Goal: Check status: Check status

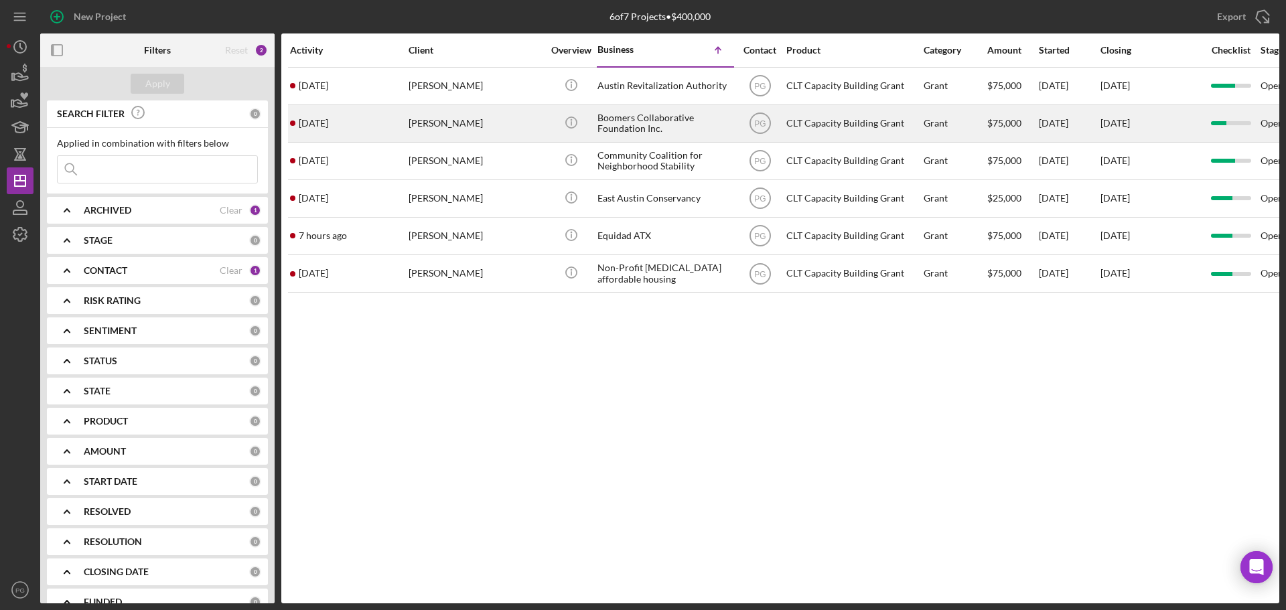
drag, startPoint x: 561, startPoint y: 125, endPoint x: 407, endPoint y: 141, distance: 155.5
click at [407, 141] on tr "[DATE] [PERSON_NAME] [PERSON_NAME] Icon/Info Boomers Collaborative Foundation I…" at bounding box center [1082, 124] width 1589 height 38
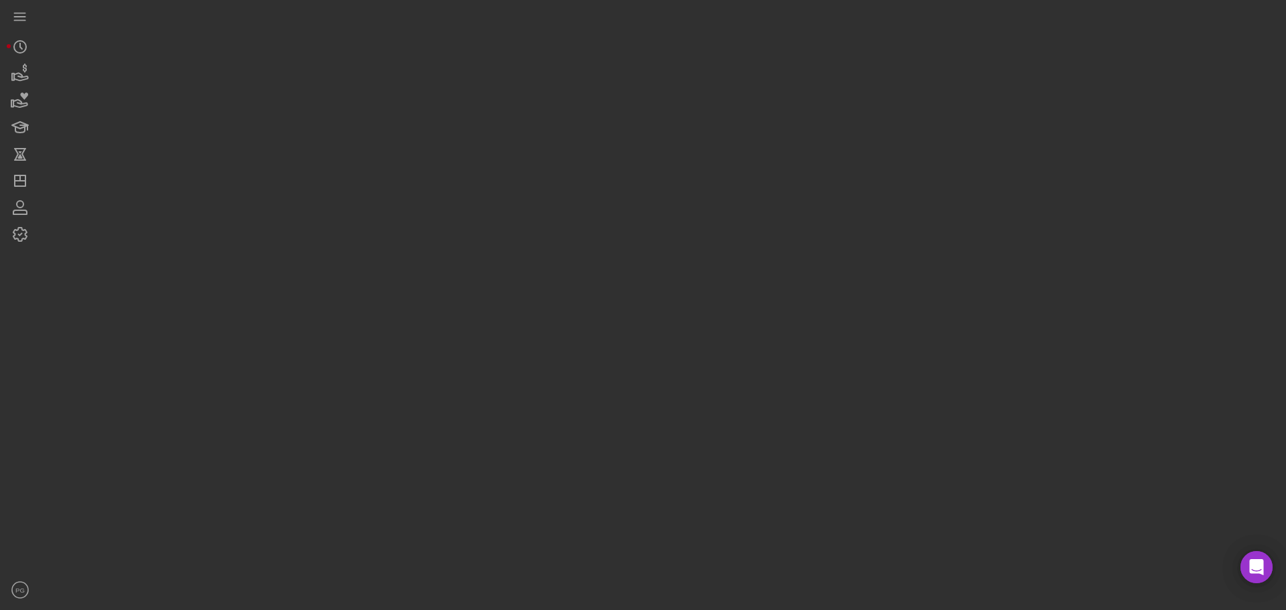
click at [500, 129] on div at bounding box center [660, 302] width 1240 height 604
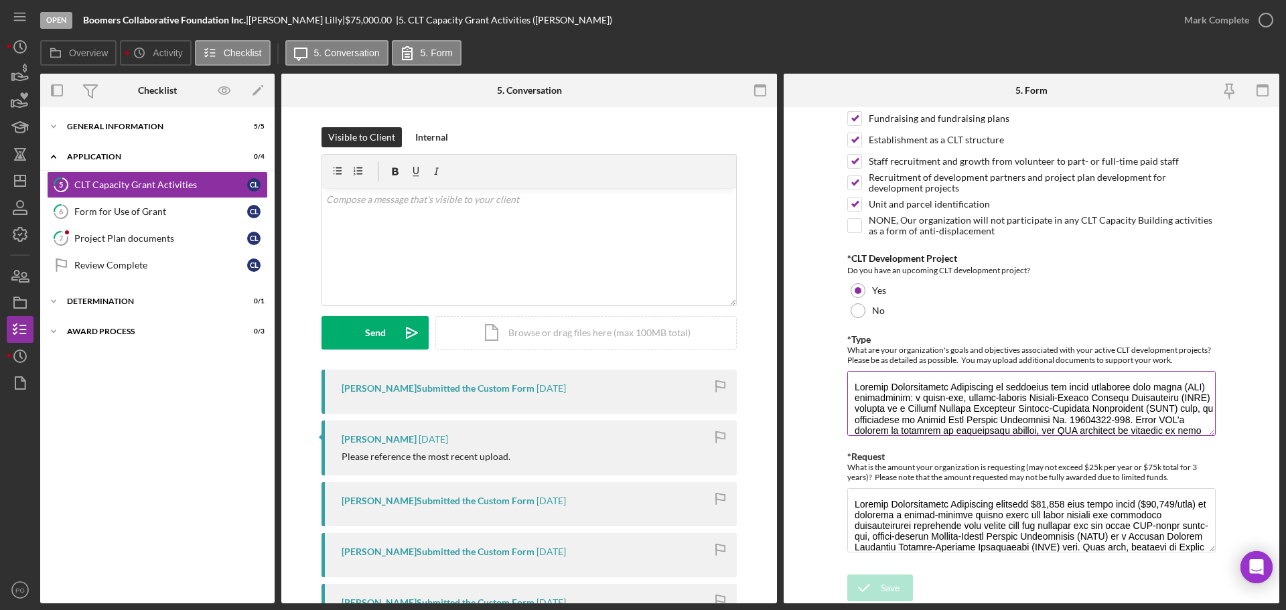
drag, startPoint x: 882, startPoint y: 401, endPoint x: 1042, endPoint y: 413, distance: 160.6
click at [1021, 418] on textarea "*Type" at bounding box center [1032, 403] width 369 height 64
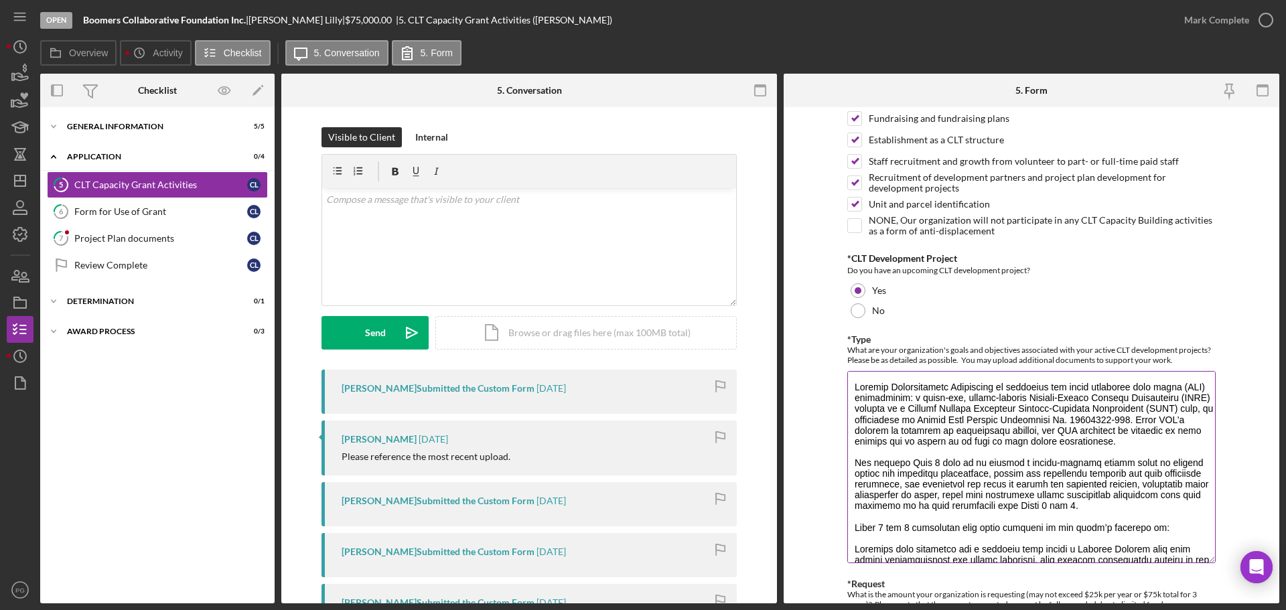
drag, startPoint x: 1206, startPoint y: 434, endPoint x: 1212, endPoint y: 446, distance: 14.1
click at [1201, 558] on textarea "*Type" at bounding box center [1032, 467] width 369 height 192
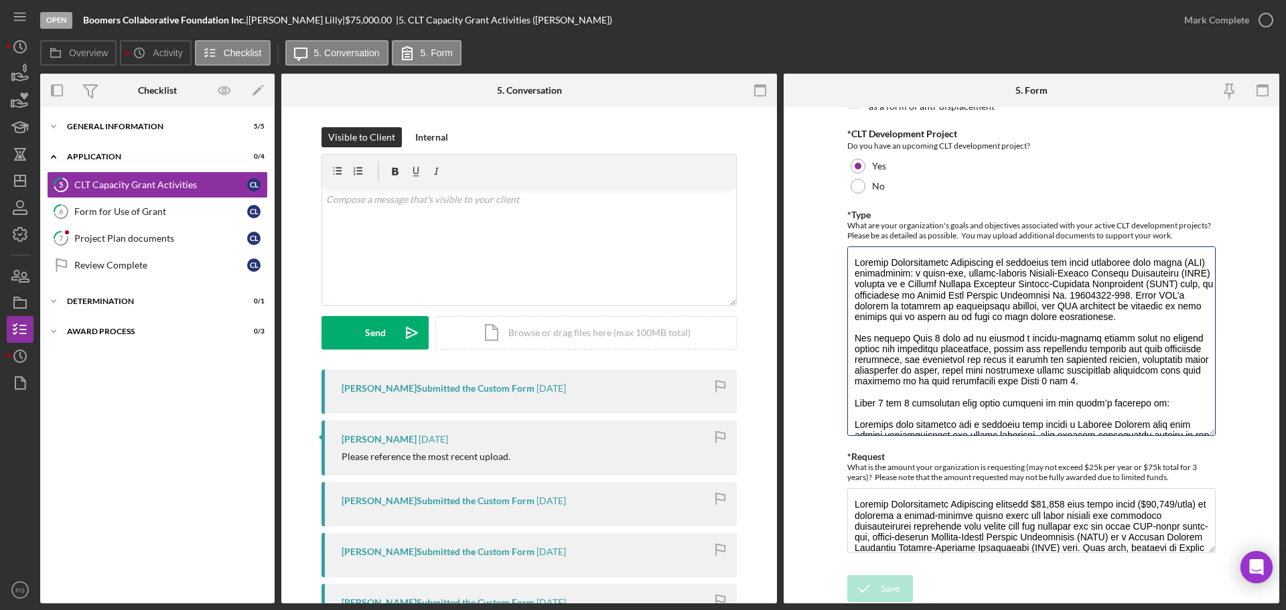
scroll to position [291, 0]
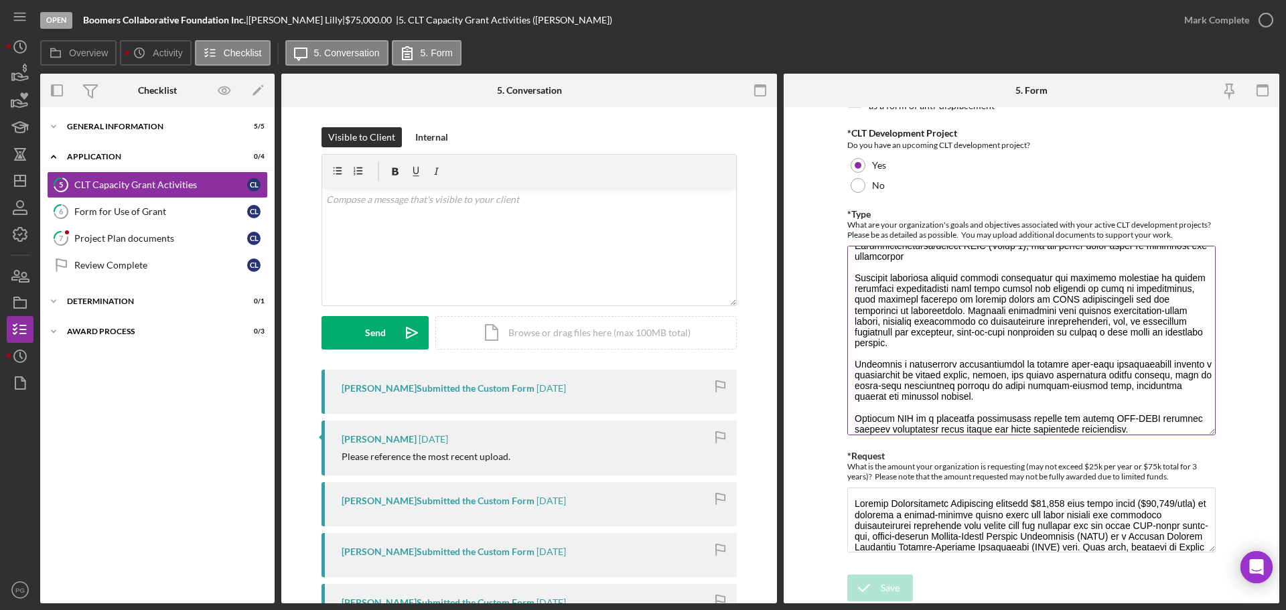
drag, startPoint x: 946, startPoint y: 375, endPoint x: 1080, endPoint y: 336, distance: 139.5
click at [1080, 336] on textarea "*Type" at bounding box center [1032, 341] width 369 height 190
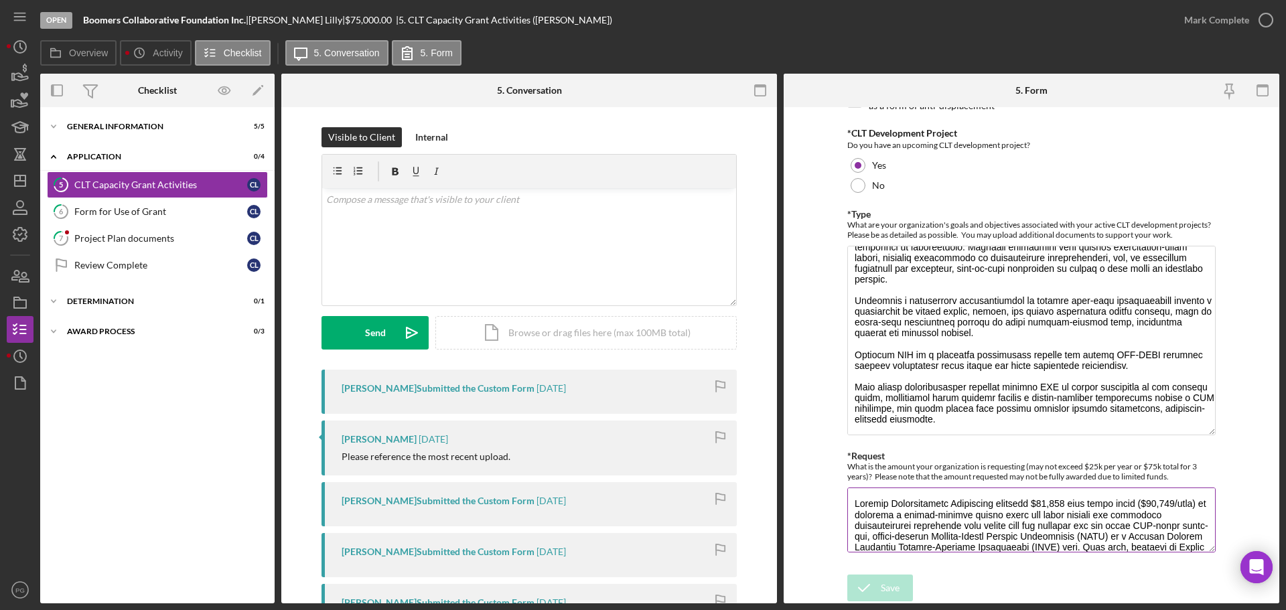
drag, startPoint x: 929, startPoint y: 497, endPoint x: 1057, endPoint y: 521, distance: 130.9
click at [1057, 521] on textarea "*Request" at bounding box center [1032, 520] width 369 height 64
click at [1204, 557] on div "*Planned Activities What eligible CLT Capacity Building Grant activities will y…" at bounding box center [1032, 195] width 369 height 745
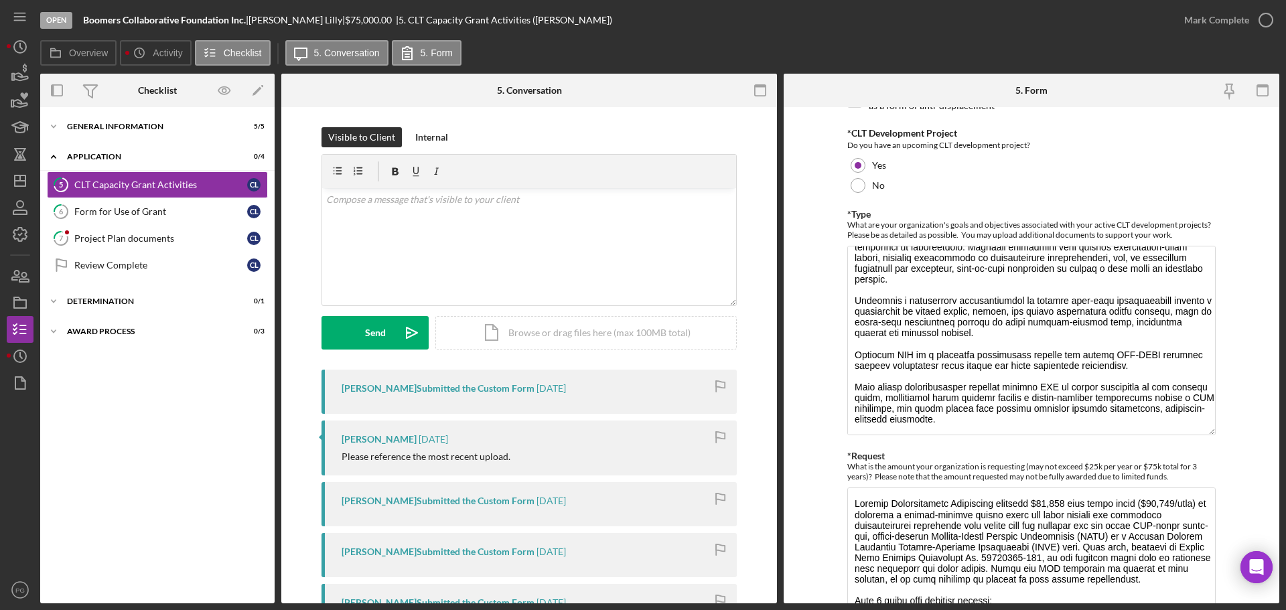
drag, startPoint x: 1209, startPoint y: 549, endPoint x: 1208, endPoint y: 616, distance: 67.7
click at [1208, 610] on html "Open Boomers Collaborative Foundation Inc. | [PERSON_NAME] | $75,000.00 | 5. CL…" at bounding box center [643, 305] width 1286 height 610
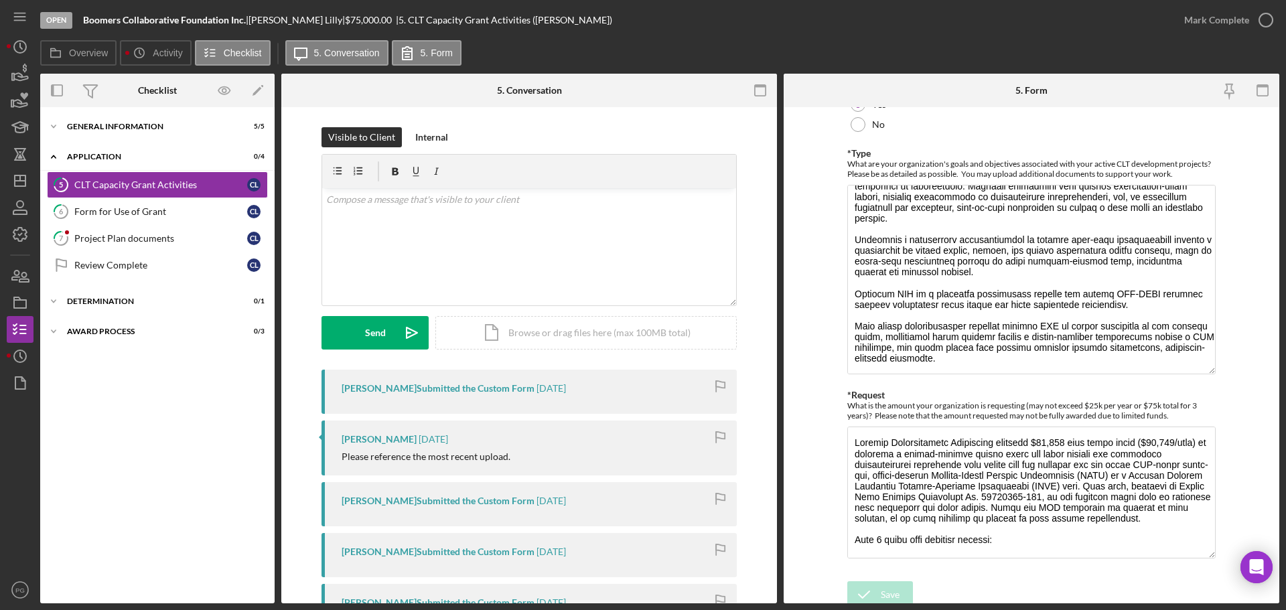
scroll to position [358, 0]
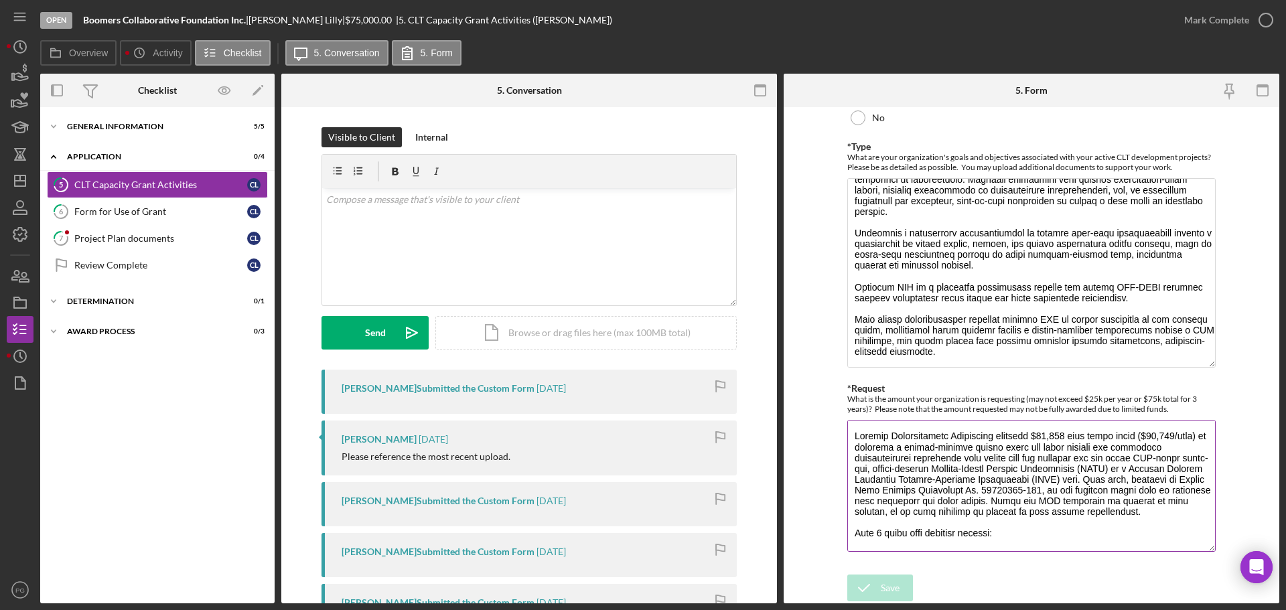
drag, startPoint x: 904, startPoint y: 492, endPoint x: 1010, endPoint y: 508, distance: 107.6
click at [1010, 508] on textarea "*Request" at bounding box center [1032, 486] width 369 height 132
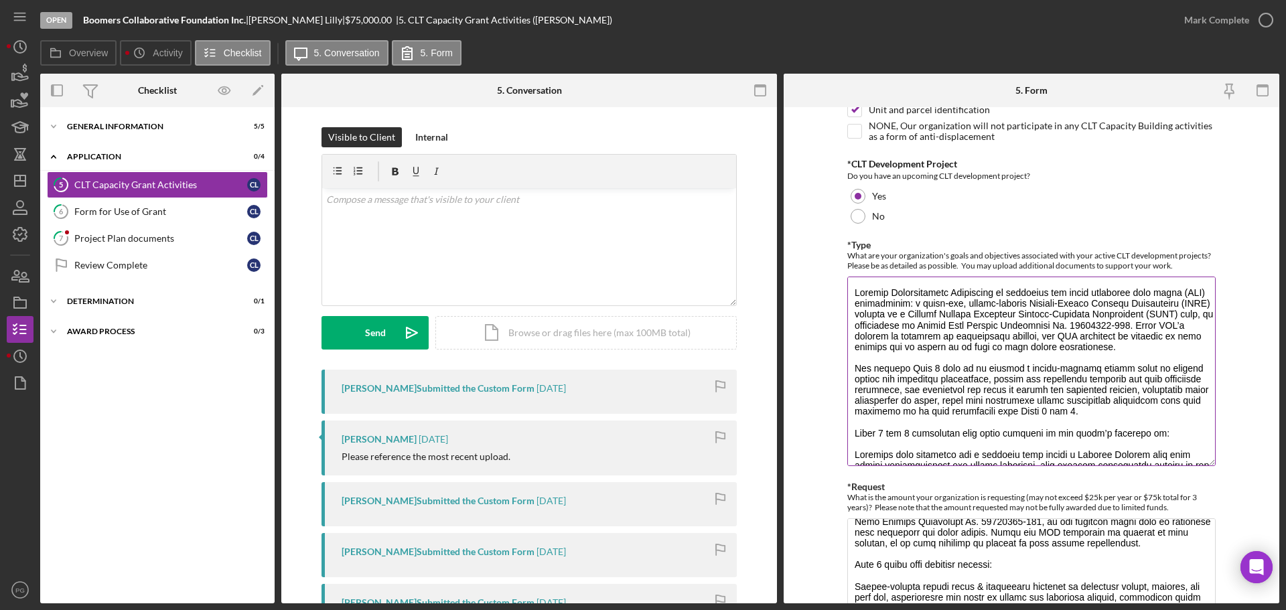
scroll to position [268, 0]
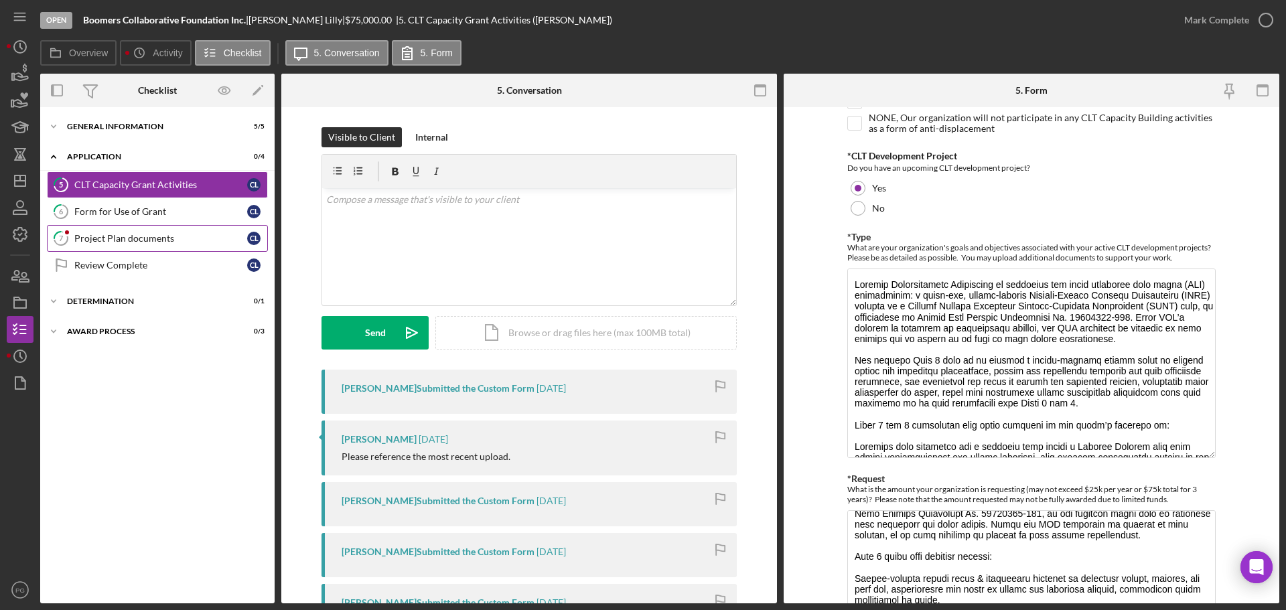
click at [133, 251] on link "7 Project Plan documents C L" at bounding box center [157, 238] width 221 height 27
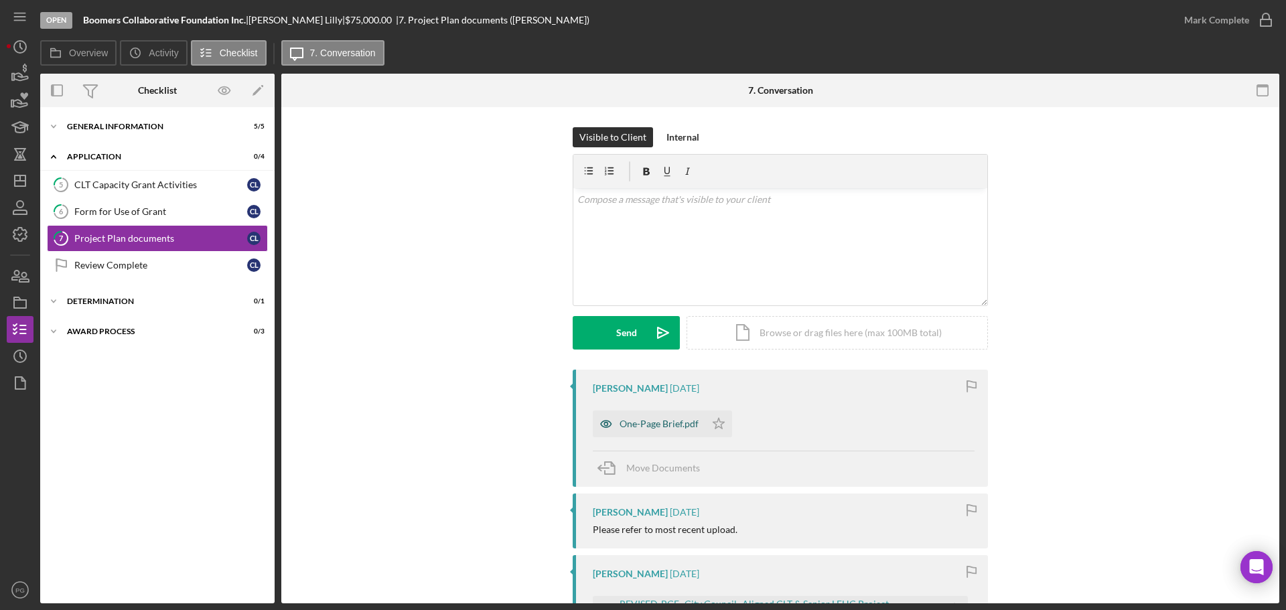
click at [655, 426] on div "One-Page Brief.pdf" at bounding box center [659, 424] width 79 height 11
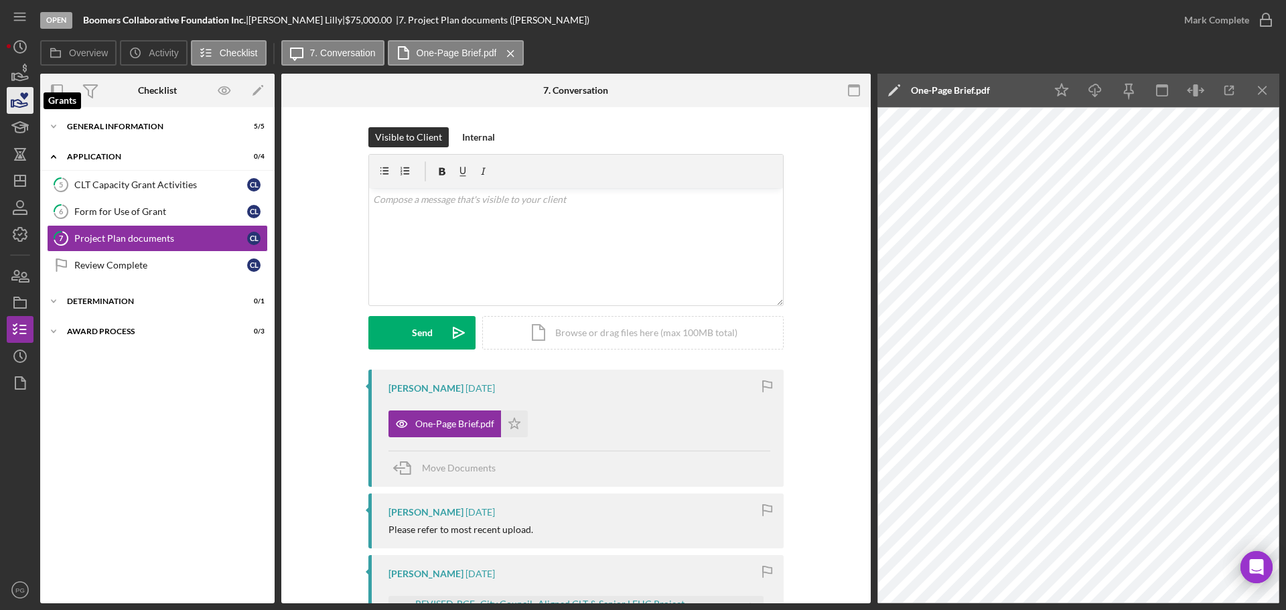
click at [22, 96] on icon "button" at bounding box center [24, 95] width 8 height 7
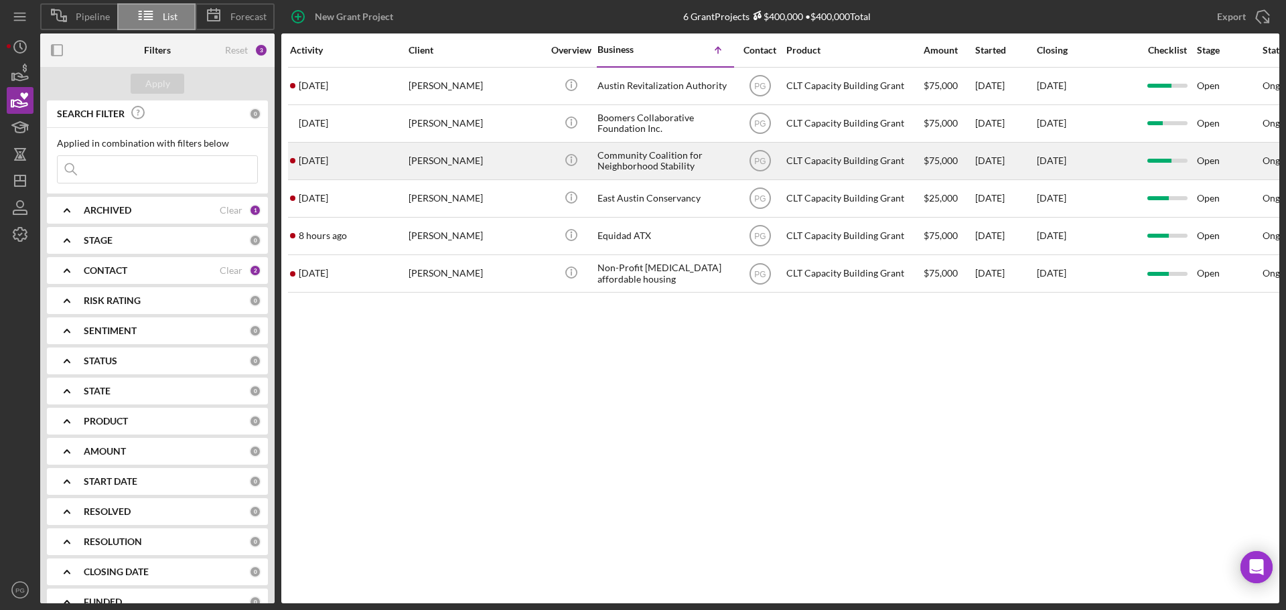
click at [519, 164] on div "[PERSON_NAME]" at bounding box center [476, 161] width 134 height 36
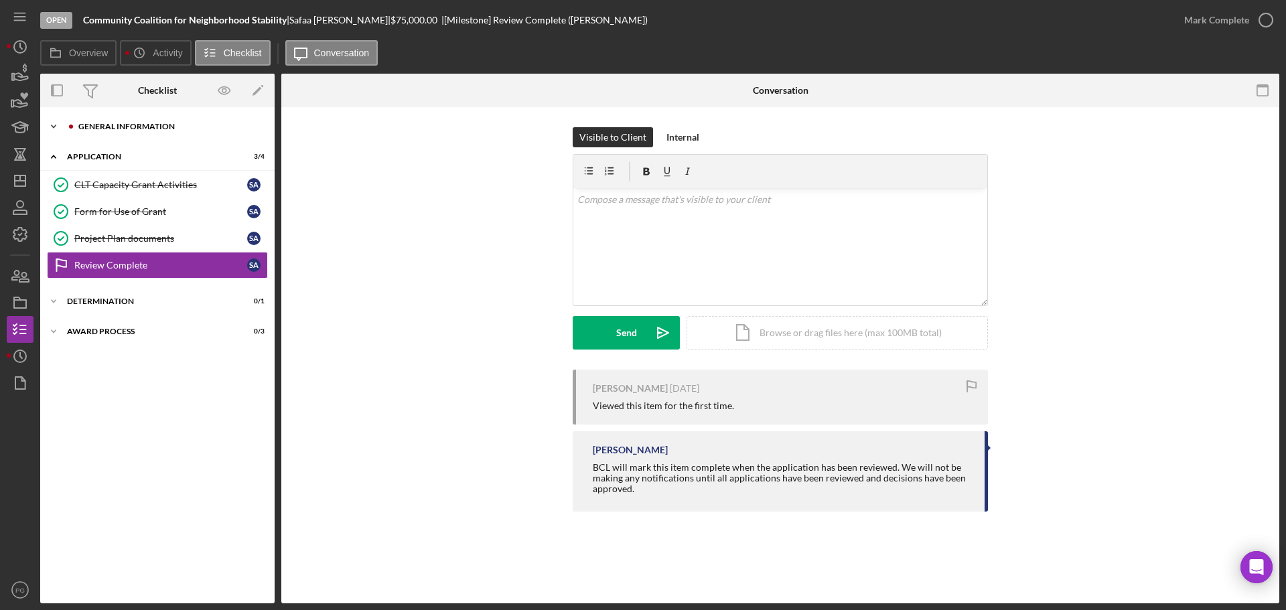
click at [113, 129] on div "General Information" at bounding box center [168, 127] width 180 height 8
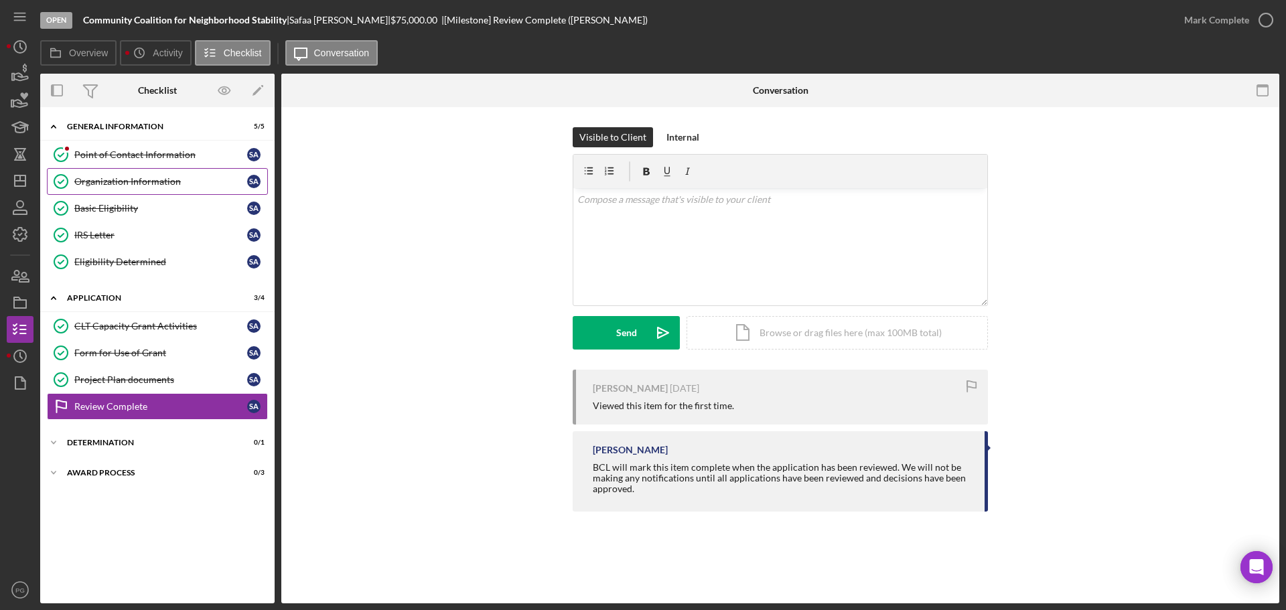
click at [117, 188] on link "Organization Information Organization Information S A" at bounding box center [157, 181] width 221 height 27
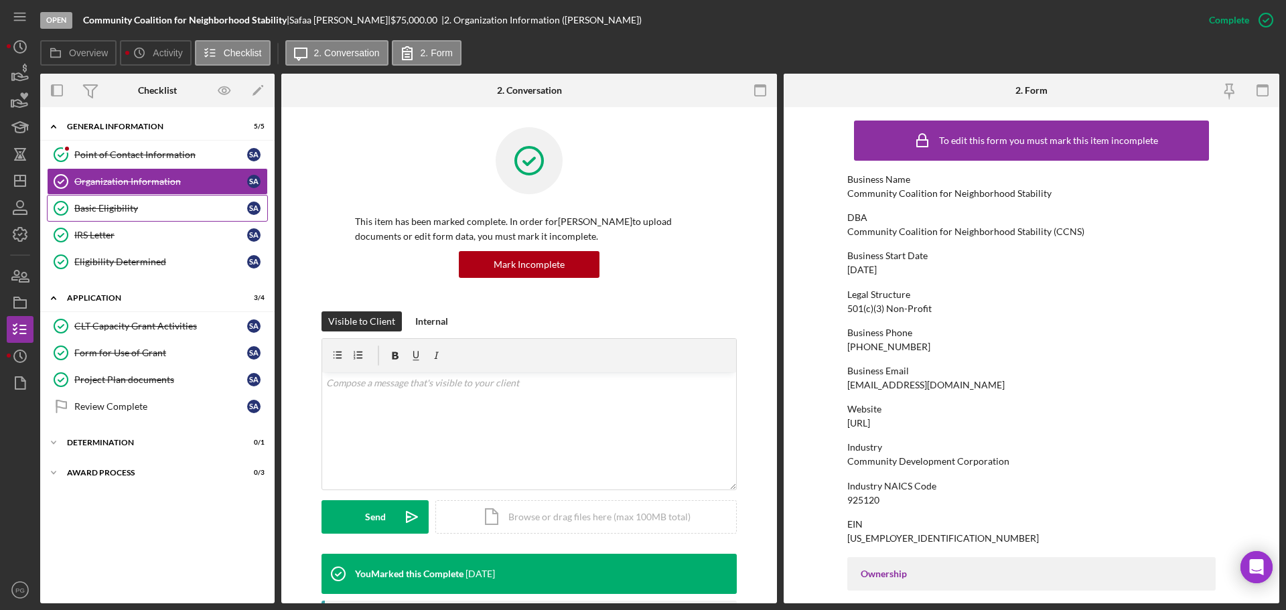
click at [108, 209] on div "Basic Eligibility" at bounding box center [160, 208] width 173 height 11
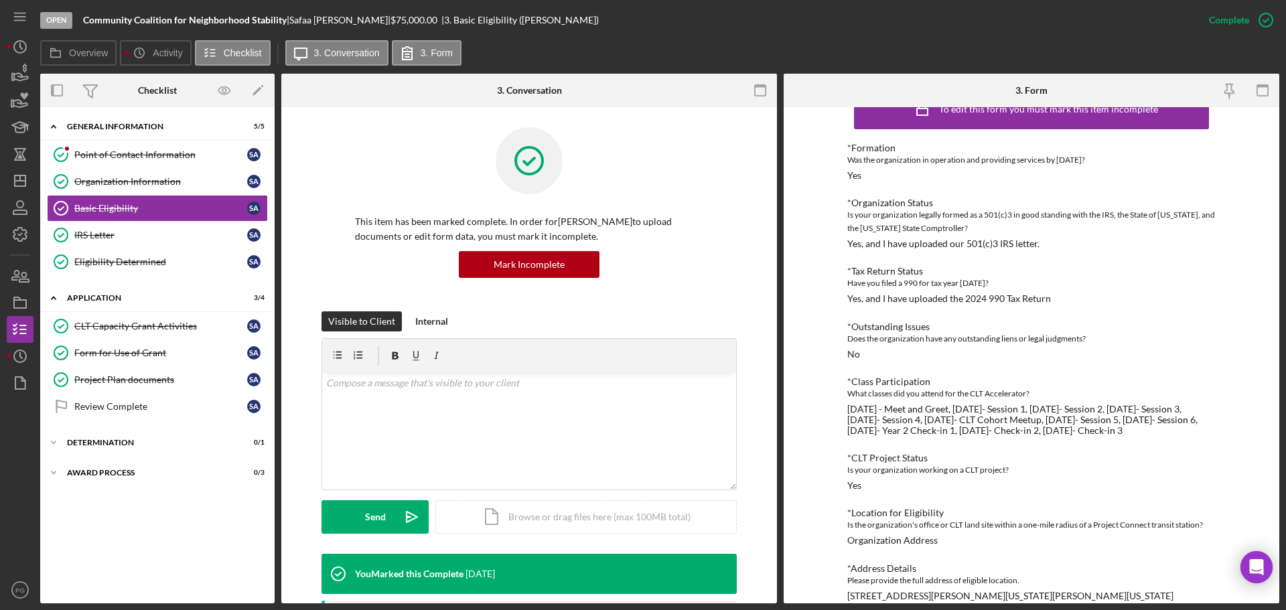
scroll to position [60, 0]
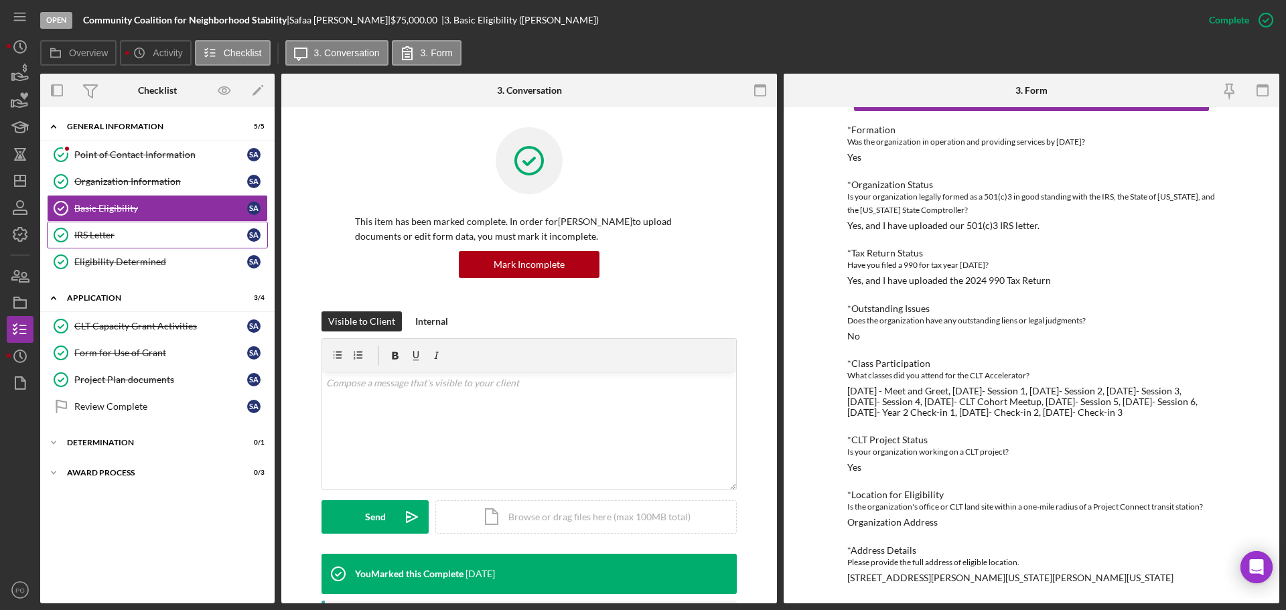
click at [98, 232] on div "IRS Letter" at bounding box center [160, 235] width 173 height 11
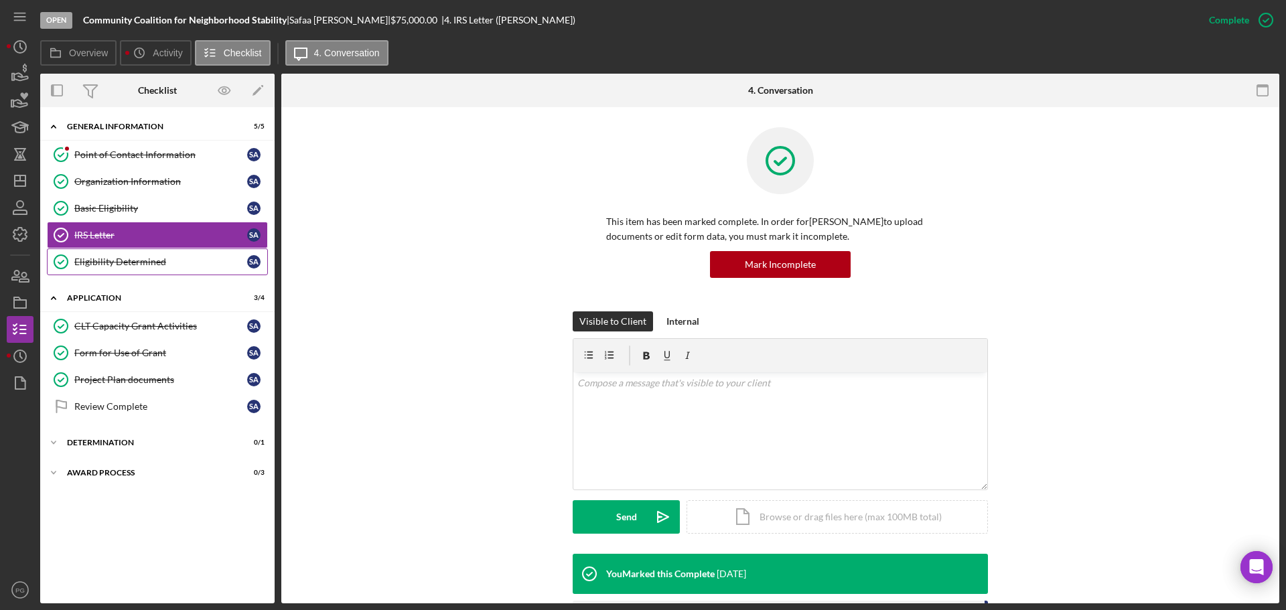
click at [99, 258] on div "Eligibility Determined" at bounding box center [160, 262] width 173 height 11
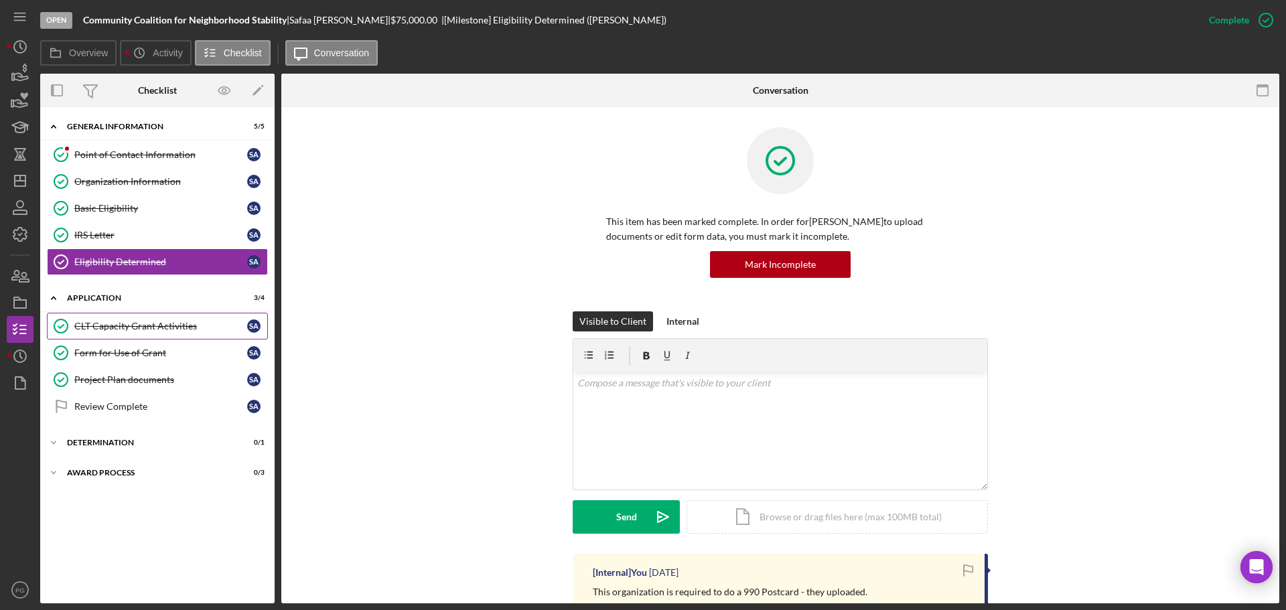
click at [102, 329] on div "CLT Capacity Grant Activities" at bounding box center [160, 326] width 173 height 11
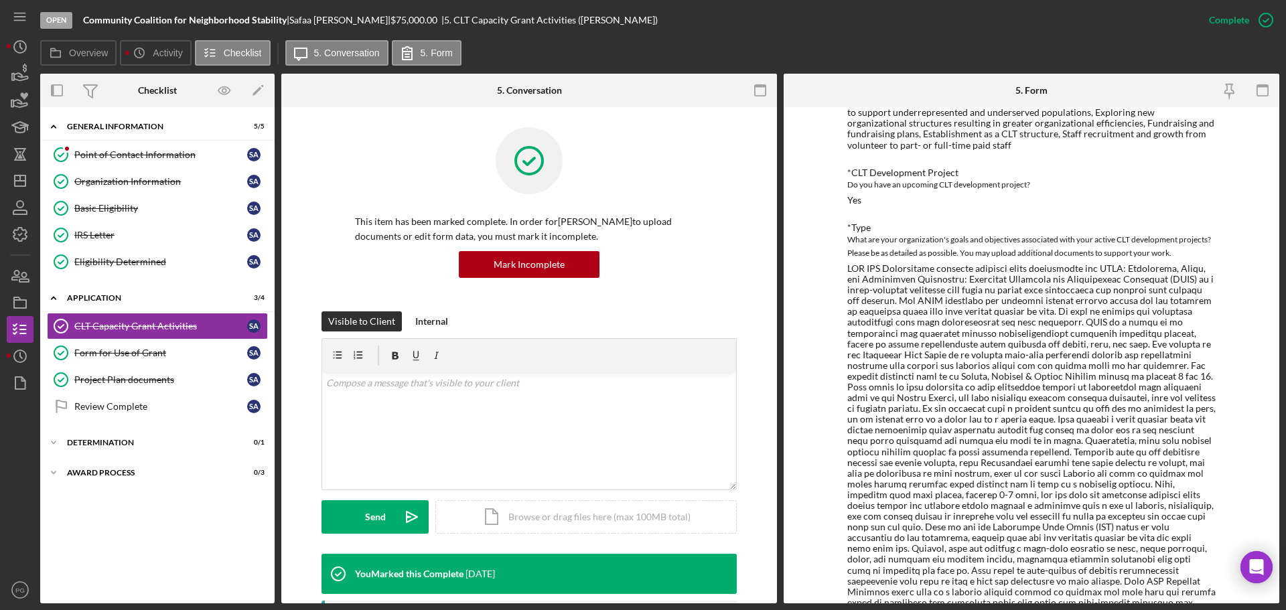
scroll to position [134, 0]
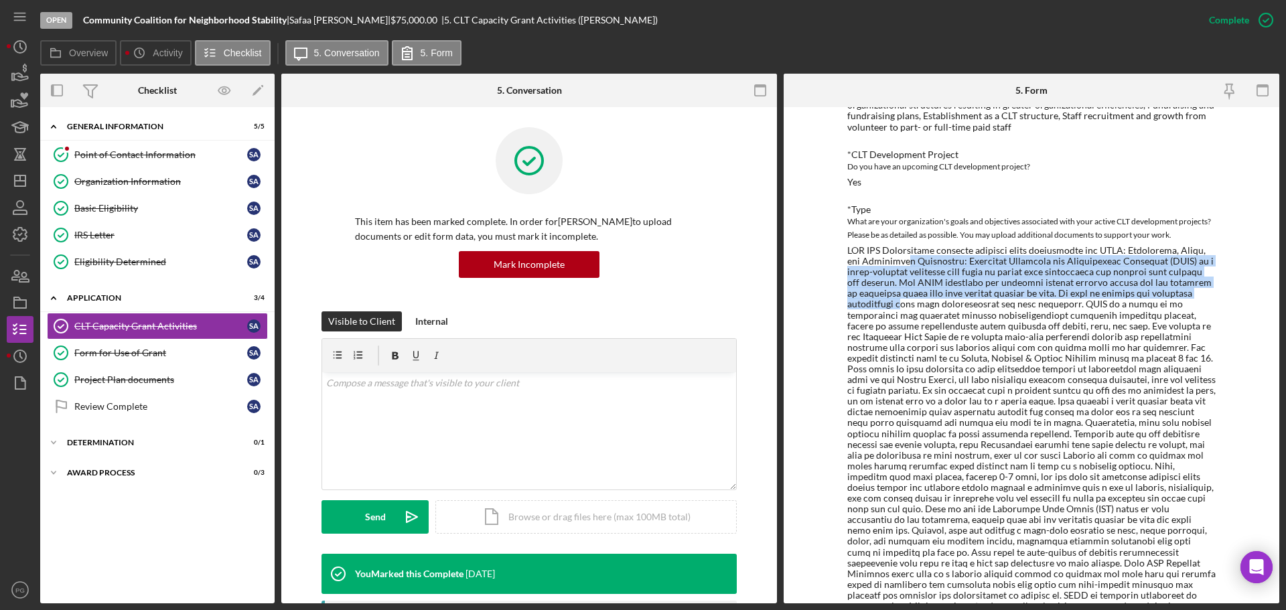
drag, startPoint x: 984, startPoint y: 265, endPoint x: 906, endPoint y: 302, distance: 85.7
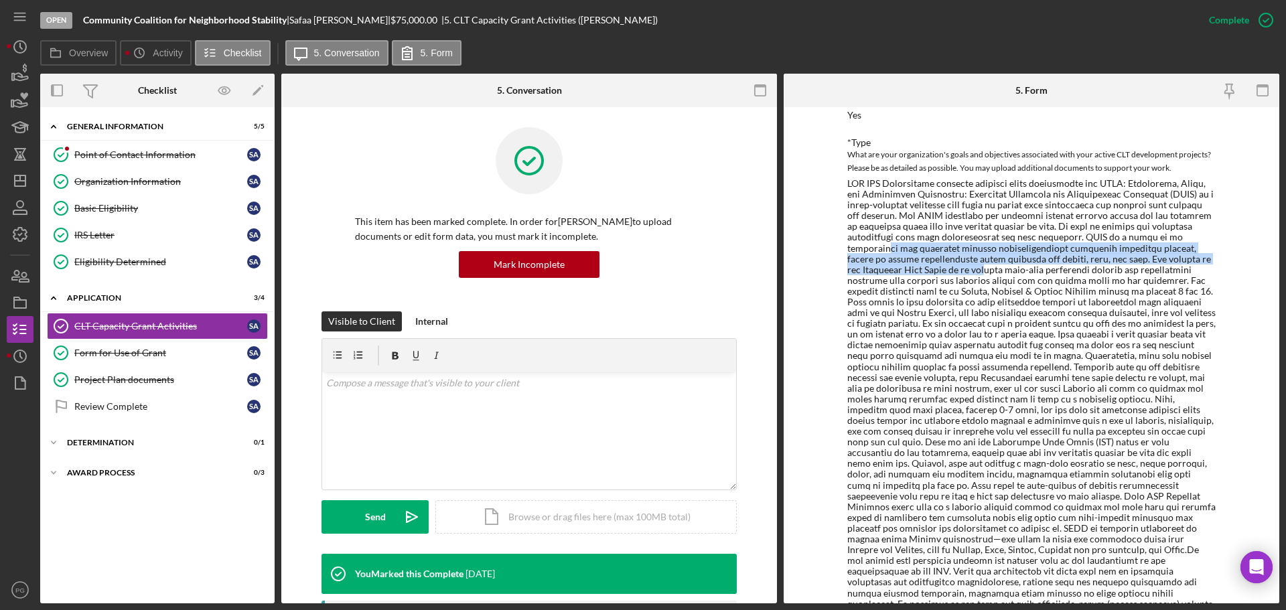
drag, startPoint x: 887, startPoint y: 249, endPoint x: 998, endPoint y: 268, distance: 112.8
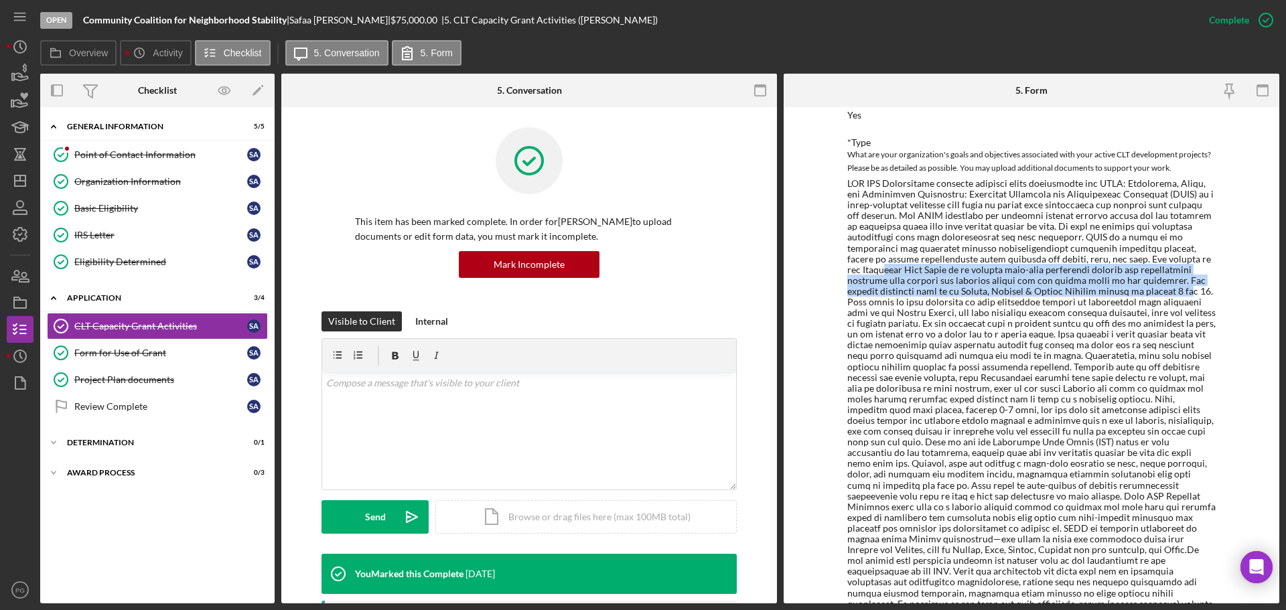
drag, startPoint x: 906, startPoint y: 273, endPoint x: 901, endPoint y: 298, distance: 25.9
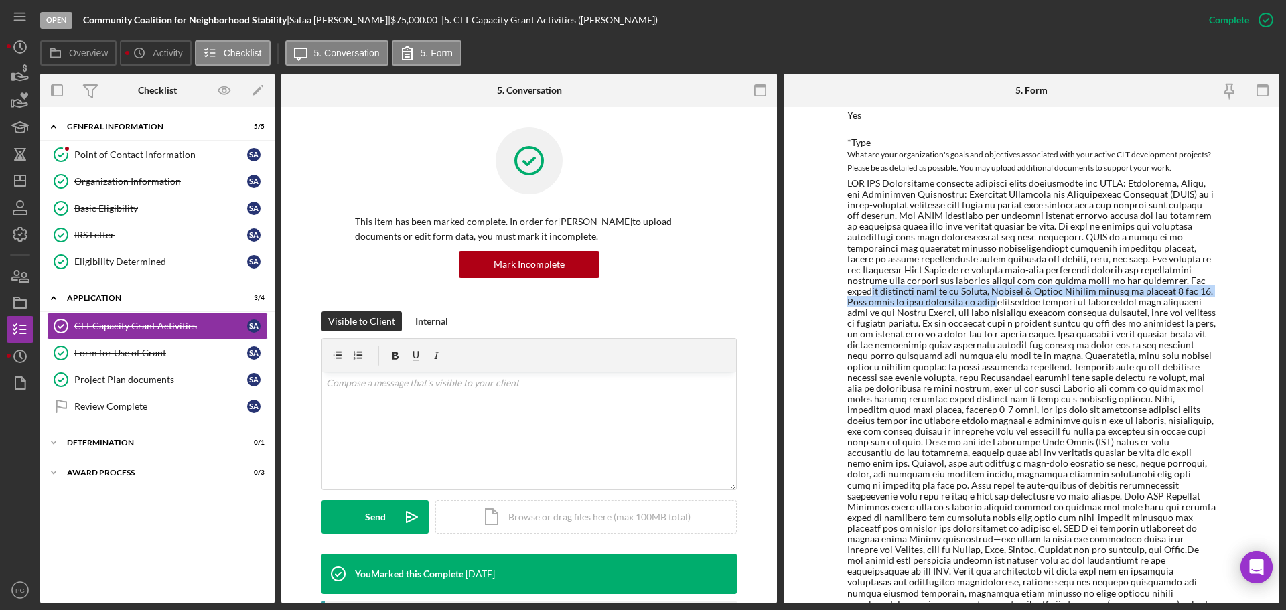
drag, startPoint x: 925, startPoint y: 295, endPoint x: 1059, endPoint y: 308, distance: 133.9
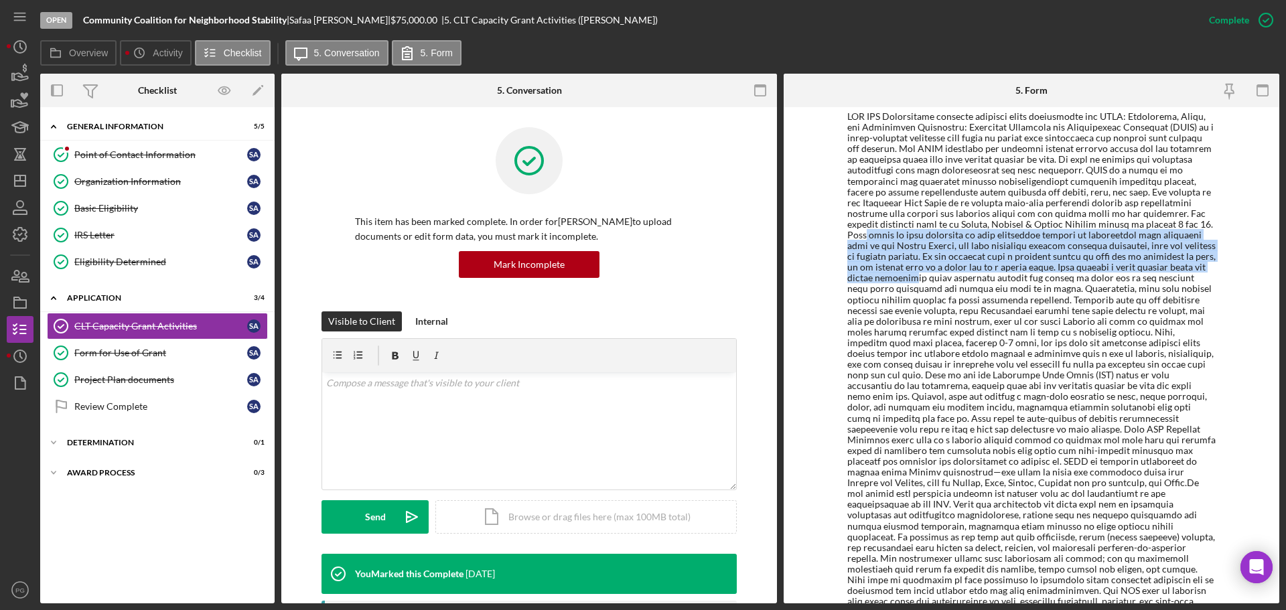
drag, startPoint x: 939, startPoint y: 238, endPoint x: 1045, endPoint y: 283, distance: 114.4
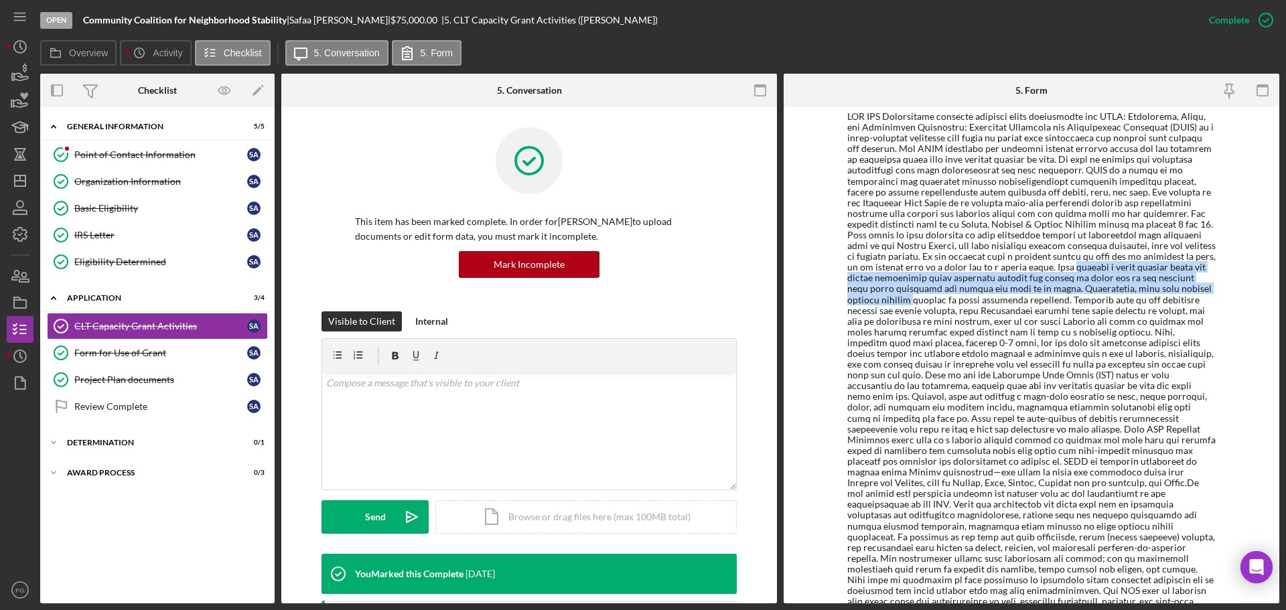
drag, startPoint x: 848, startPoint y: 279, endPoint x: 1036, endPoint y: 295, distance: 188.3
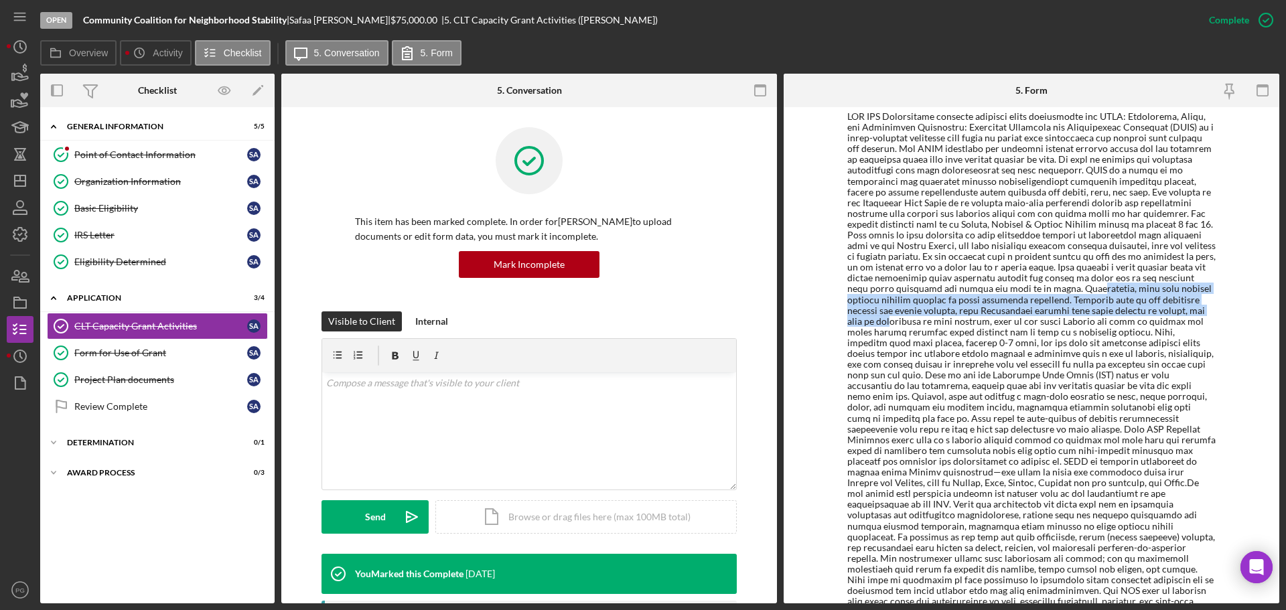
drag, startPoint x: 864, startPoint y: 305, endPoint x: 1023, endPoint y: 318, distance: 159.3
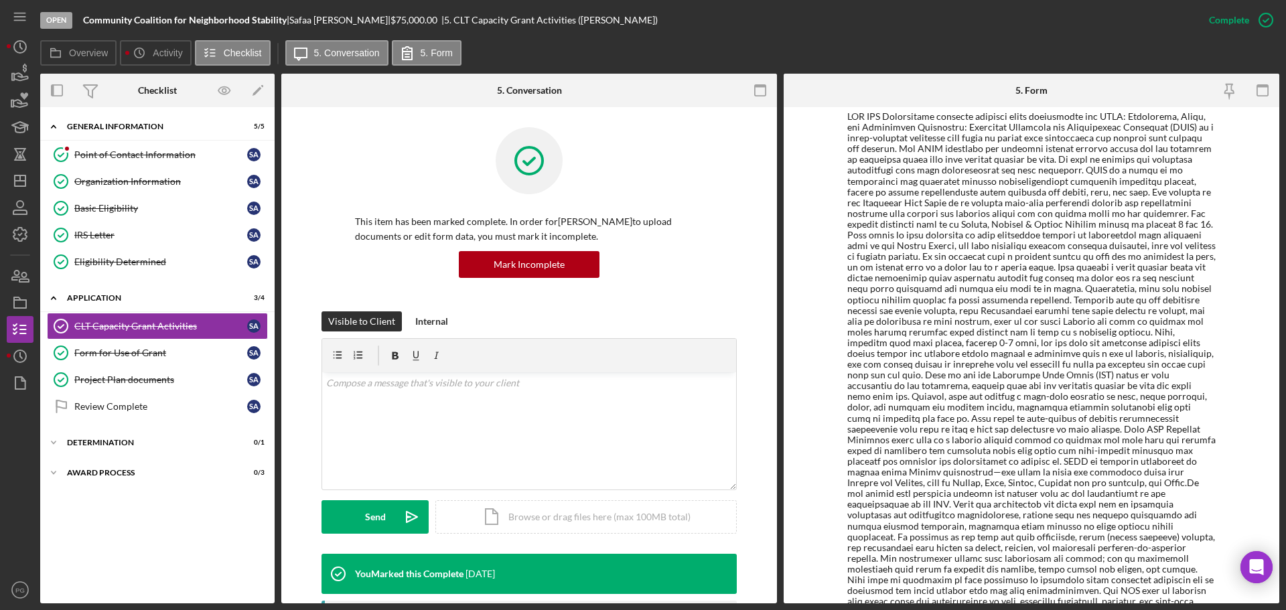
drag, startPoint x: 927, startPoint y: 339, endPoint x: 1018, endPoint y: 355, distance: 92.5
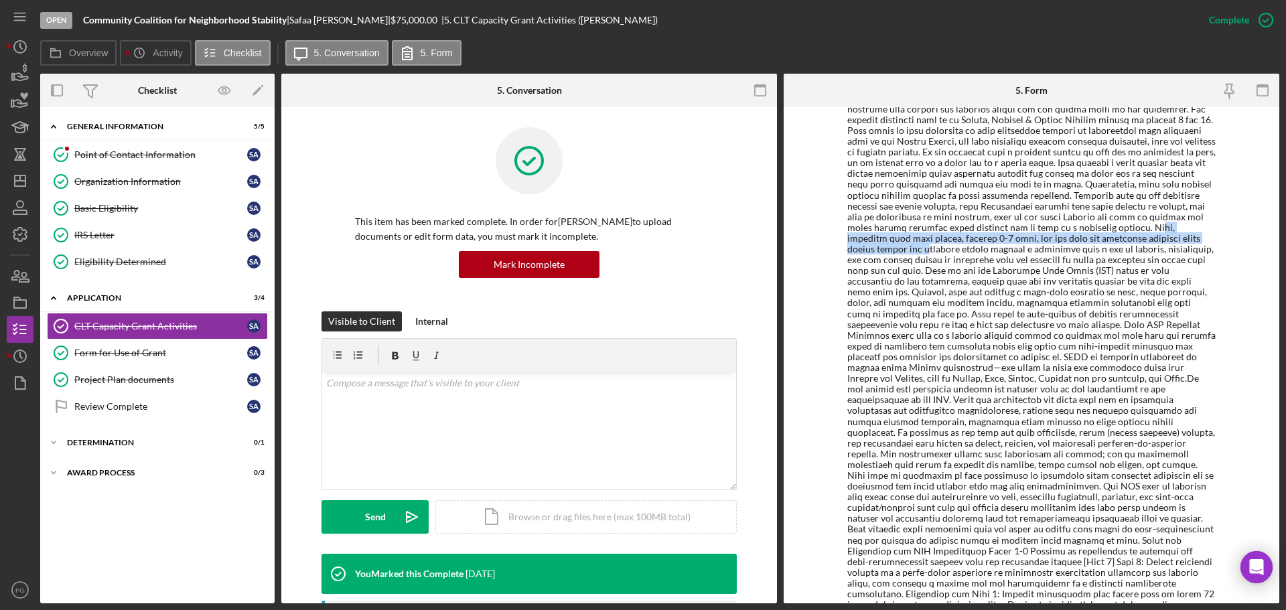
scroll to position [402, 0]
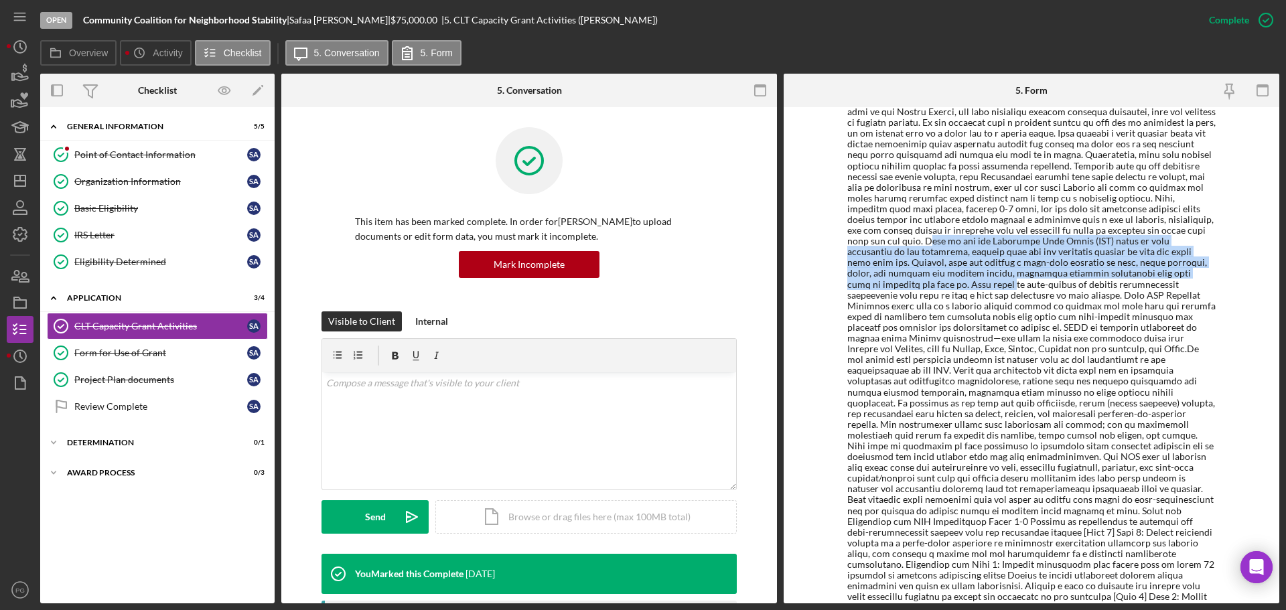
drag, startPoint x: 1033, startPoint y: 240, endPoint x: 982, endPoint y: 285, distance: 67.9
click at [982, 285] on div at bounding box center [1032, 489] width 369 height 1024
click at [960, 284] on div at bounding box center [1032, 489] width 369 height 1024
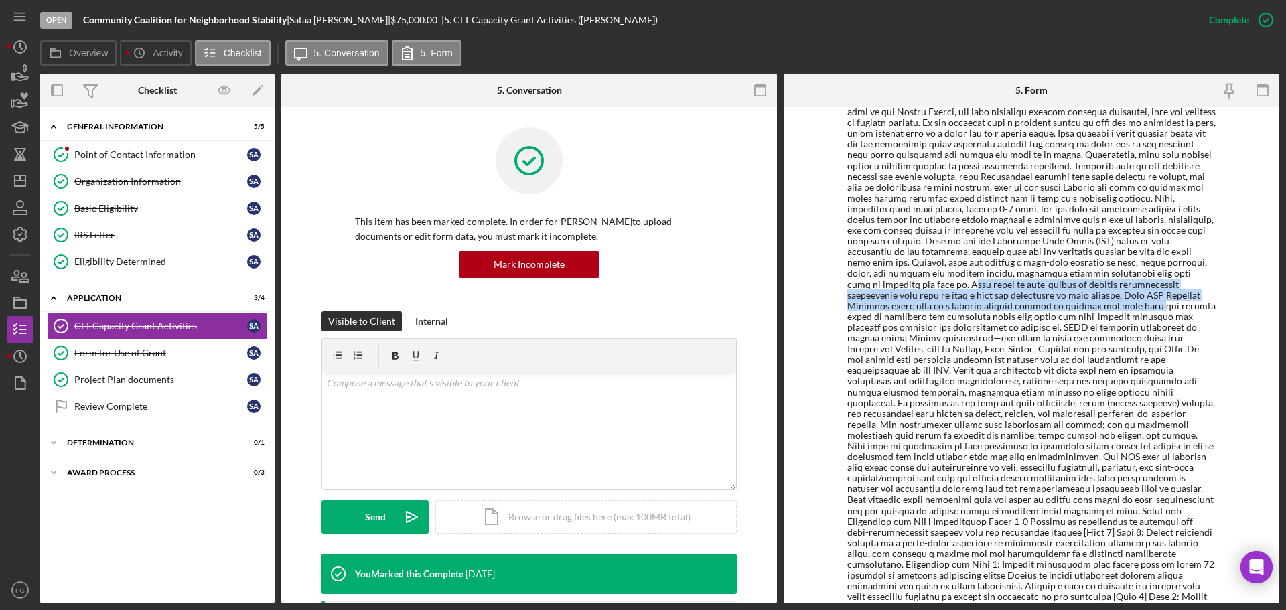
drag, startPoint x: 941, startPoint y: 289, endPoint x: 1057, endPoint y: 303, distance: 116.1
click at [1057, 303] on div at bounding box center [1032, 489] width 369 height 1024
drag, startPoint x: 953, startPoint y: 308, endPoint x: 933, endPoint y: 304, distance: 20.6
click at [953, 308] on div at bounding box center [1032, 489] width 369 height 1024
click at [902, 308] on div at bounding box center [1032, 489] width 369 height 1024
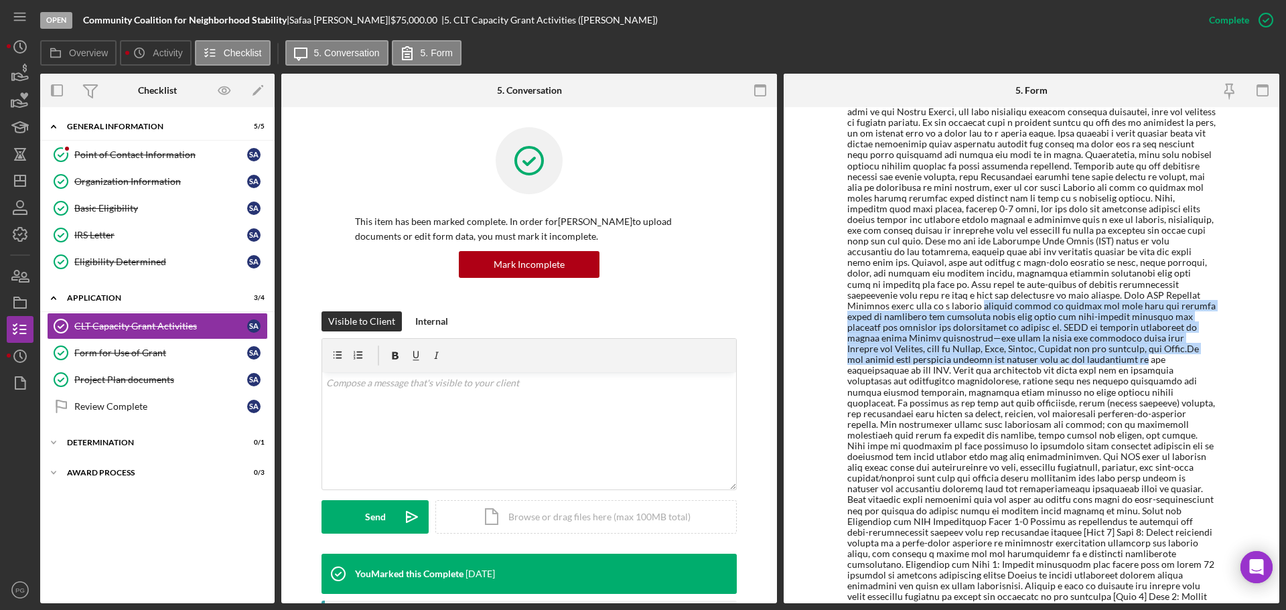
drag, startPoint x: 902, startPoint y: 308, endPoint x: 989, endPoint y: 362, distance: 102.6
click at [989, 362] on div at bounding box center [1032, 489] width 369 height 1024
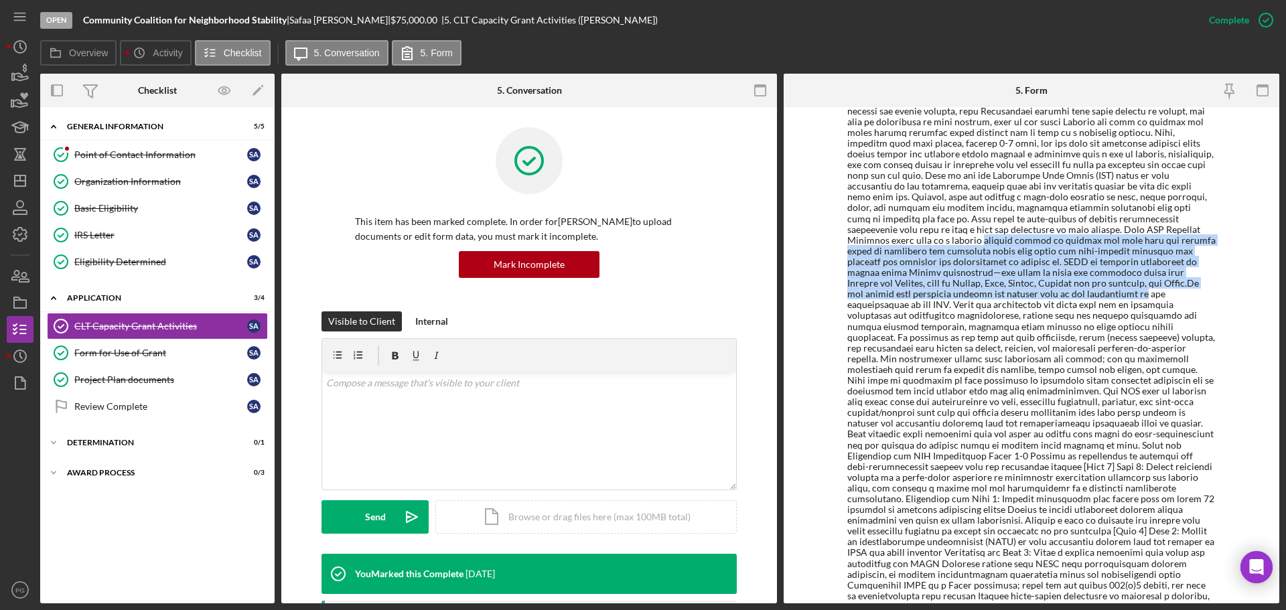
scroll to position [469, 0]
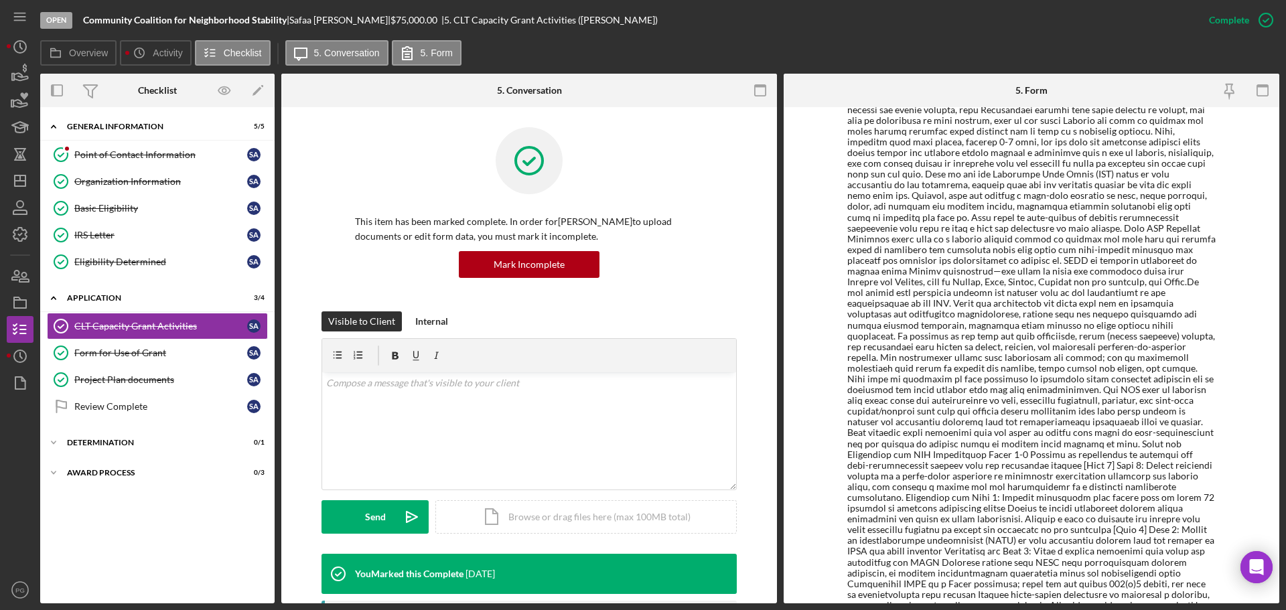
click at [927, 306] on div at bounding box center [1032, 422] width 369 height 1024
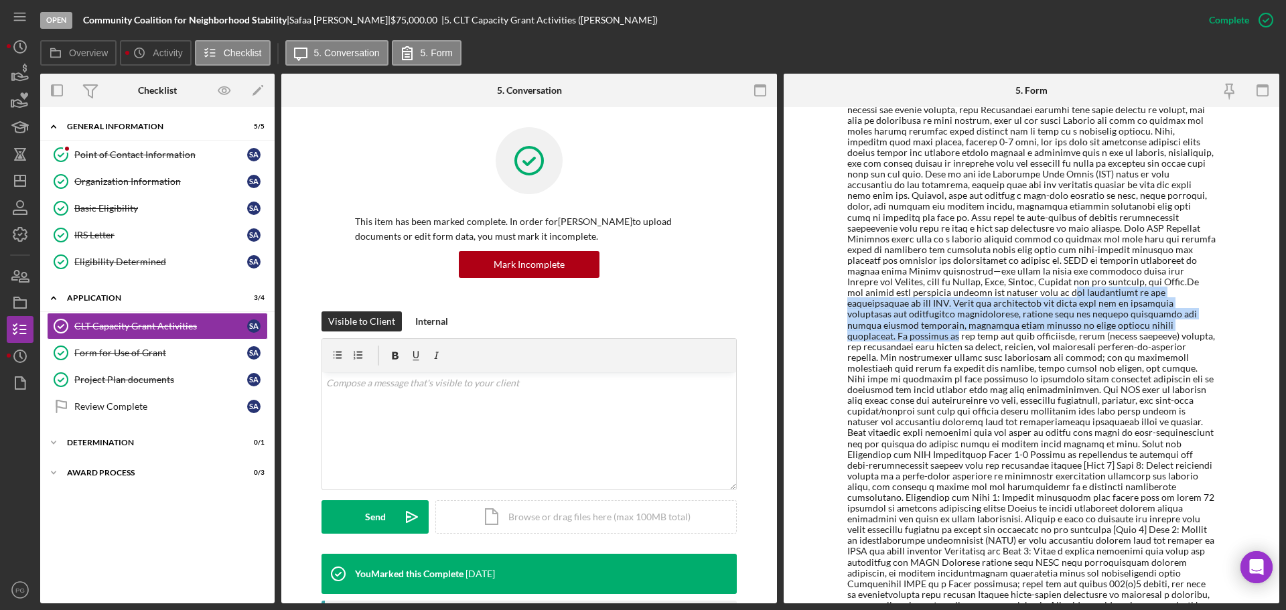
drag, startPoint x: 917, startPoint y: 289, endPoint x: 1004, endPoint y: 322, distance: 92.5
click at [1004, 322] on div at bounding box center [1032, 422] width 369 height 1024
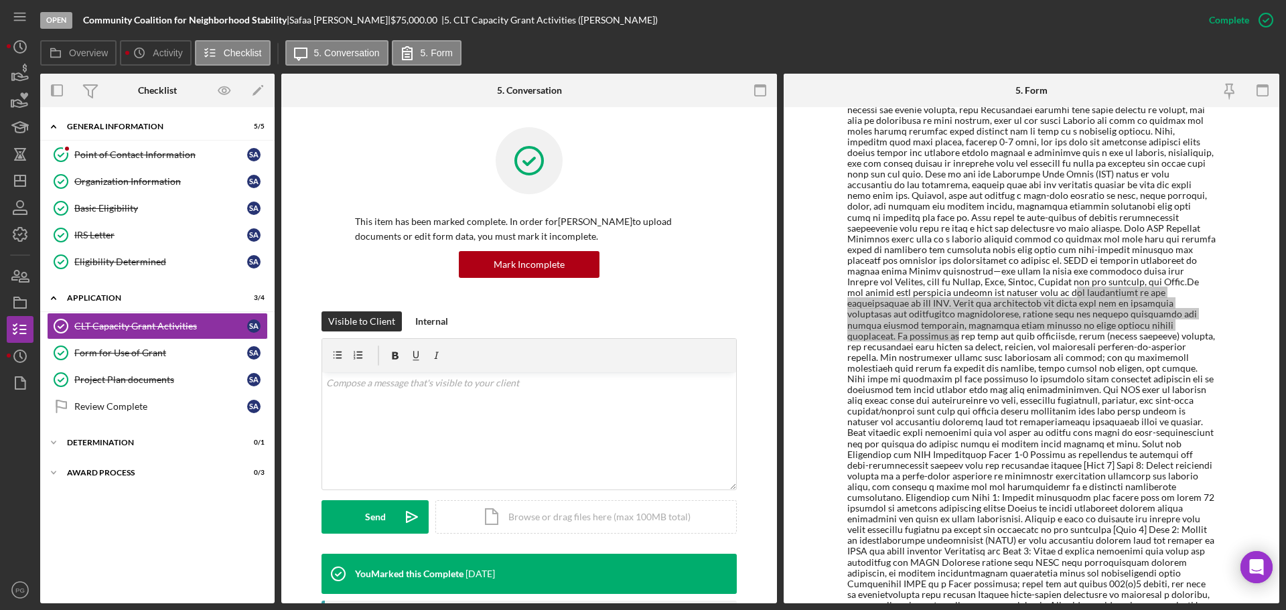
scroll to position [536, 0]
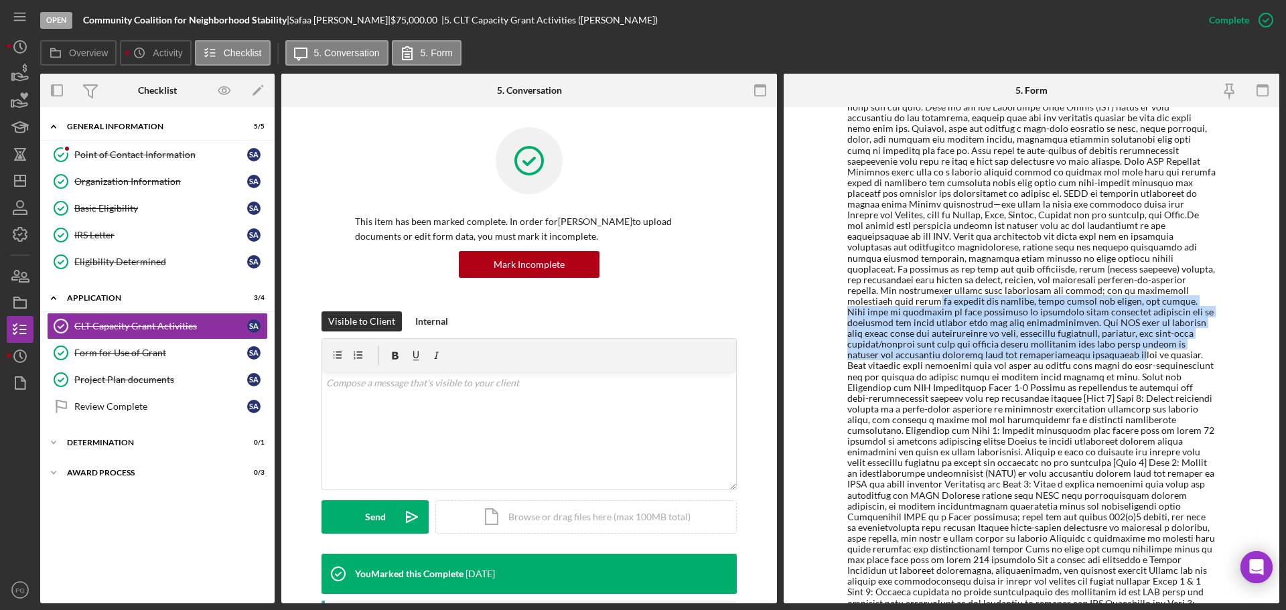
drag, startPoint x: 932, startPoint y: 287, endPoint x: 989, endPoint y: 348, distance: 82.9
click at [989, 348] on div at bounding box center [1032, 355] width 369 height 1024
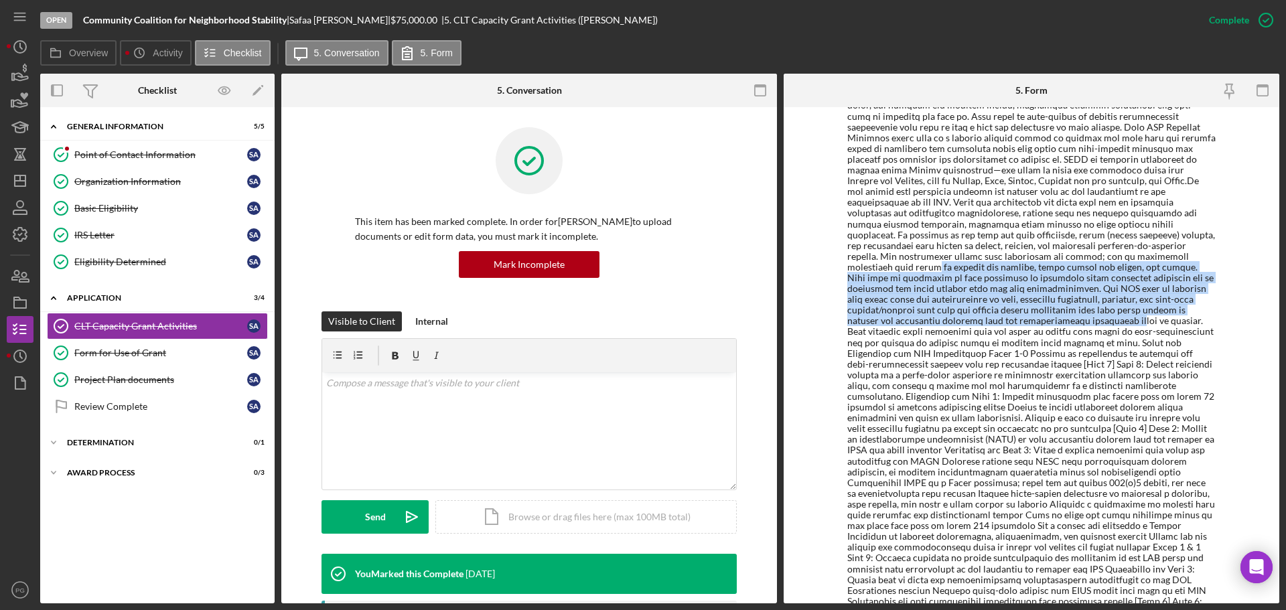
scroll to position [603, 0]
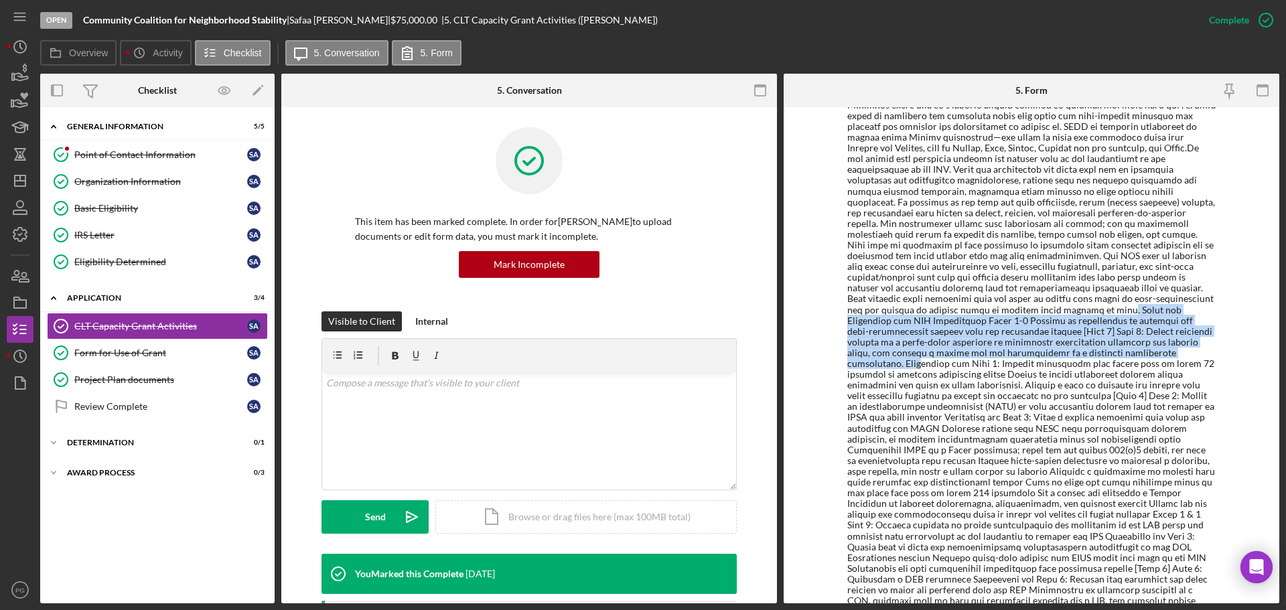
drag, startPoint x: 921, startPoint y: 298, endPoint x: 1022, endPoint y: 339, distance: 109.1
click at [1022, 339] on div at bounding box center [1032, 288] width 369 height 1024
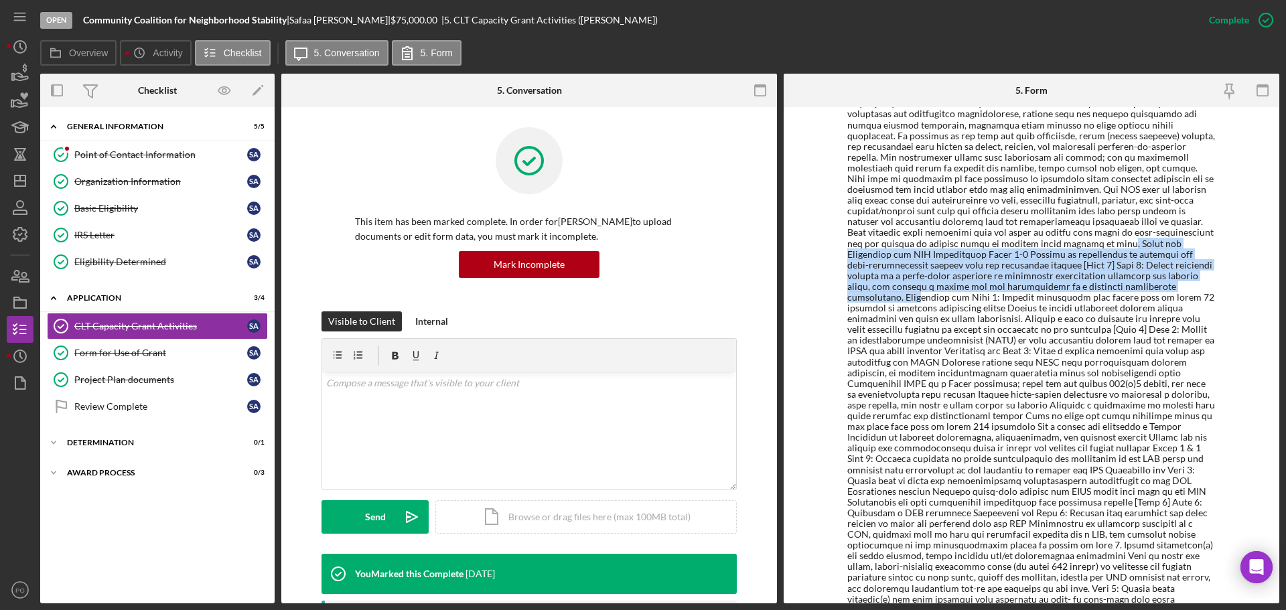
scroll to position [670, 0]
click at [937, 270] on div at bounding box center [1032, 221] width 369 height 1024
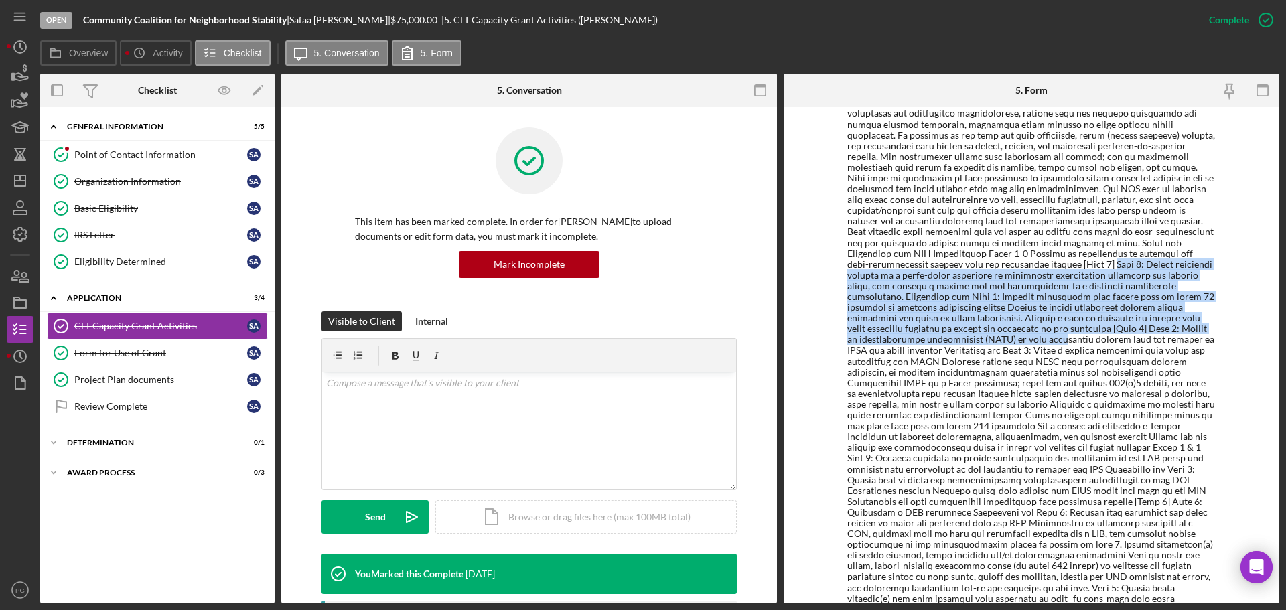
drag, startPoint x: 840, startPoint y: 257, endPoint x: 1117, endPoint y: 319, distance: 284.3
click at [1117, 319] on div "To edit this form you must mark this item incomplete *Planned Activities What e…" at bounding box center [1032, 355] width 496 height 496
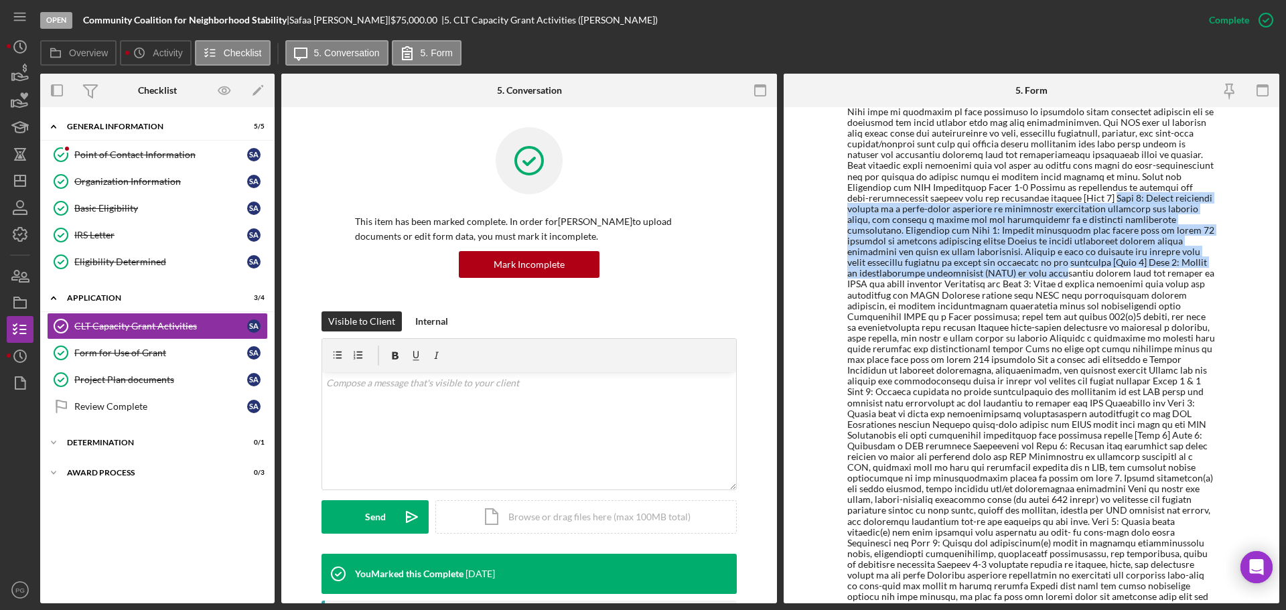
scroll to position [737, 0]
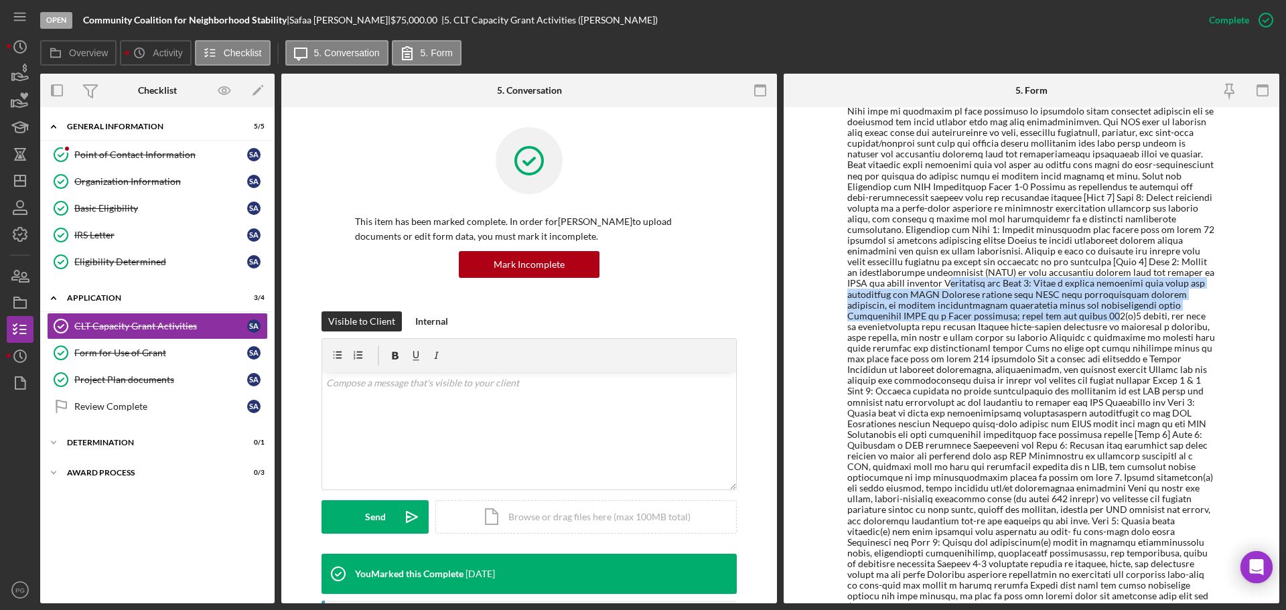
drag, startPoint x: 1018, startPoint y: 261, endPoint x: 1104, endPoint y: 295, distance: 91.9
click at [1104, 295] on div at bounding box center [1032, 154] width 369 height 1024
click at [959, 298] on div at bounding box center [1032, 154] width 369 height 1024
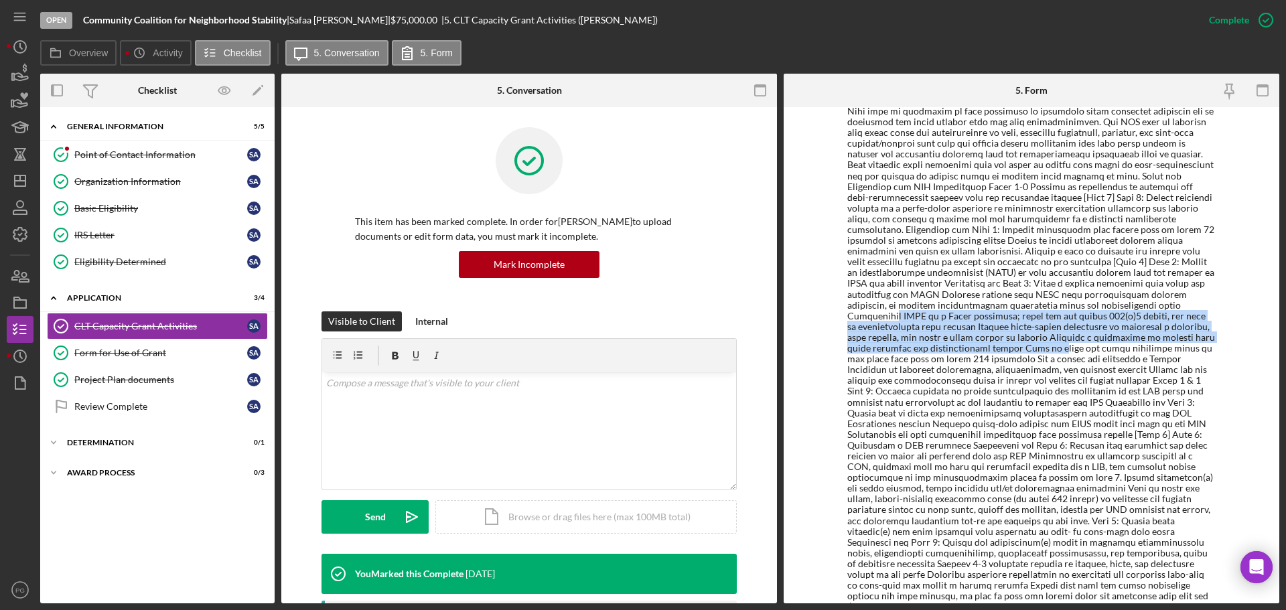
drag, startPoint x: 891, startPoint y: 291, endPoint x: 1024, endPoint y: 326, distance: 137.0
click at [1024, 326] on div at bounding box center [1032, 154] width 369 height 1024
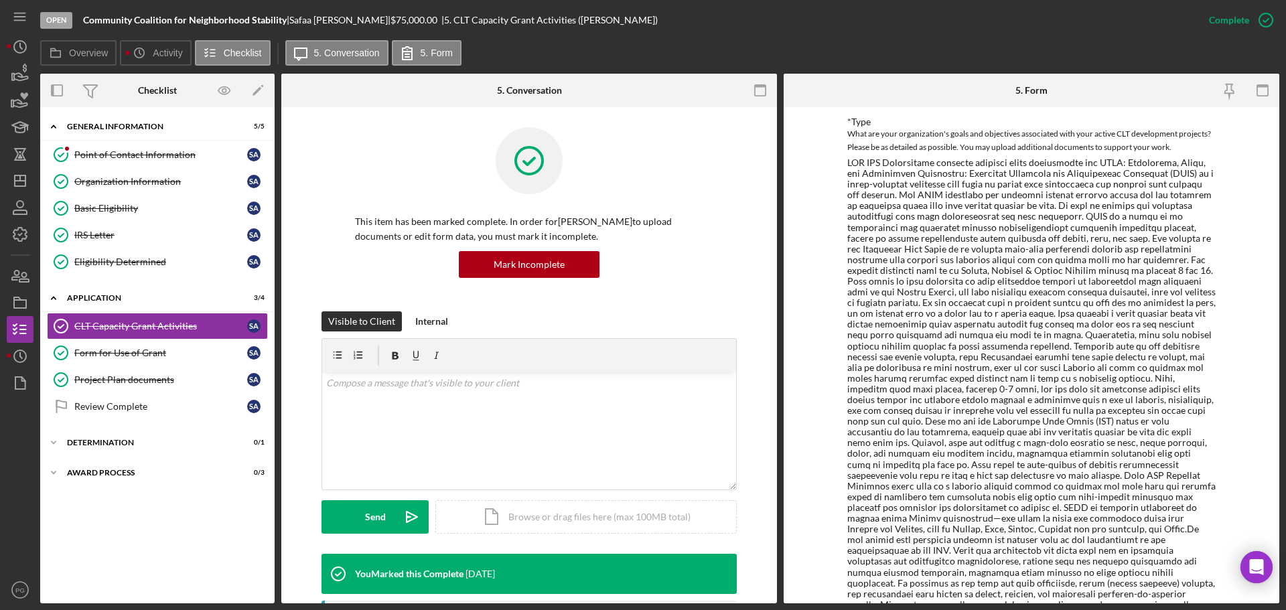
scroll to position [0, 0]
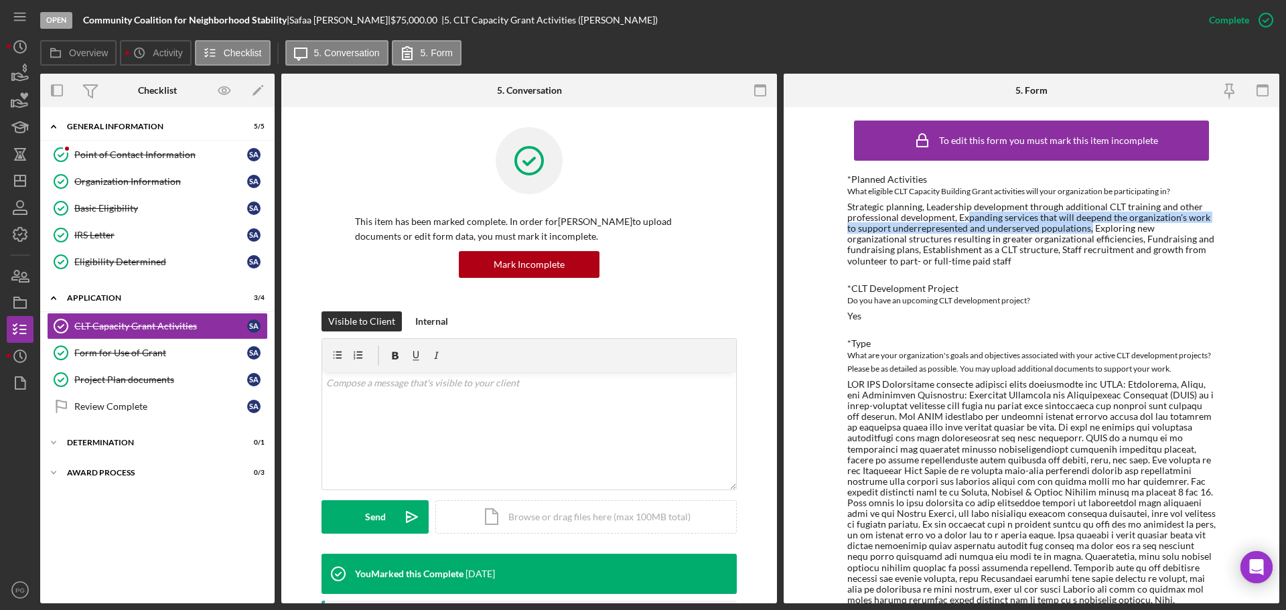
drag, startPoint x: 966, startPoint y: 216, endPoint x: 1077, endPoint y: 235, distance: 113.3
click at [1077, 235] on div "Strategic planning, Leadership development through additional CLT training and …" at bounding box center [1032, 234] width 369 height 65
click at [1000, 258] on div "Strategic planning, Leadership development through additional CLT training and …" at bounding box center [1032, 234] width 369 height 65
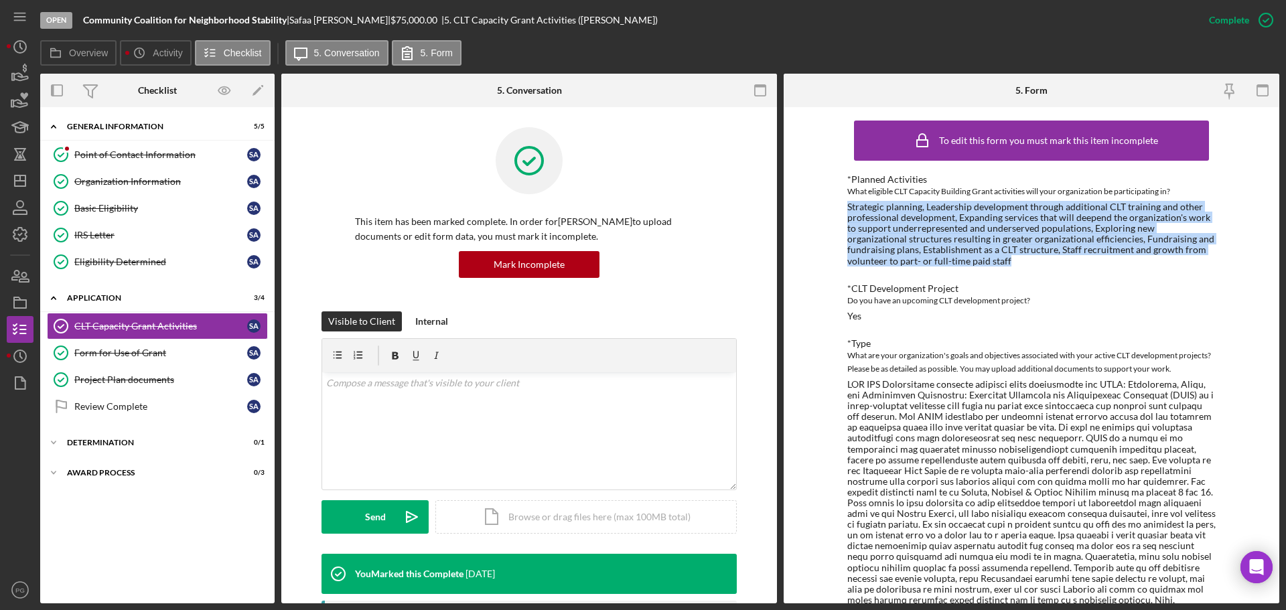
drag, startPoint x: 961, startPoint y: 260, endPoint x: 833, endPoint y: 210, distance: 138.1
click at [833, 210] on div "To edit this form you must mark this item incomplete *Planned Activities What e…" at bounding box center [1032, 355] width 496 height 496
copy div "Strategic planning, Leadership development through additional CLT training and …"
drag, startPoint x: 135, startPoint y: 354, endPoint x: 133, endPoint y: 382, distance: 28.2
click at [135, 354] on div "Form for Use of Grant" at bounding box center [160, 353] width 173 height 11
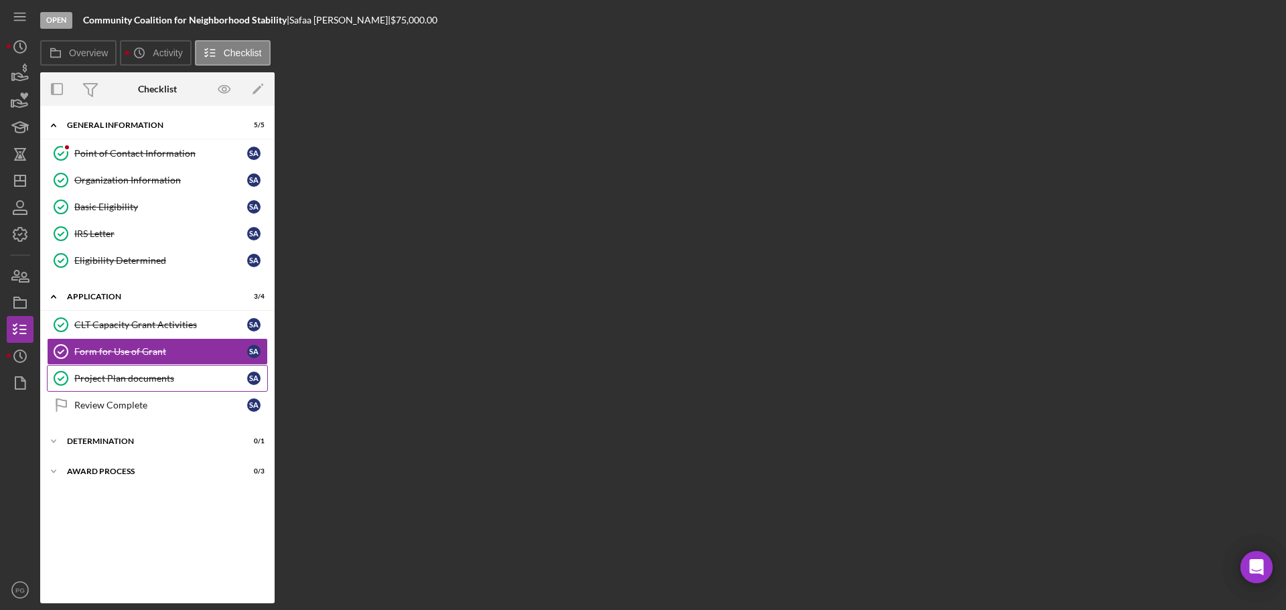
click at [134, 382] on div "Project Plan documents" at bounding box center [160, 378] width 173 height 11
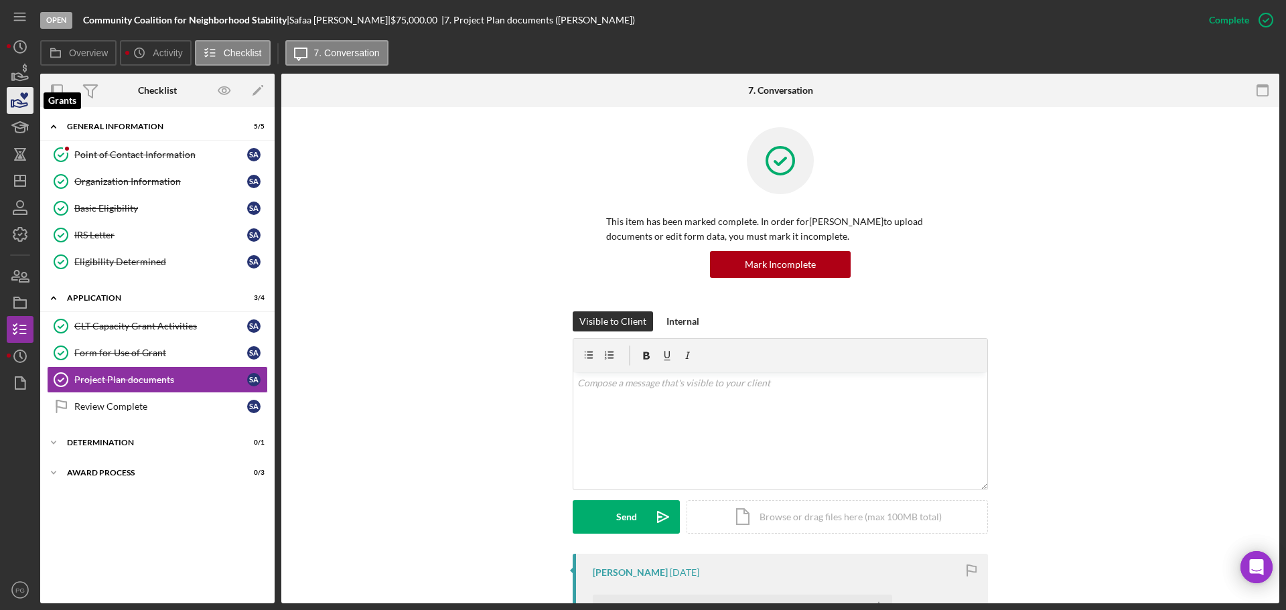
click at [21, 98] on icon "button" at bounding box center [20, 101] width 34 height 34
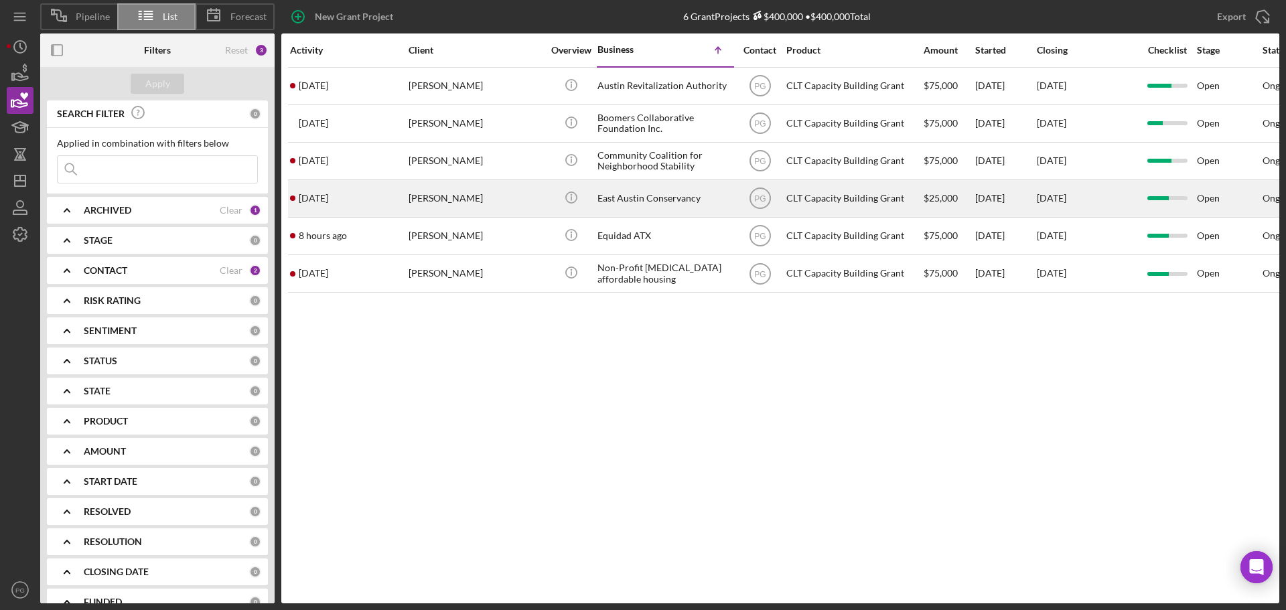
click at [608, 189] on div "East Austin Conservancy" at bounding box center [665, 199] width 134 height 36
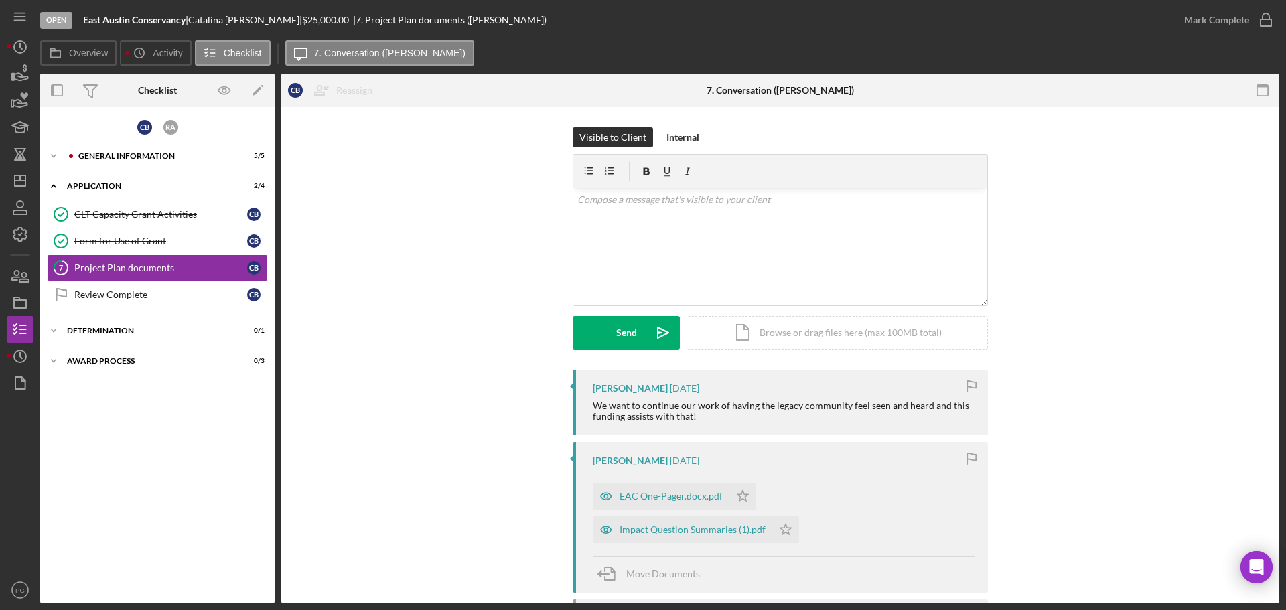
scroll to position [67, 0]
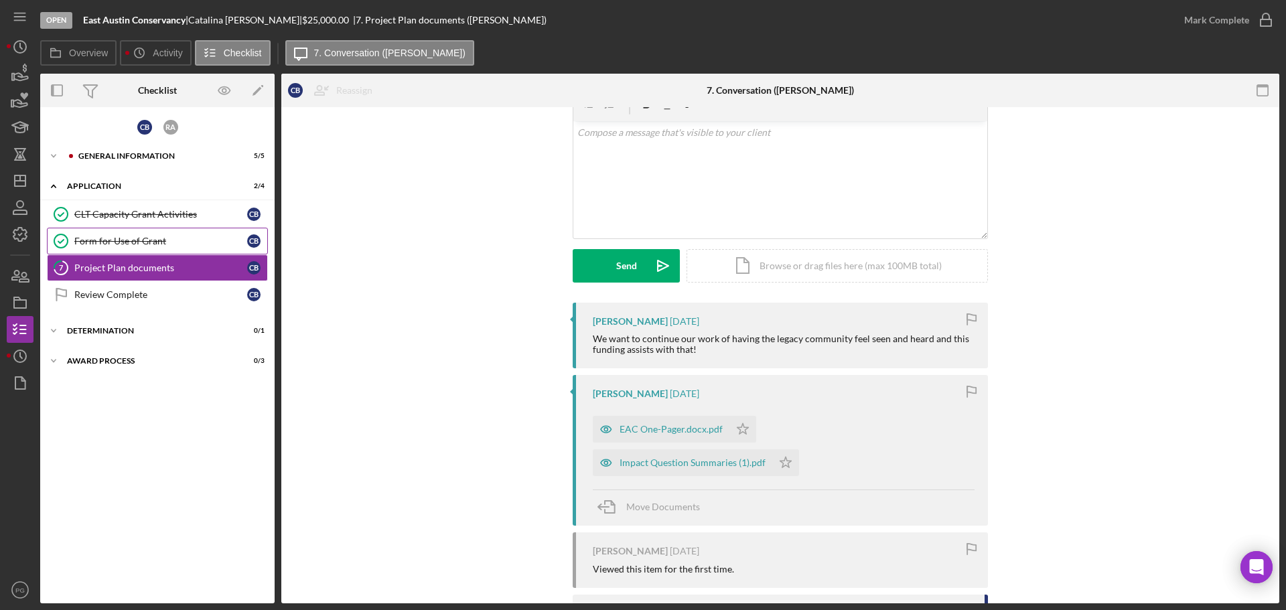
click at [109, 236] on div "Form for Use of Grant" at bounding box center [160, 241] width 173 height 11
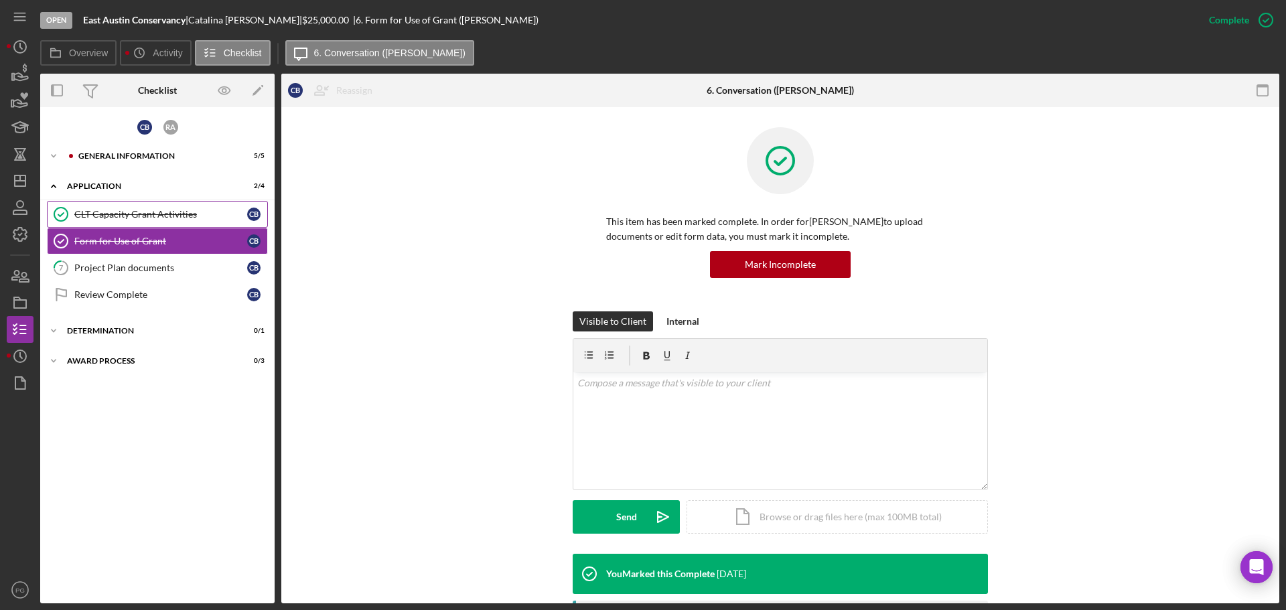
click at [116, 212] on div "CLT Capacity Grant Activities" at bounding box center [160, 214] width 173 height 11
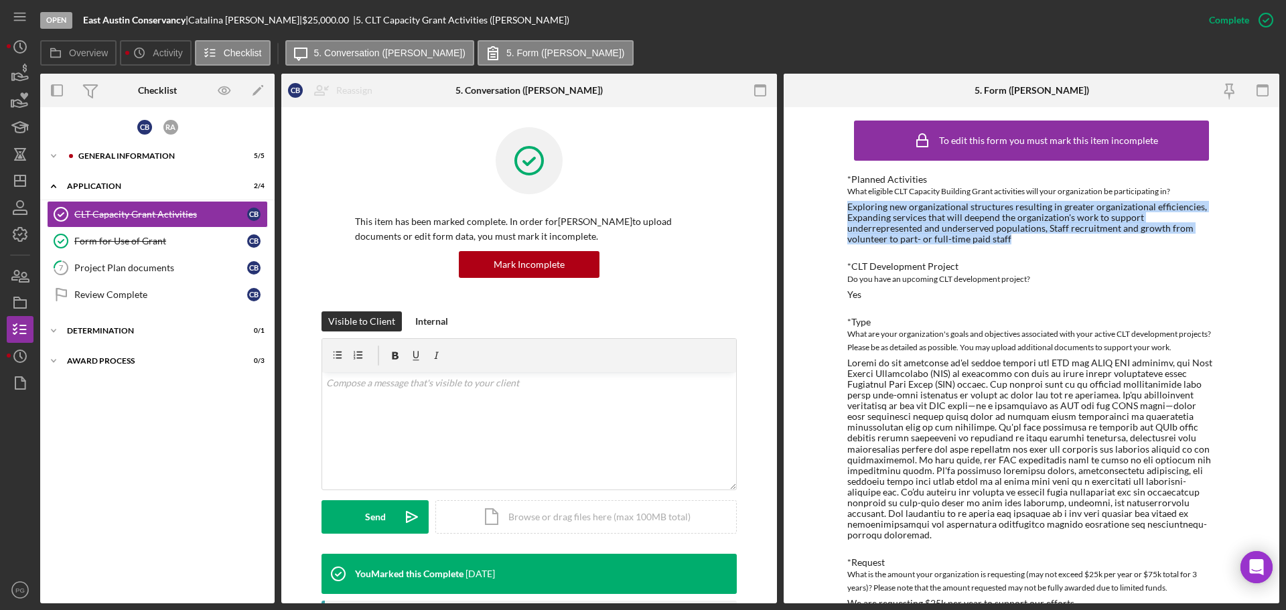
drag, startPoint x: 1031, startPoint y: 237, endPoint x: 847, endPoint y: 210, distance: 186.2
click at [848, 210] on div "Exploring new organizational structures resulting in greater organizational eff…" at bounding box center [1032, 223] width 369 height 43
copy div "Exploring new organizational structures resulting in greater organizational eff…"
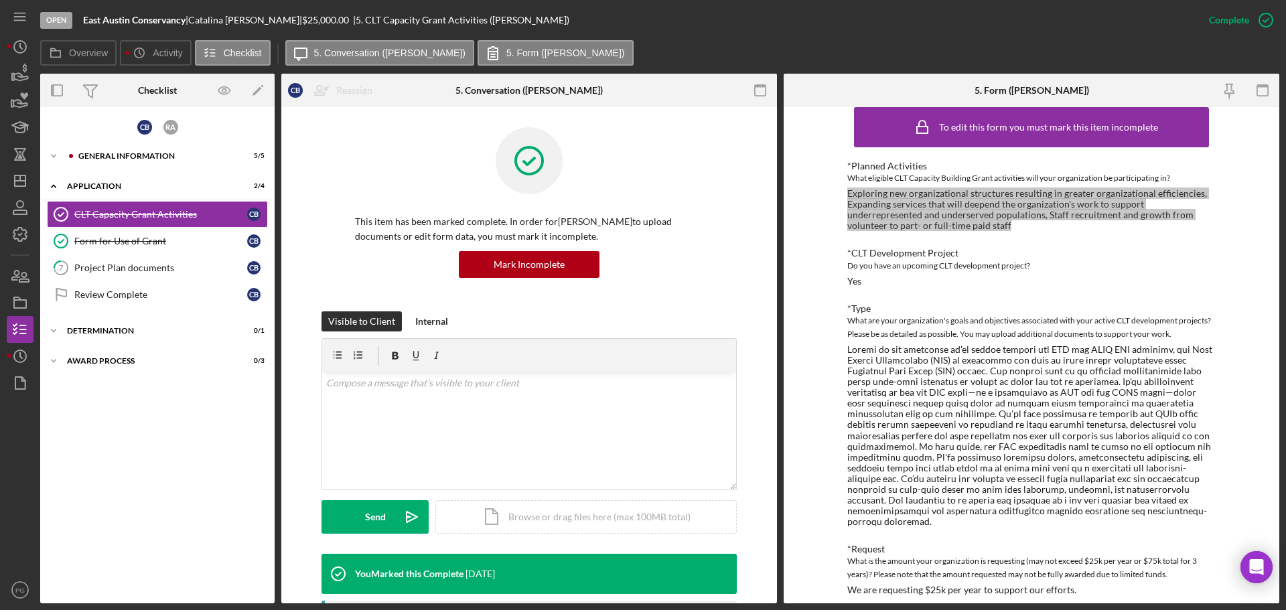
scroll to position [26, 0]
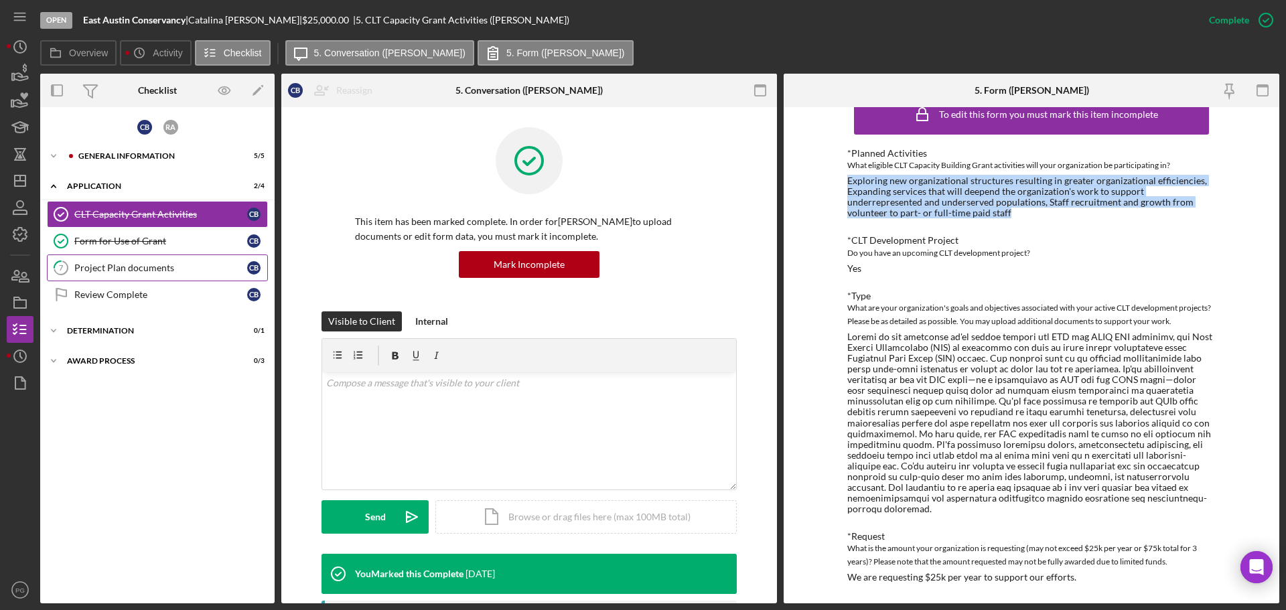
click at [139, 276] on link "7 Project Plan documents C B" at bounding box center [157, 268] width 221 height 27
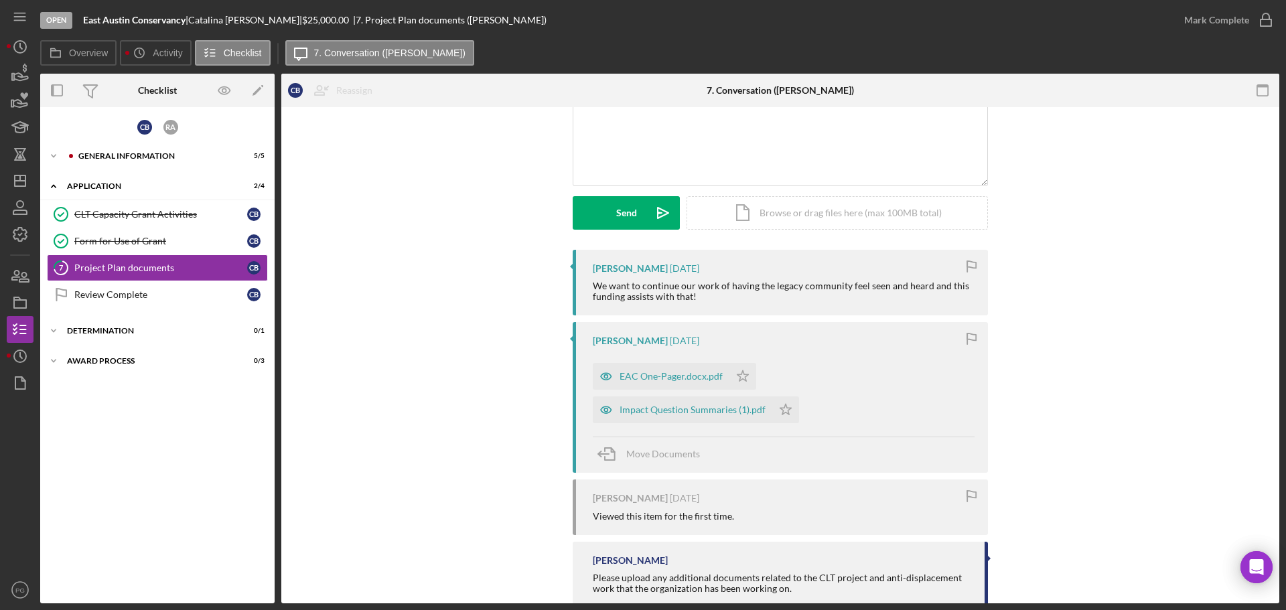
scroll to position [121, 0]
click at [645, 378] on div "EAC One-Pager.docx.pdf" at bounding box center [671, 376] width 103 height 11
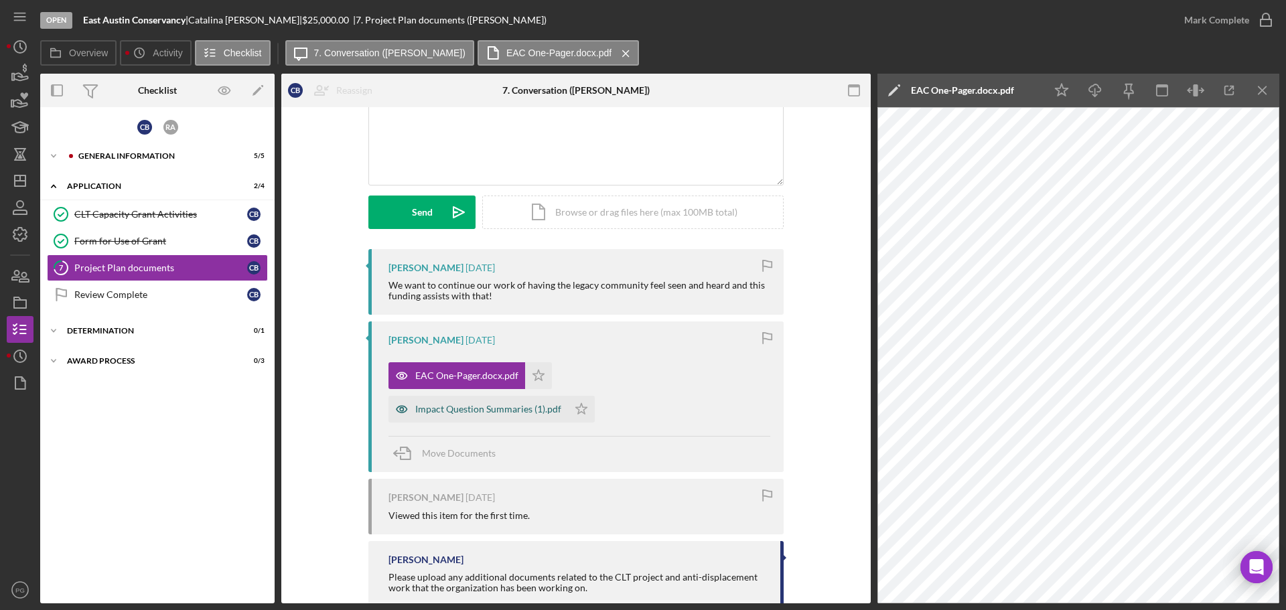
click at [561, 404] on div "Impact Question Summaries (1).pdf" at bounding box center [488, 409] width 146 height 11
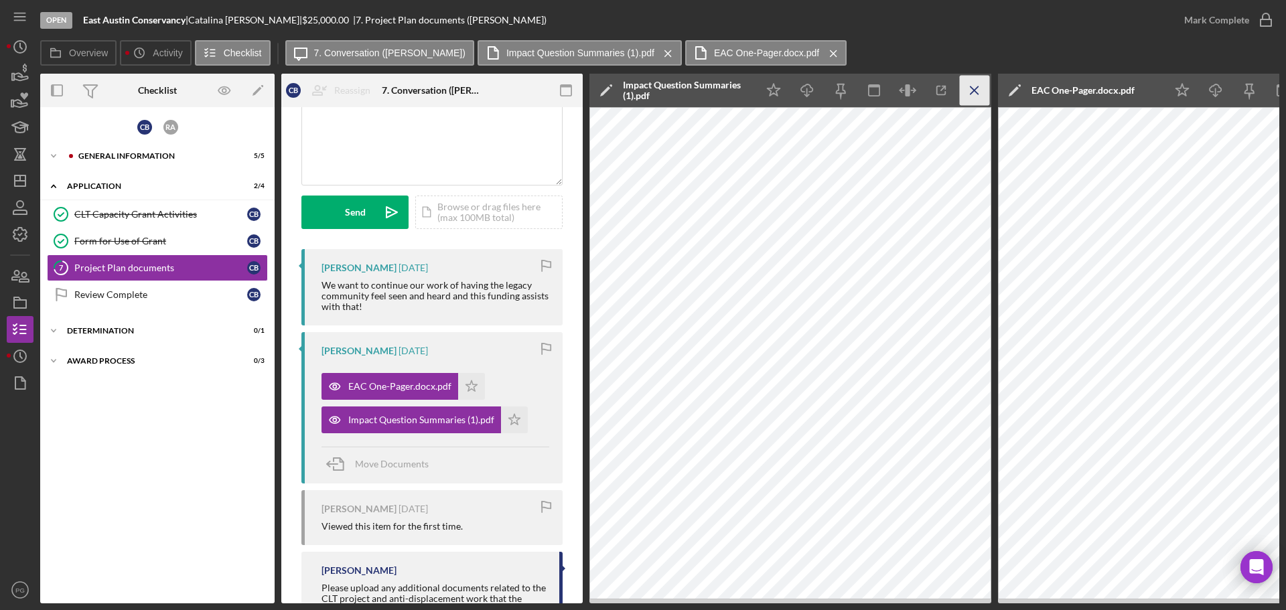
click at [976, 88] on icon "Icon/Menu Close" at bounding box center [975, 91] width 30 height 30
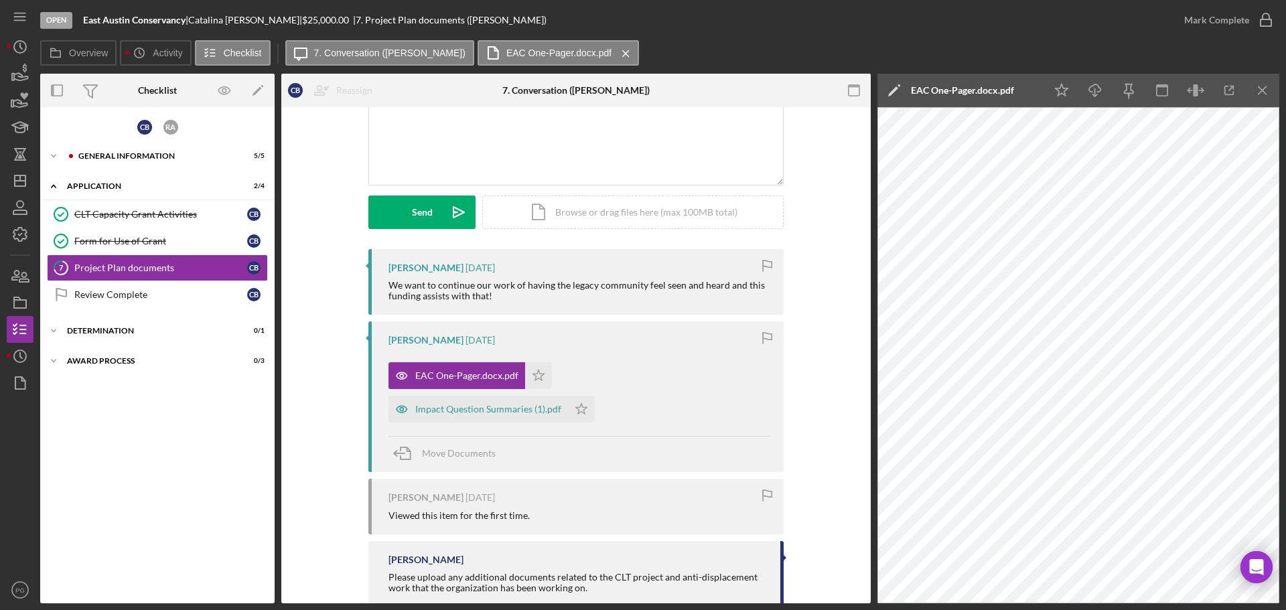
click at [1270, 93] on icon "Icon/Menu Close" at bounding box center [1263, 91] width 30 height 30
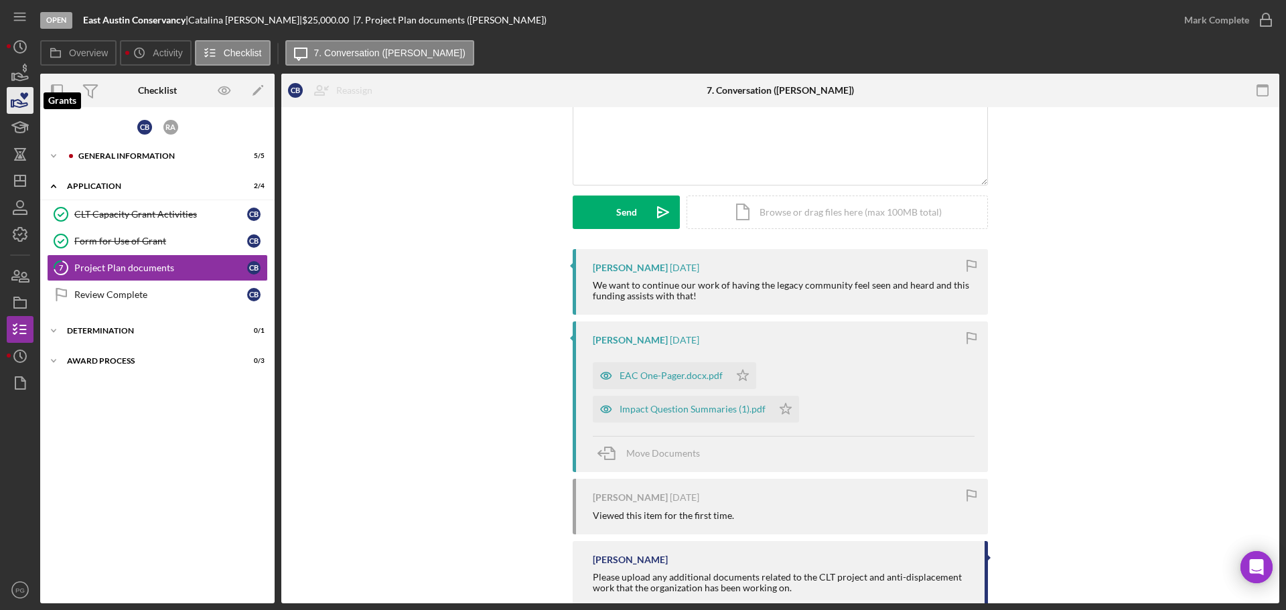
click at [19, 106] on icon "button" at bounding box center [20, 101] width 34 height 34
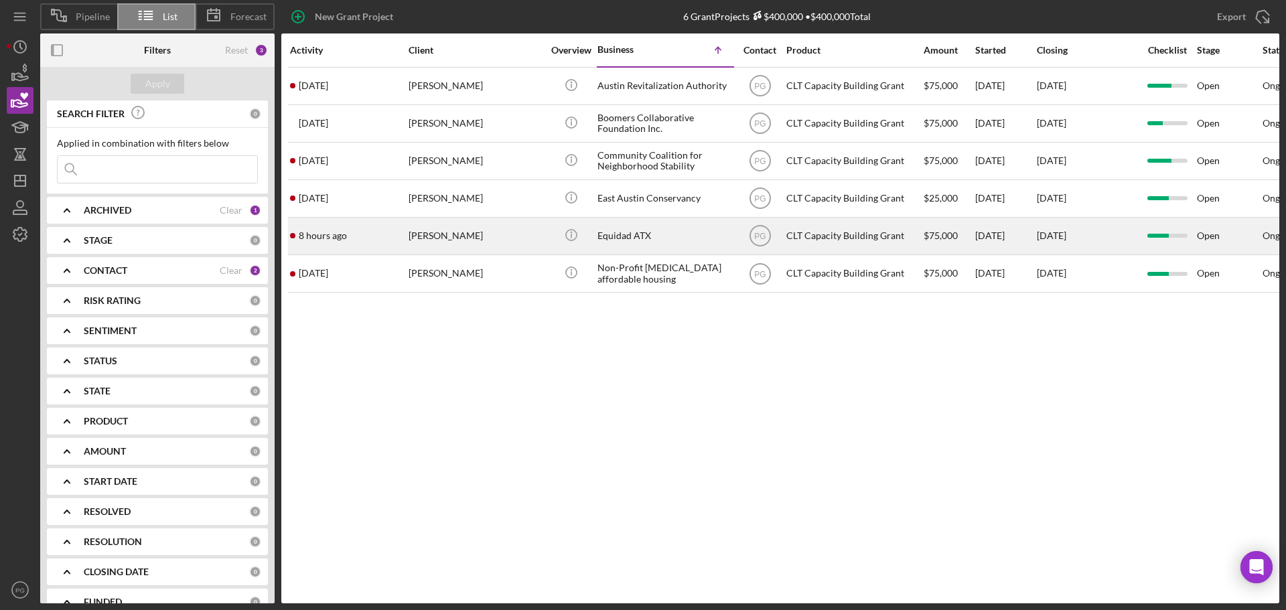
click at [450, 242] on div "[PERSON_NAME]" at bounding box center [476, 236] width 134 height 36
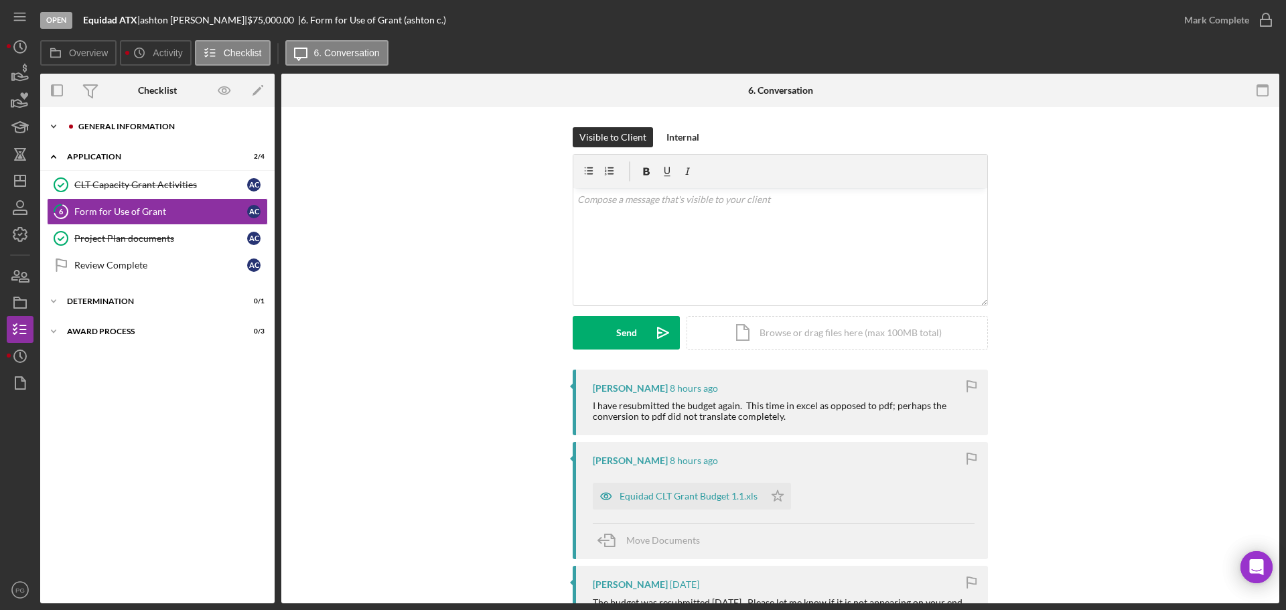
click at [119, 121] on div "Icon/Expander General Information 5 / 5" at bounding box center [157, 126] width 235 height 27
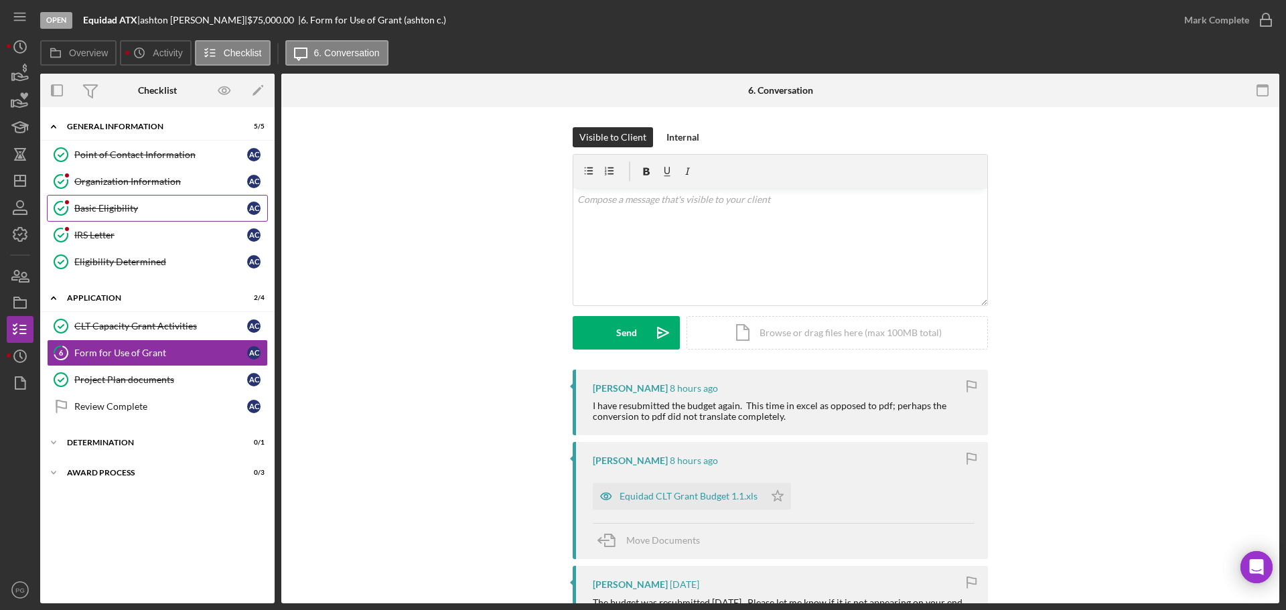
click at [115, 204] on div "Basic Eligibility" at bounding box center [160, 208] width 173 height 11
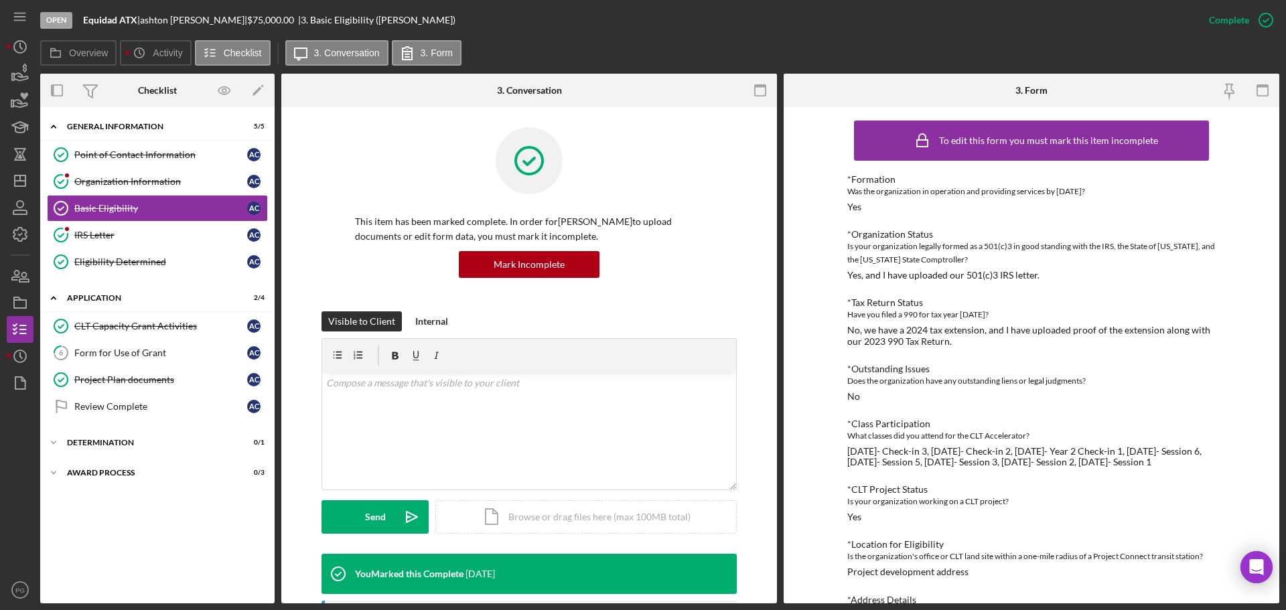
drag, startPoint x: 139, startPoint y: 327, endPoint x: 786, endPoint y: 346, distance: 647.5
click at [139, 327] on div "CLT Capacity Grant Activities" at bounding box center [160, 326] width 173 height 11
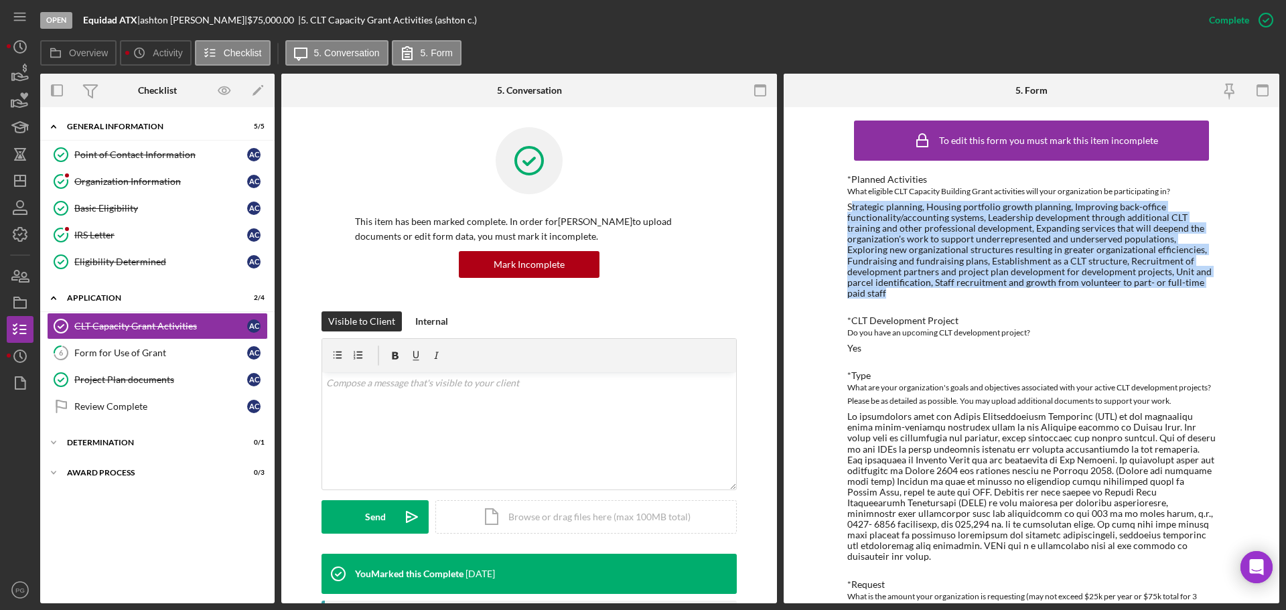
drag, startPoint x: 848, startPoint y: 206, endPoint x: 1214, endPoint y: 279, distance: 372.9
click at [1214, 279] on div "To edit this form you must mark this item incomplete *Planned Activities What e…" at bounding box center [1032, 355] width 496 height 496
click at [858, 238] on div "Strategic planning, Housing portfolio growth planning, Improving back-office fu…" at bounding box center [1032, 250] width 369 height 97
drag, startPoint x: 844, startPoint y: 206, endPoint x: 1258, endPoint y: 284, distance: 421.3
click at [1258, 284] on div "To edit this form you must mark this item incomplete *Planned Activities What e…" at bounding box center [1032, 355] width 496 height 496
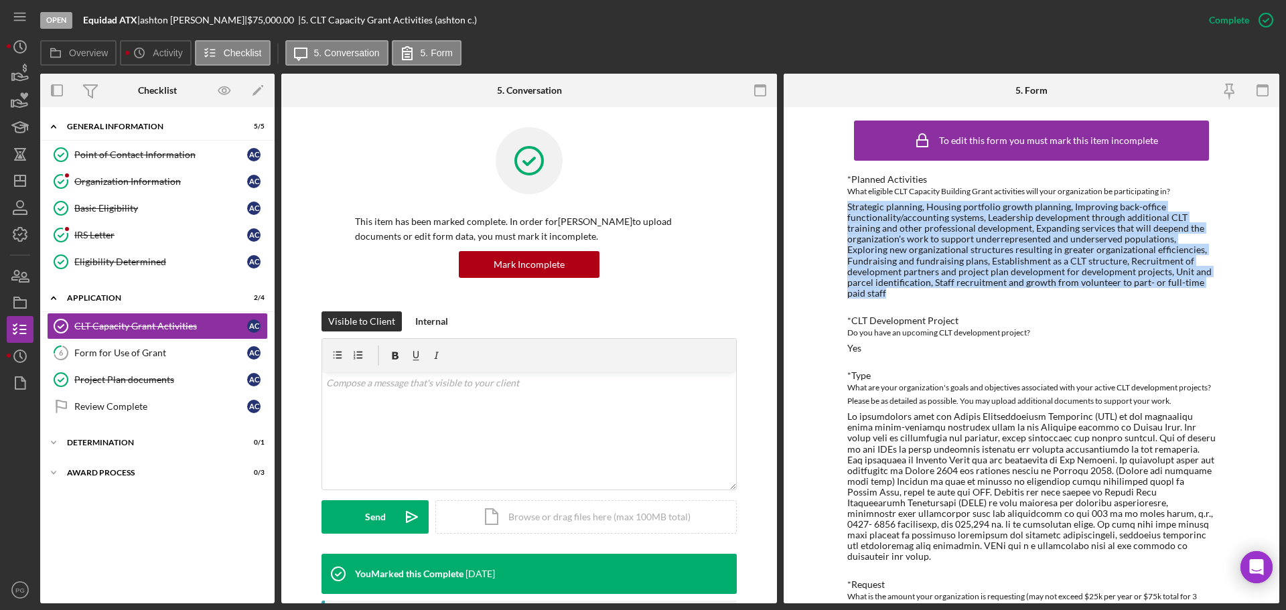
copy div "Strategic planning, Housing portfolio growth planning, Improving back-office fu…"
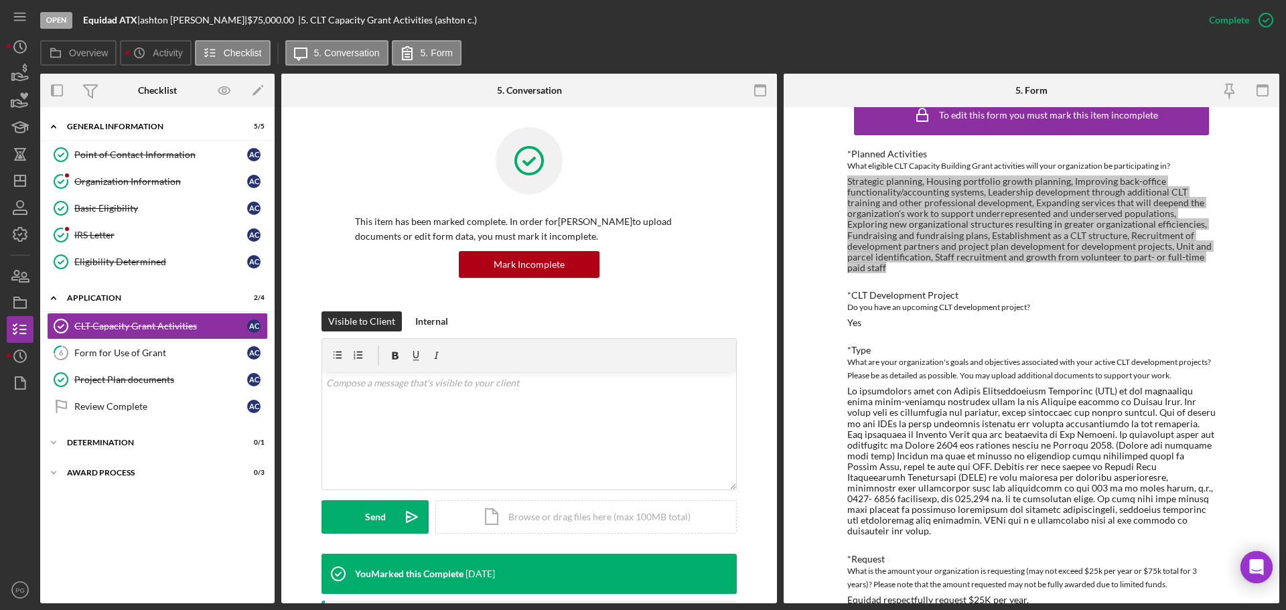
scroll to position [26, 0]
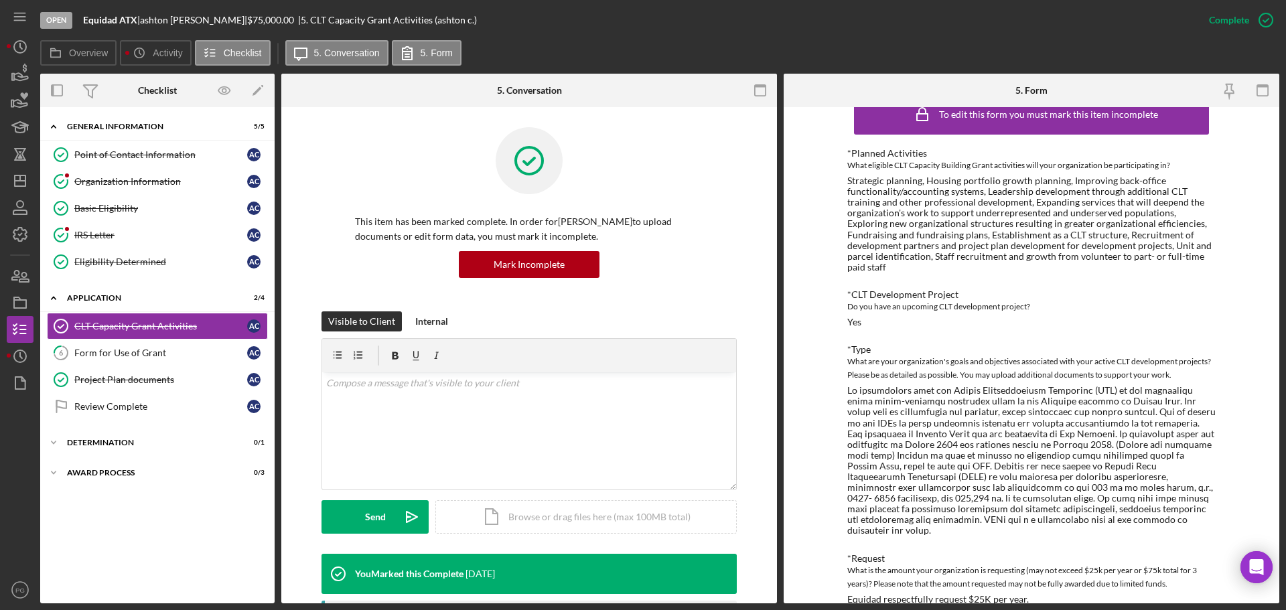
click at [931, 355] on div "What are your organization's goals and objectives associated with your active C…" at bounding box center [1032, 368] width 369 height 27
click at [1064, 480] on div at bounding box center [1032, 460] width 369 height 151
drag, startPoint x: 928, startPoint y: 474, endPoint x: 1057, endPoint y: 476, distance: 129.3
click at [1057, 476] on div at bounding box center [1032, 460] width 369 height 151
click at [1079, 491] on div at bounding box center [1032, 460] width 369 height 151
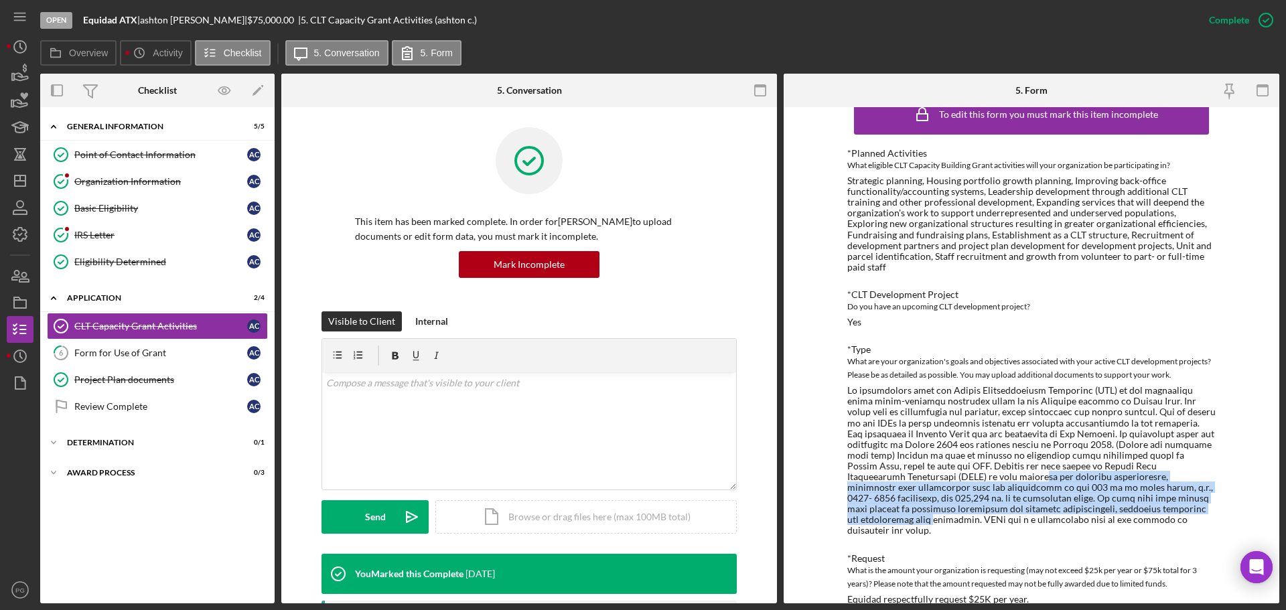
drag, startPoint x: 1112, startPoint y: 504, endPoint x: 900, endPoint y: 462, distance: 216.6
click at [900, 462] on div at bounding box center [1032, 460] width 369 height 151
click at [930, 486] on div at bounding box center [1032, 460] width 369 height 151
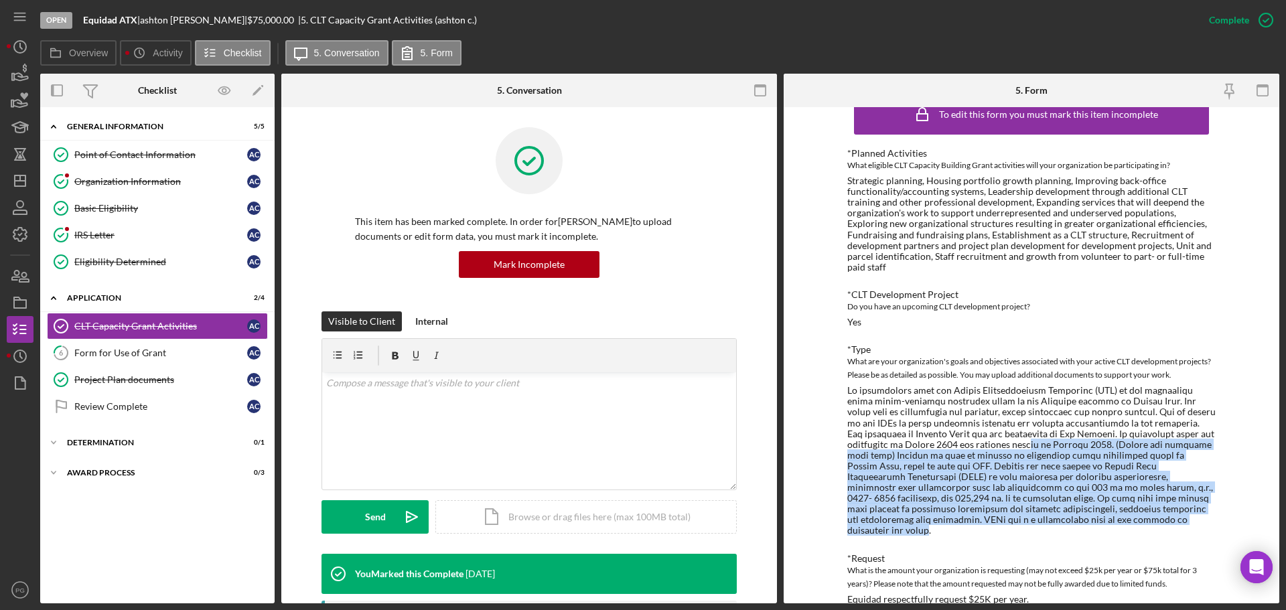
drag, startPoint x: 1053, startPoint y: 513, endPoint x: 974, endPoint y: 438, distance: 110.0
click at [974, 438] on div at bounding box center [1032, 460] width 369 height 151
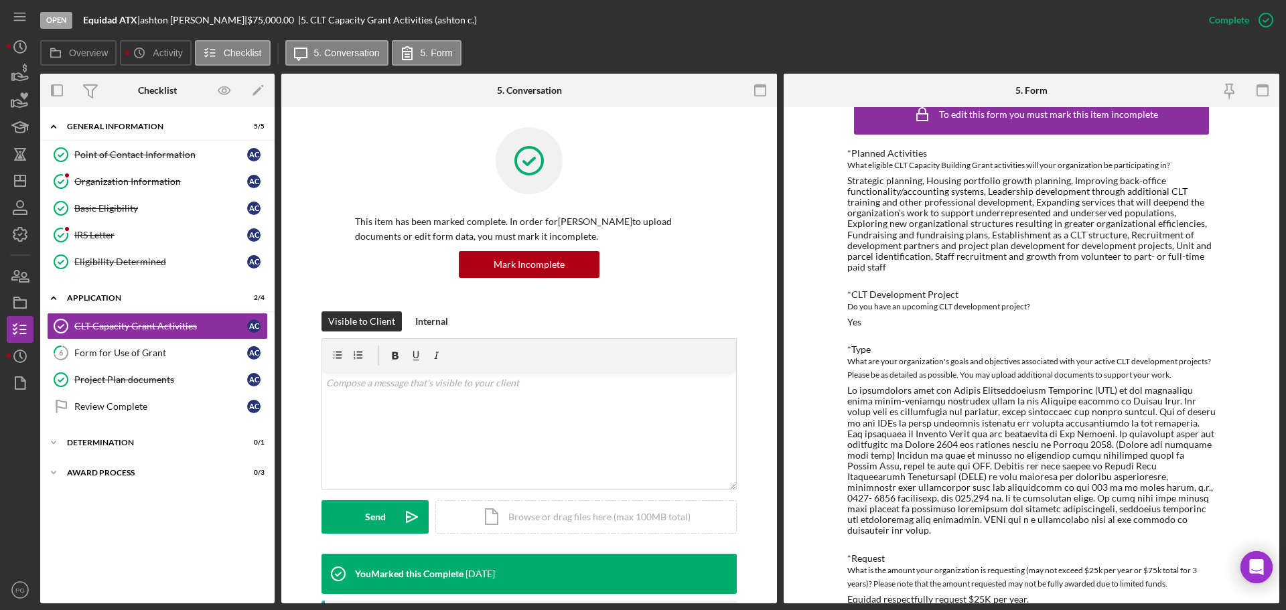
click at [949, 437] on div at bounding box center [1032, 460] width 369 height 151
drag, startPoint x: 922, startPoint y: 431, endPoint x: 1081, endPoint y: 450, distance: 160.6
click at [1081, 450] on div at bounding box center [1032, 460] width 369 height 151
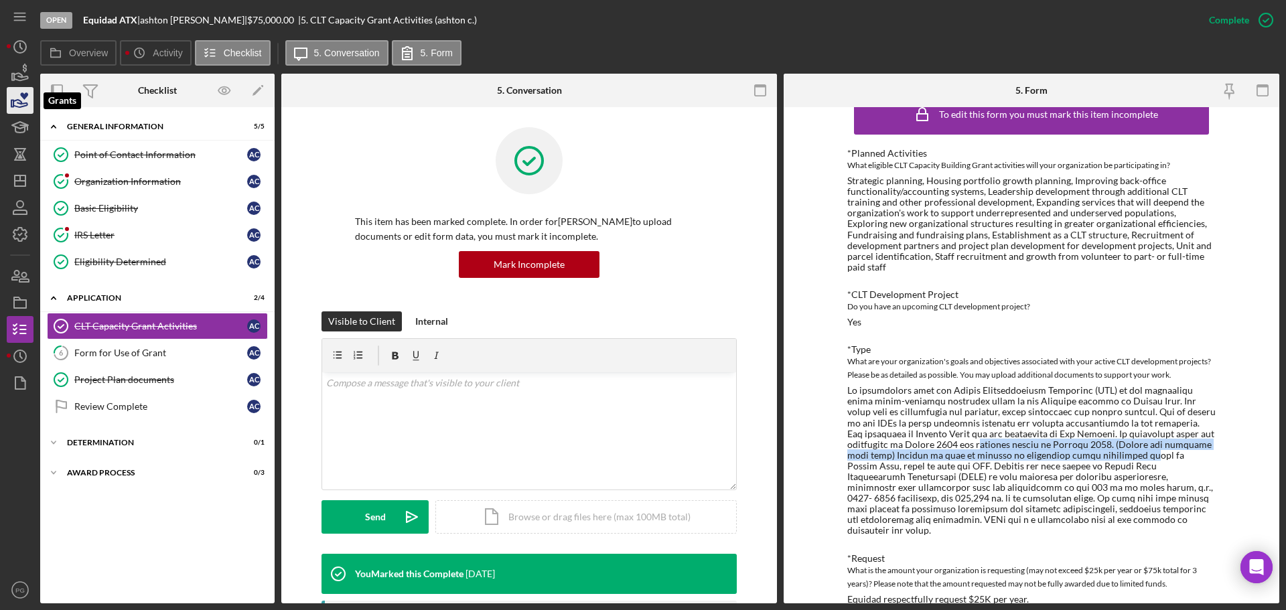
click at [19, 100] on icon "button" at bounding box center [20, 103] width 14 height 7
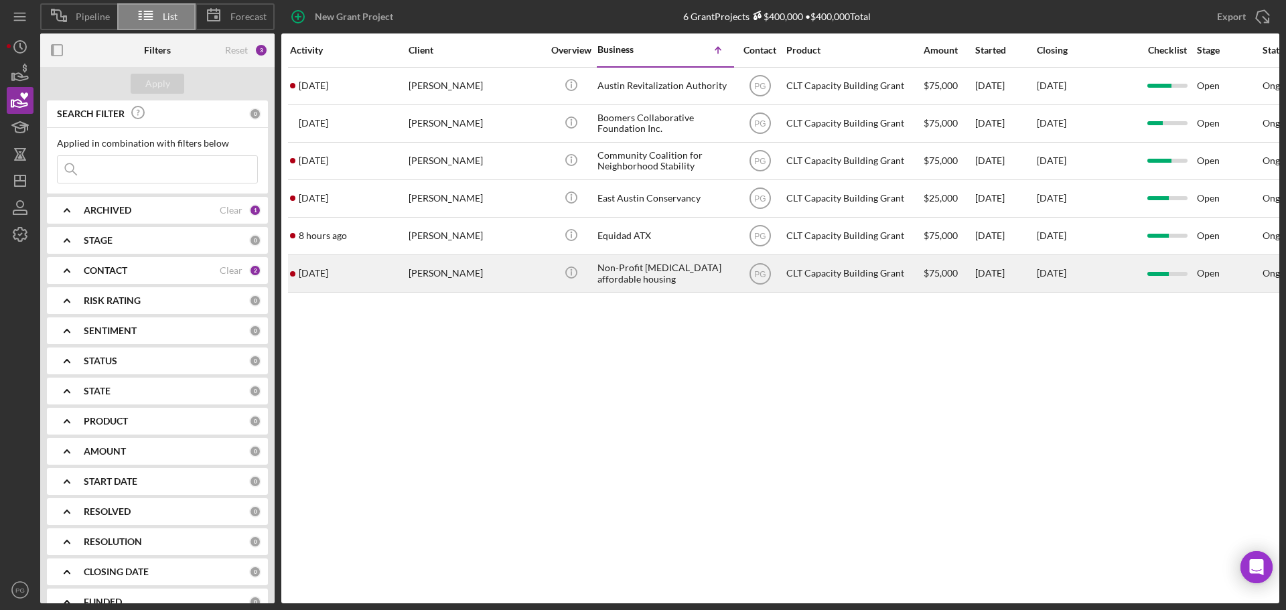
click at [478, 275] on div "[PERSON_NAME]" at bounding box center [476, 274] width 134 height 36
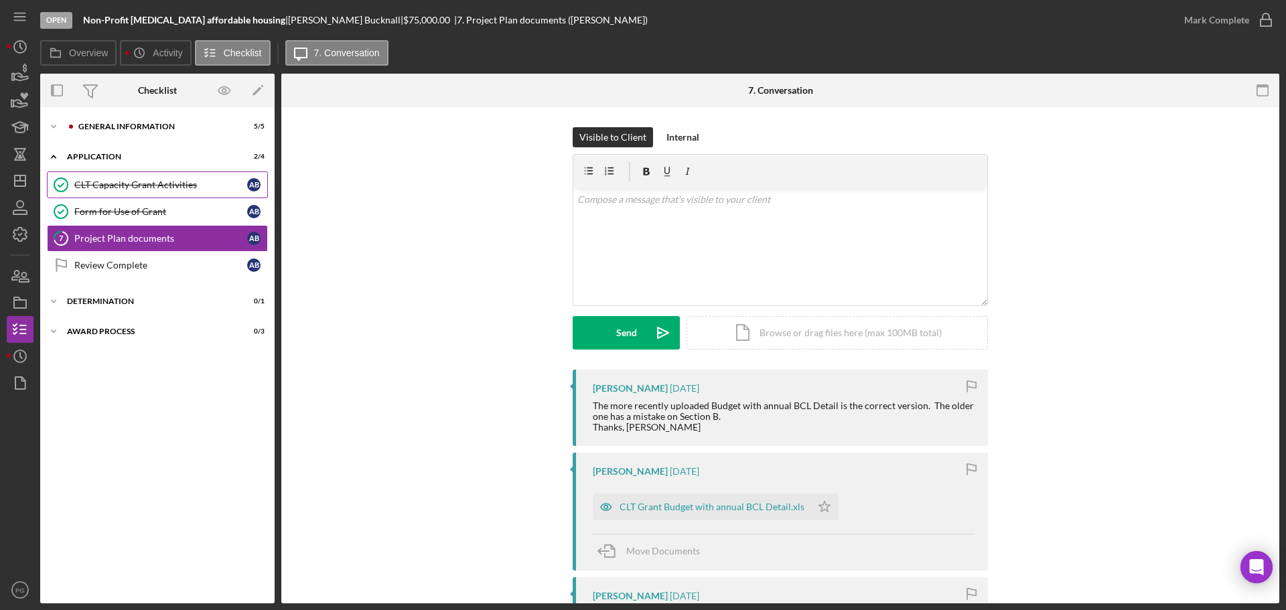
drag, startPoint x: 111, startPoint y: 214, endPoint x: 111, endPoint y: 191, distance: 23.5
click at [111, 214] on div "Form for Use of Grant" at bounding box center [160, 211] width 173 height 11
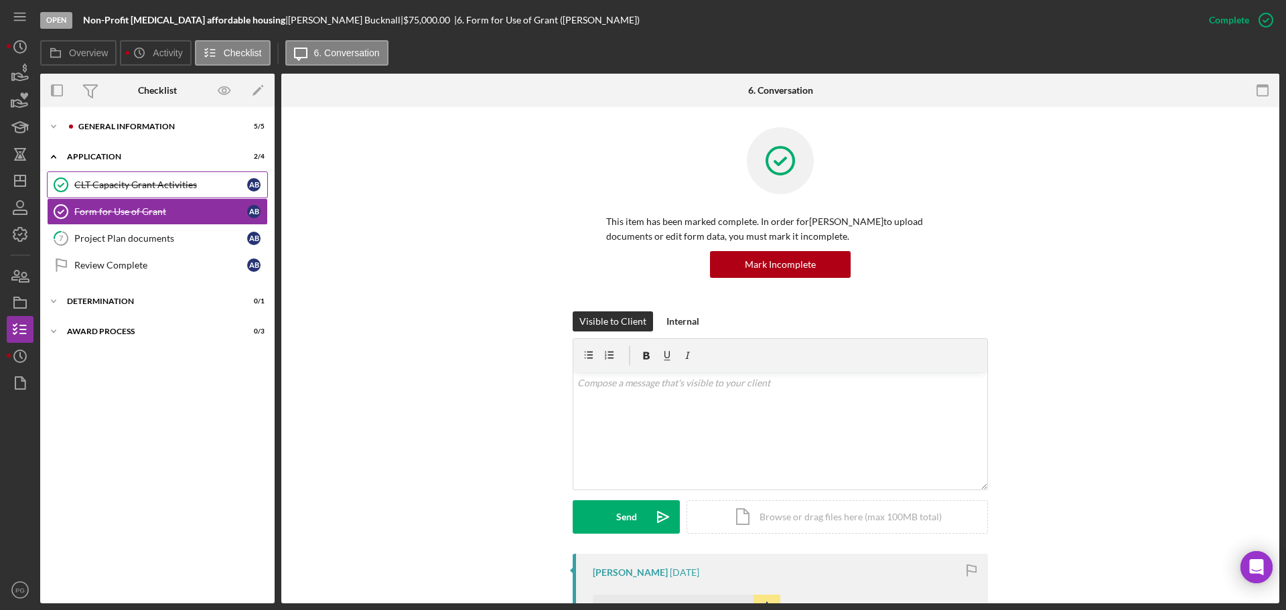
click at [111, 190] on div "CLT Capacity Grant Activities" at bounding box center [160, 185] width 173 height 11
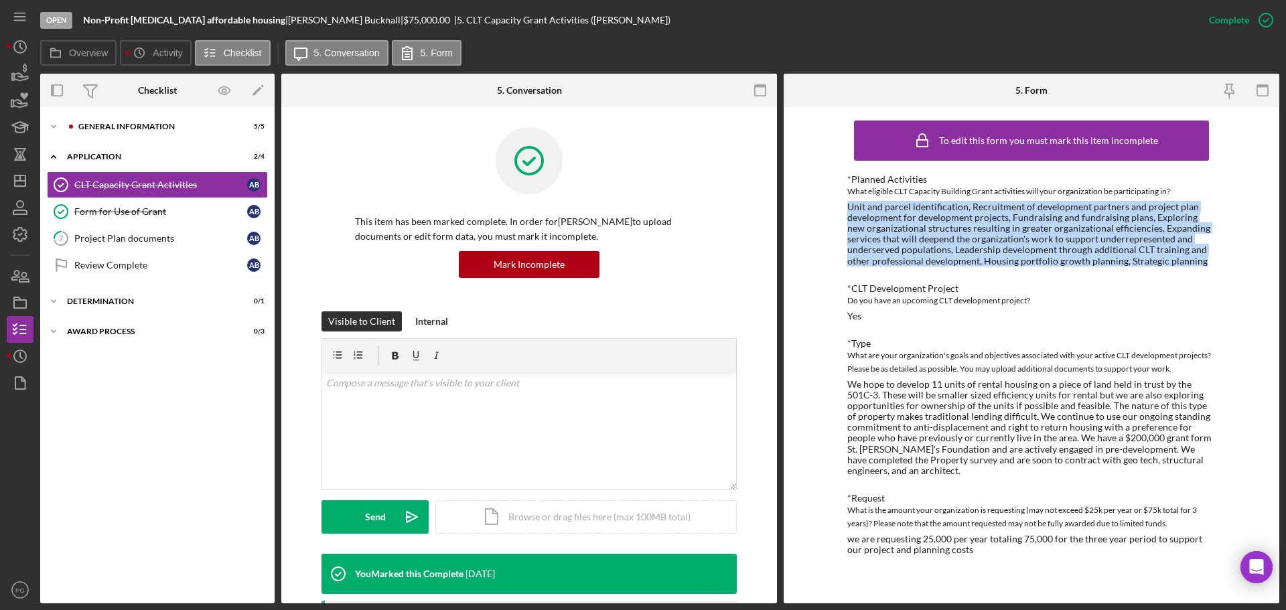
drag, startPoint x: 850, startPoint y: 206, endPoint x: 1209, endPoint y: 264, distance: 364.4
click at [1209, 264] on div "Unit and parcel identification, Recruitment of development partners and project…" at bounding box center [1032, 234] width 369 height 65
copy div "Unit and parcel identification, Recruitment of development partners and project…"
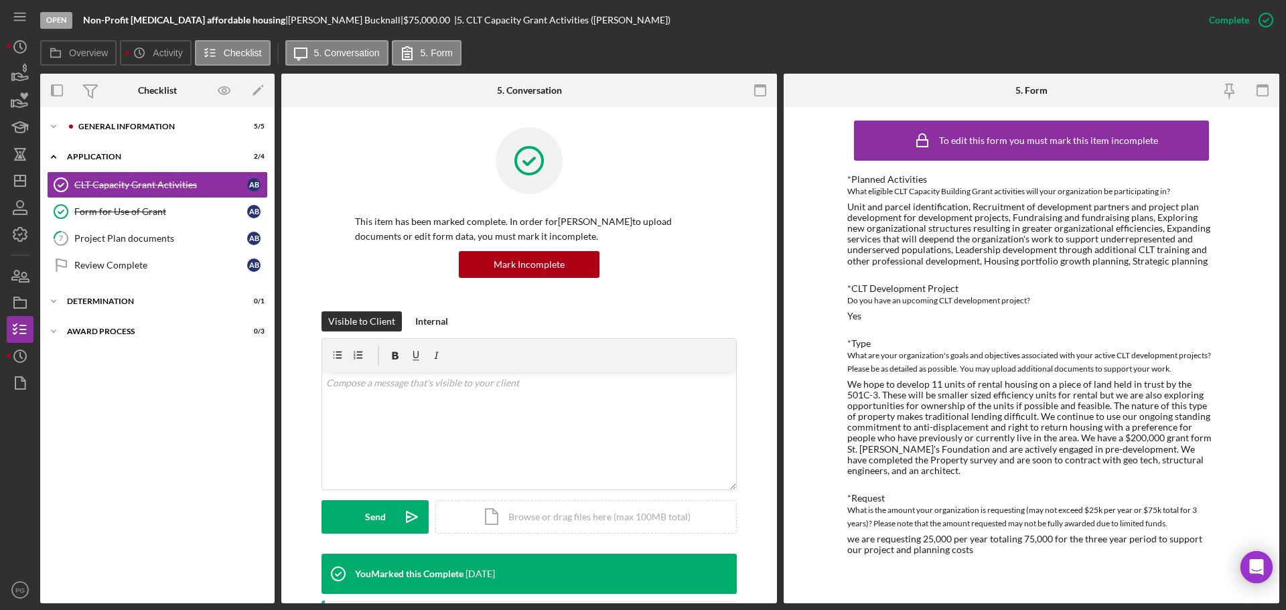
drag, startPoint x: 974, startPoint y: 413, endPoint x: 956, endPoint y: 413, distance: 17.4
click at [974, 413] on div "We hope to develop 11 units of rental housing on a piece of land held in trust …" at bounding box center [1032, 427] width 369 height 97
drag, startPoint x: 955, startPoint y: 394, endPoint x: 1076, endPoint y: 418, distance: 123.7
click at [1079, 414] on div "We hope to develop 11 units of rental housing on a piece of land held in trust …" at bounding box center [1032, 427] width 369 height 97
click at [1069, 427] on div "We hope to develop 11 units of rental housing on a piece of land held in trust …" at bounding box center [1032, 427] width 369 height 97
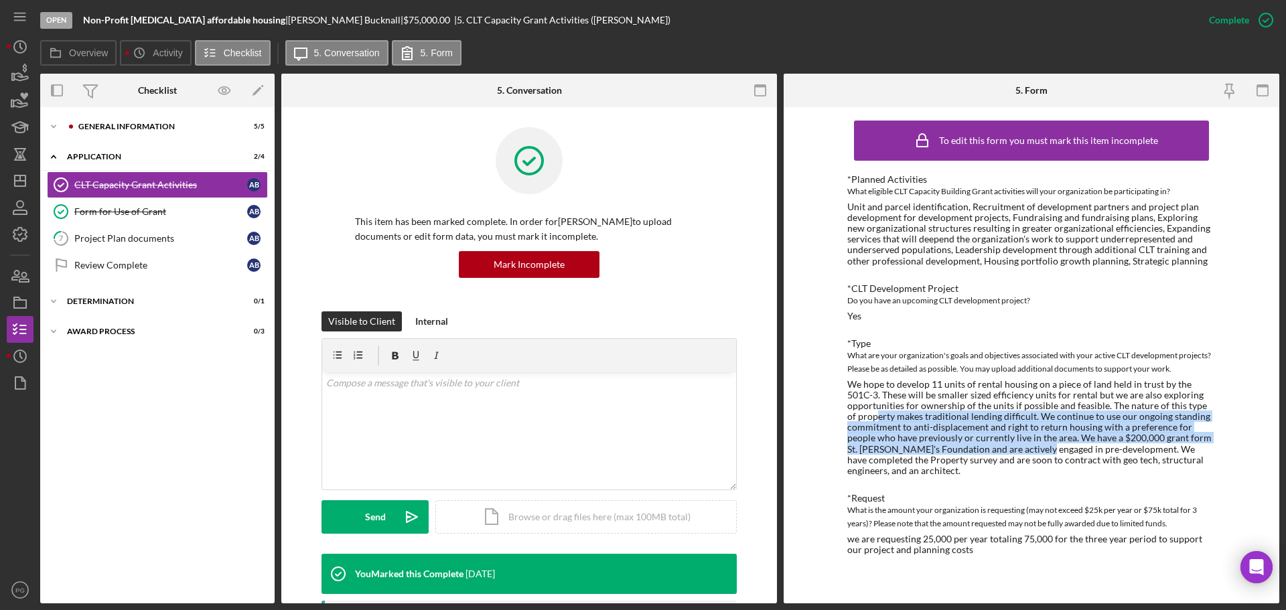
drag, startPoint x: 970, startPoint y: 423, endPoint x: 1028, endPoint y: 446, distance: 63.0
click at [1028, 446] on div "We hope to develop 11 units of rental housing on a piece of land held in trust …" at bounding box center [1032, 427] width 369 height 97
click at [931, 444] on div "We hope to develop 11 units of rental housing on a piece of land held in trust …" at bounding box center [1032, 427] width 369 height 97
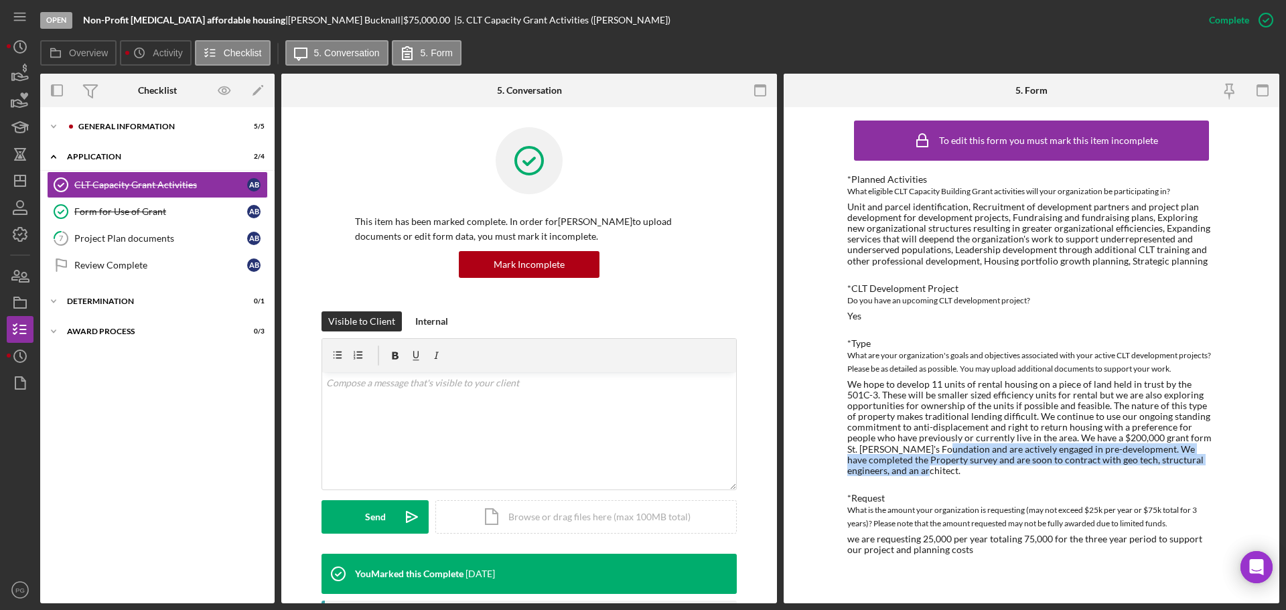
drag, startPoint x: 927, startPoint y: 452, endPoint x: 1058, endPoint y: 468, distance: 131.6
click at [1058, 468] on div "We hope to develop 11 units of rental housing on a piece of land held in trust …" at bounding box center [1032, 427] width 369 height 97
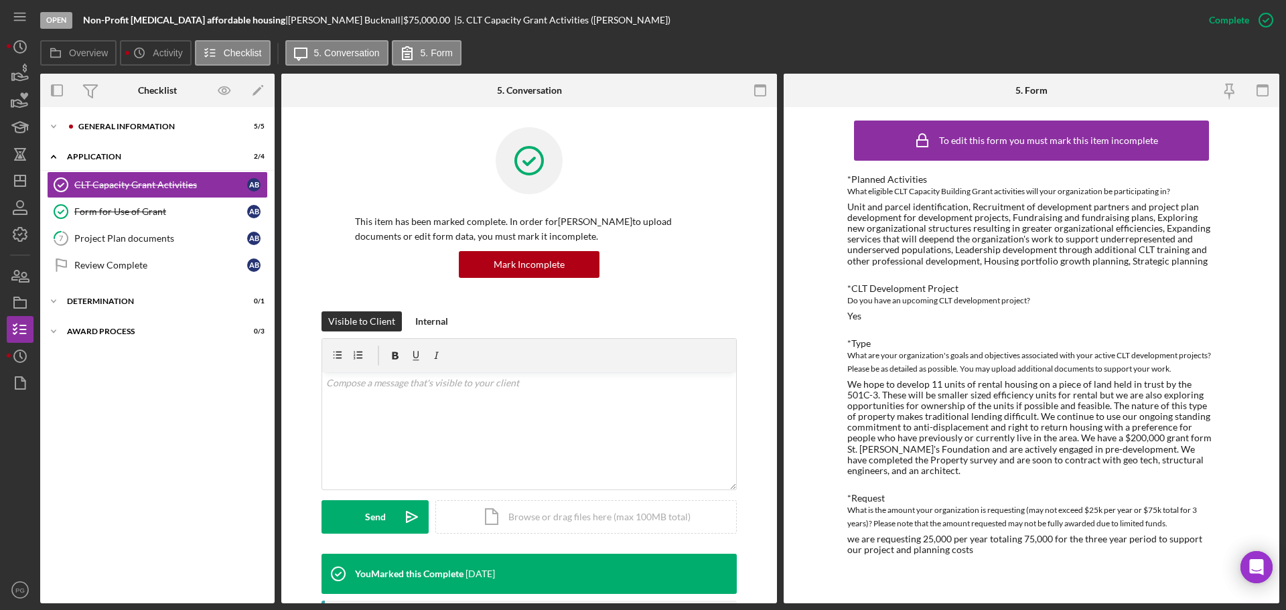
click at [1039, 501] on div "*Request" at bounding box center [1032, 498] width 369 height 11
drag, startPoint x: 114, startPoint y: 241, endPoint x: 653, endPoint y: 341, distance: 548.7
click at [114, 241] on div "Project Plan documents" at bounding box center [160, 238] width 173 height 11
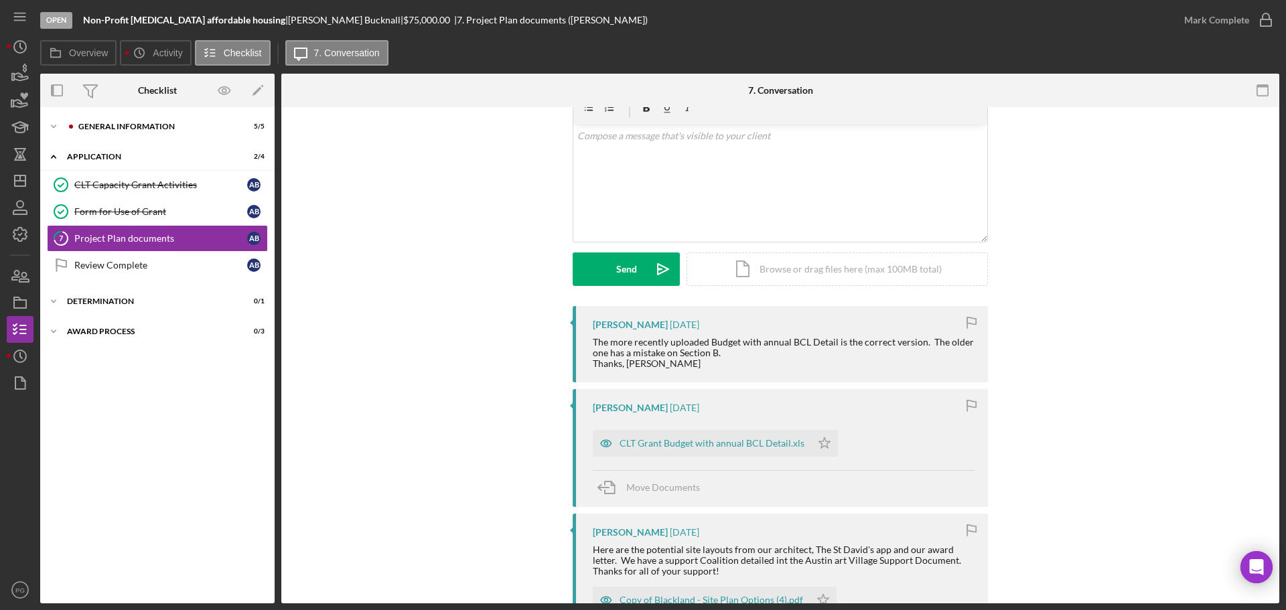
scroll to position [134, 0]
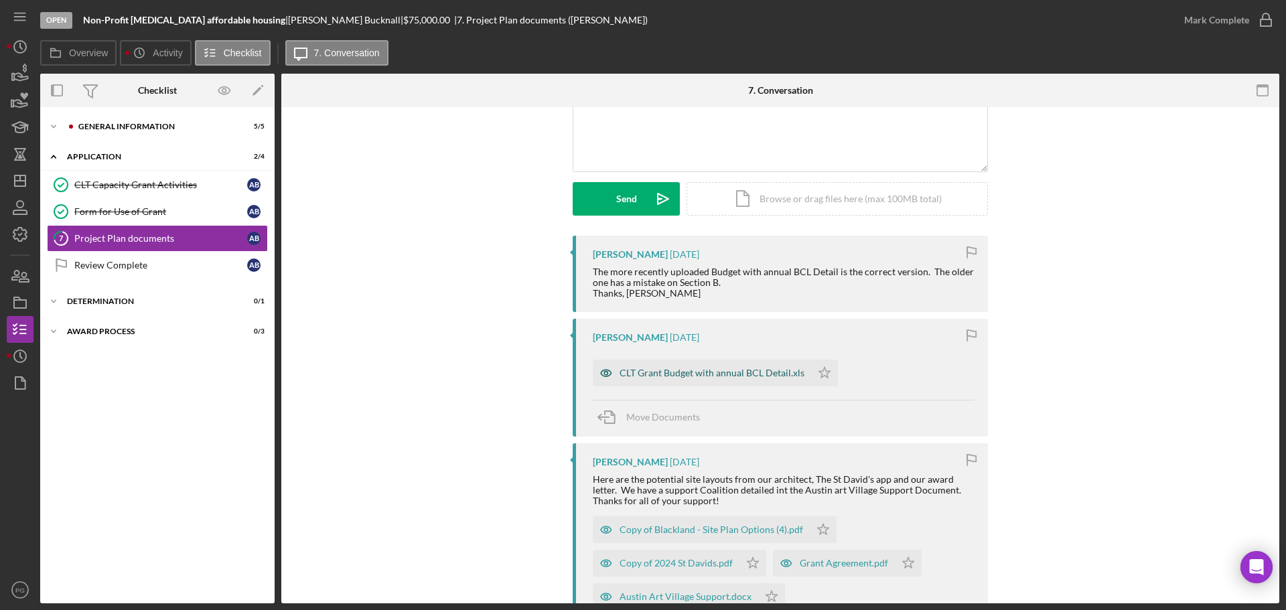
click at [671, 371] on div "CLT Grant Budget with annual BCL Detail.xls" at bounding box center [712, 373] width 185 height 11
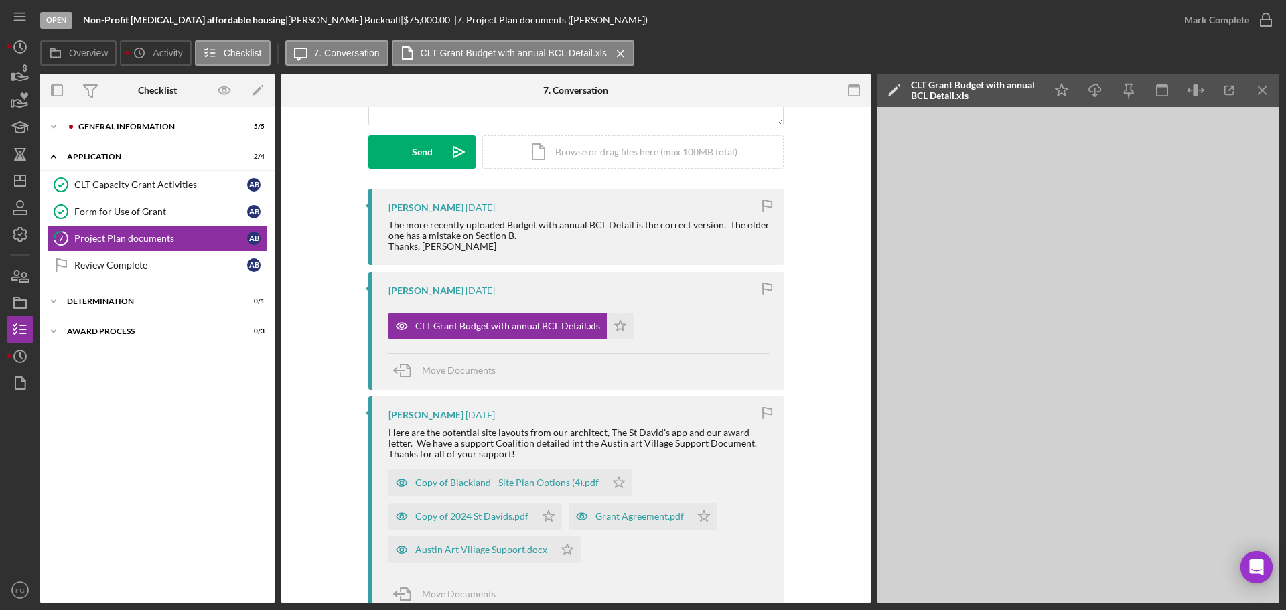
scroll to position [268, 0]
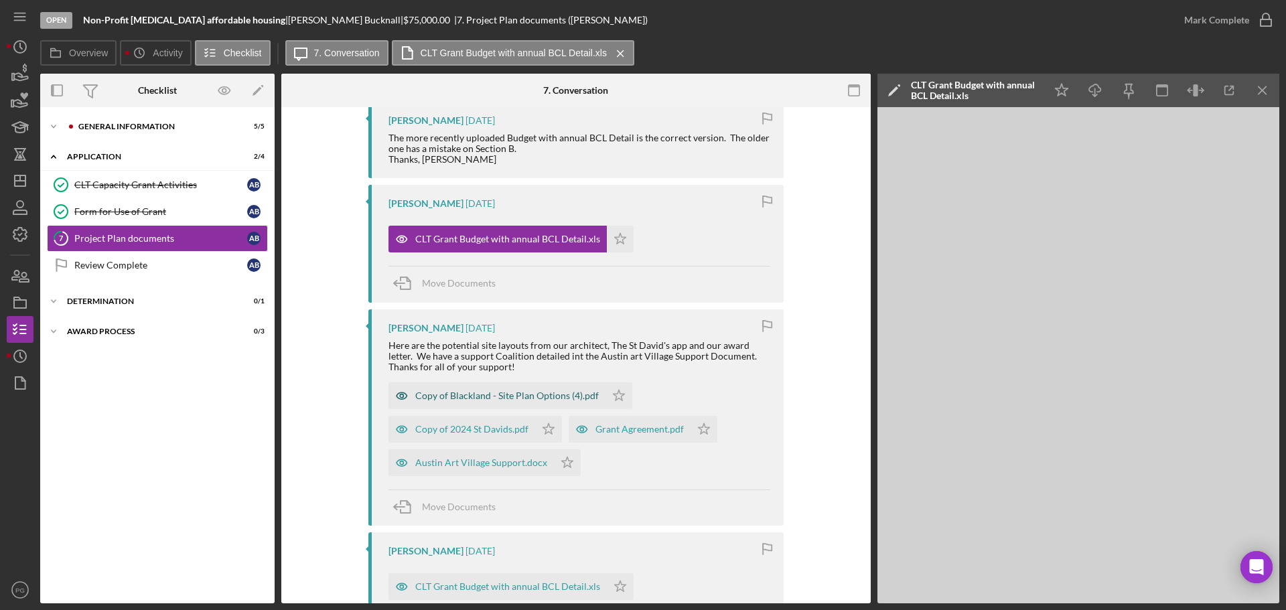
click at [458, 397] on div "Copy of Blackland - Site Plan Options (4).pdf" at bounding box center [507, 396] width 184 height 11
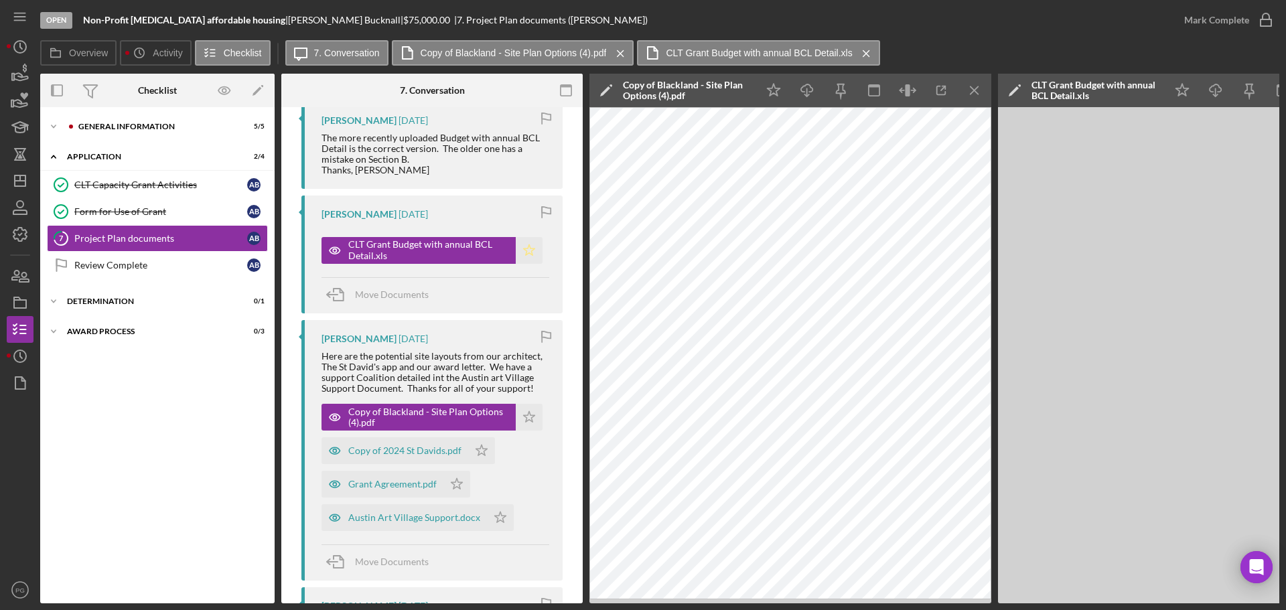
click at [527, 247] on icon "Icon/Star" at bounding box center [529, 250] width 27 height 27
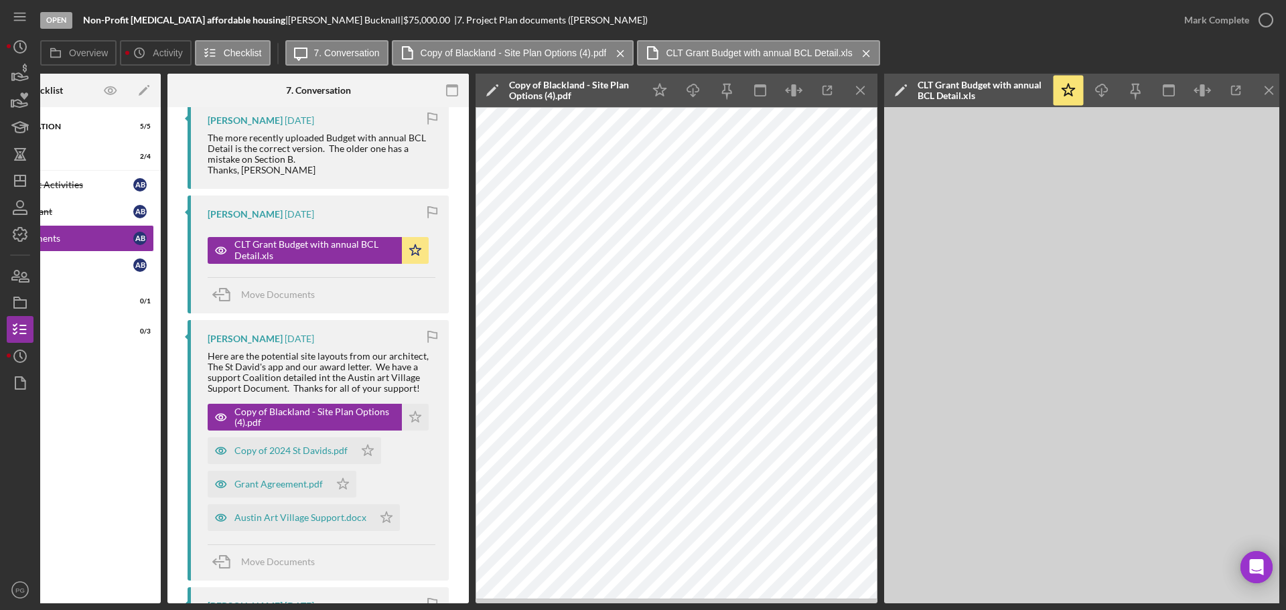
scroll to position [0, 121]
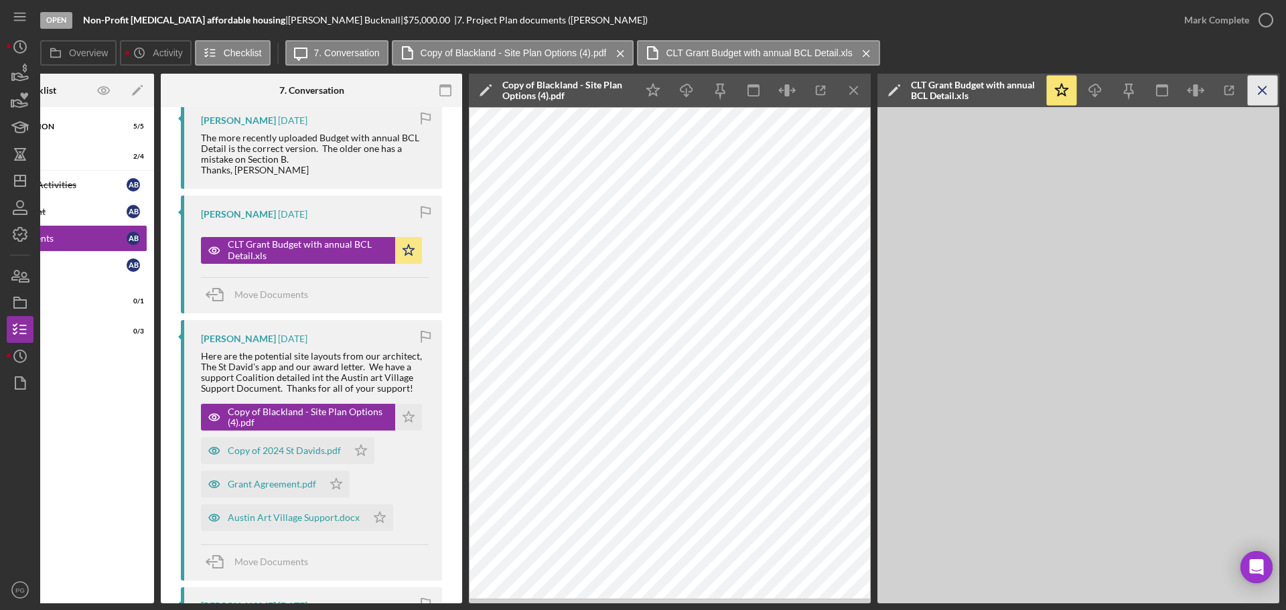
click at [1262, 92] on icon "Icon/Menu Close" at bounding box center [1263, 91] width 30 height 30
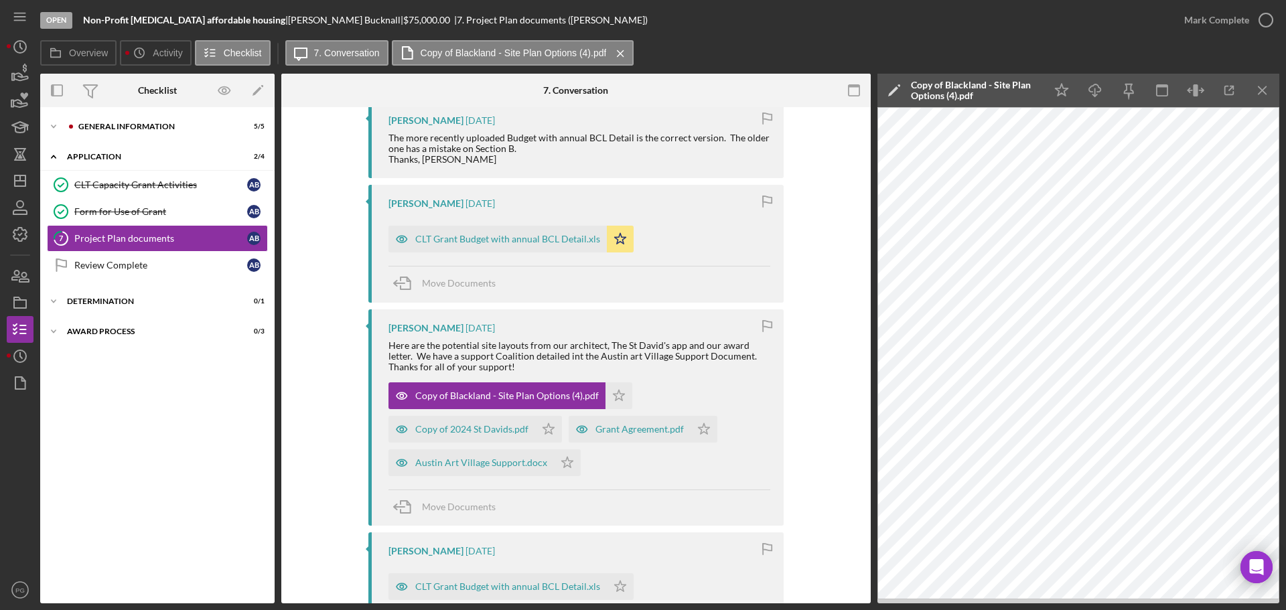
scroll to position [0, 0]
click at [467, 464] on div "Austin Art Village Support.docx" at bounding box center [481, 463] width 132 height 11
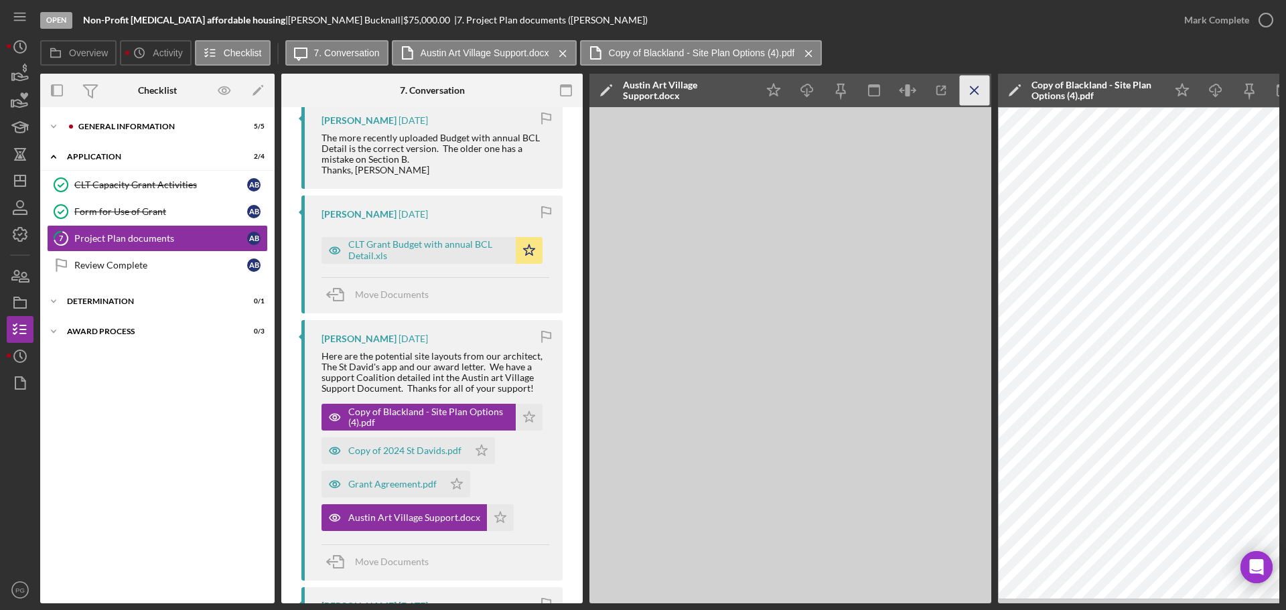
click at [977, 88] on line "button" at bounding box center [974, 89] width 7 height 7
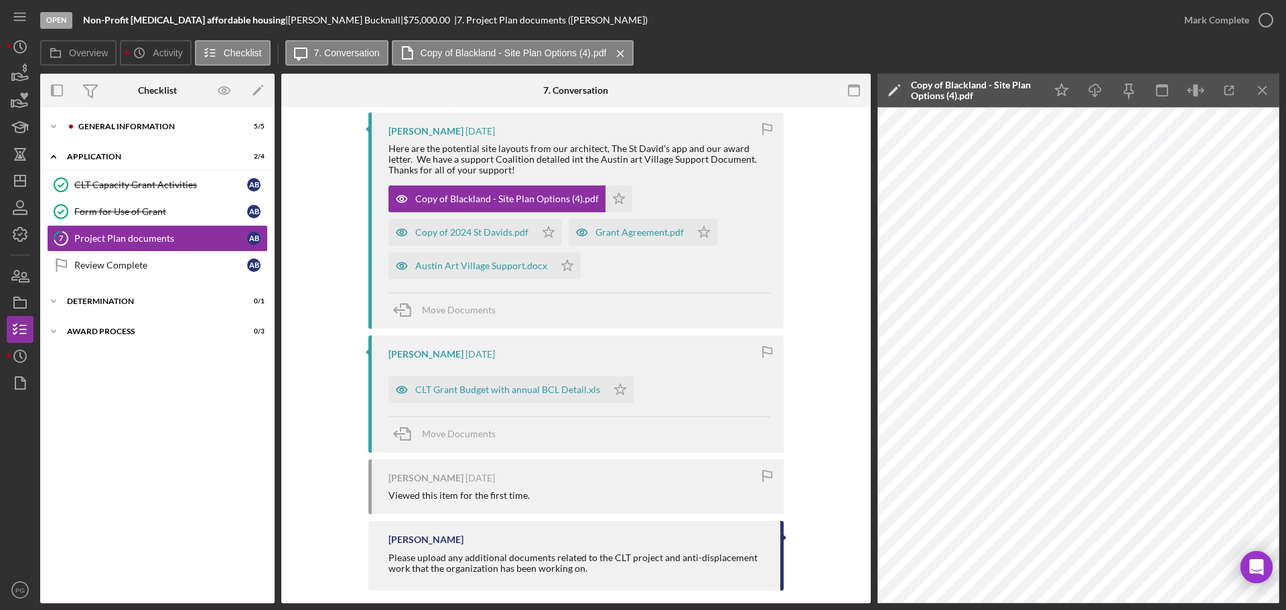
scroll to position [469, 0]
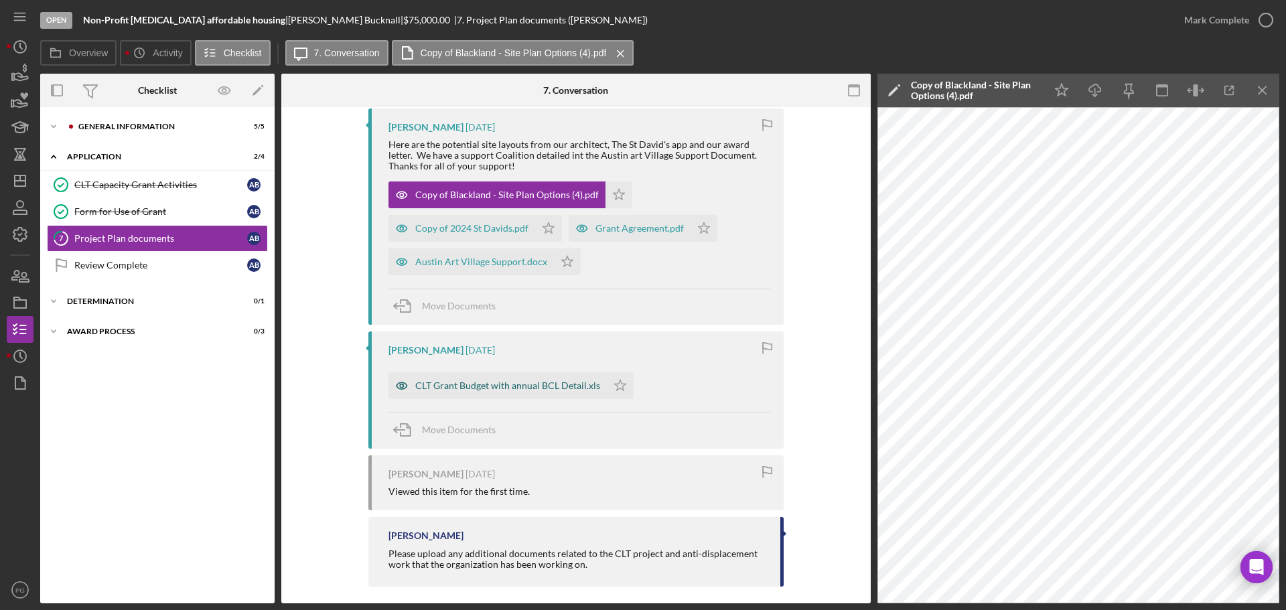
click at [471, 387] on div "CLT Grant Budget with annual BCL Detail.xls" at bounding box center [507, 386] width 185 height 11
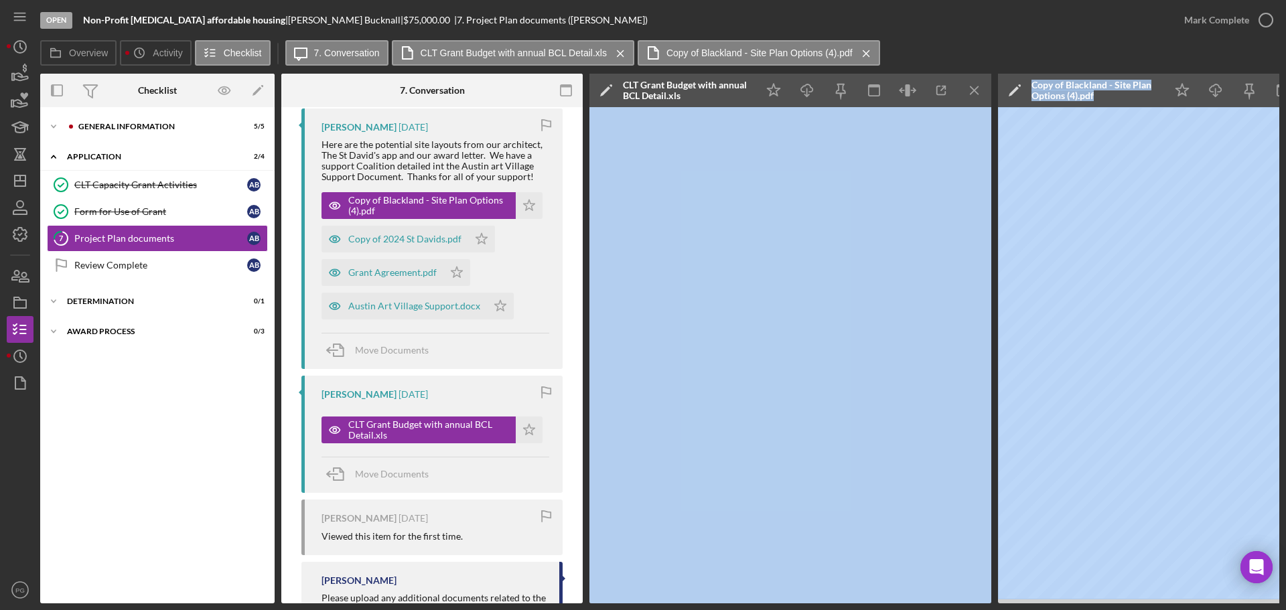
drag, startPoint x: 976, startPoint y: 604, endPoint x: 1091, endPoint y: 602, distance: 115.9
click at [1091, 602] on div "Open Non-Profit [MEDICAL_DATA] affordable housing | [PERSON_NAME] | $75,000.00 …" at bounding box center [643, 305] width 1286 height 610
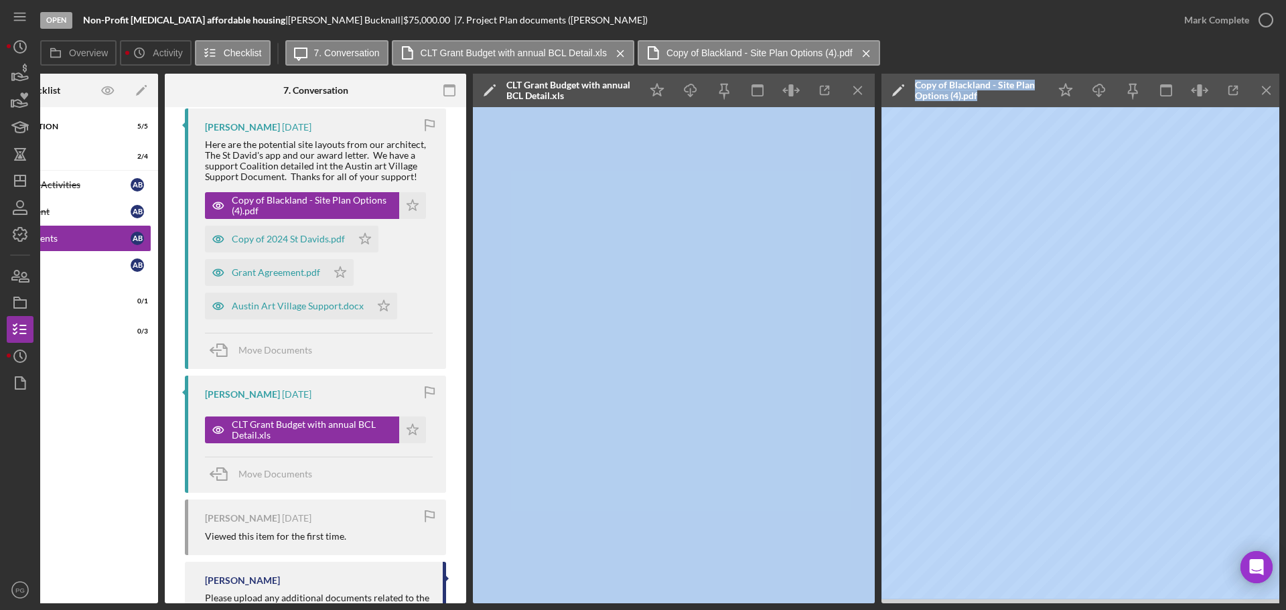
scroll to position [0, 121]
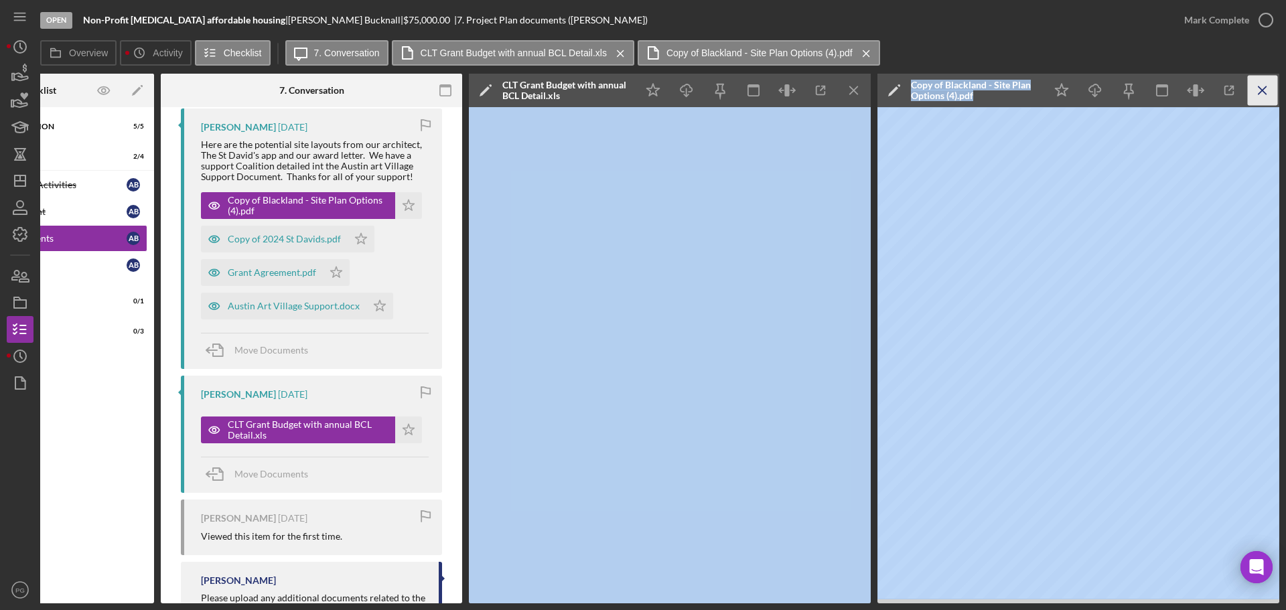
click at [1264, 87] on icon "Icon/Menu Close" at bounding box center [1263, 91] width 30 height 30
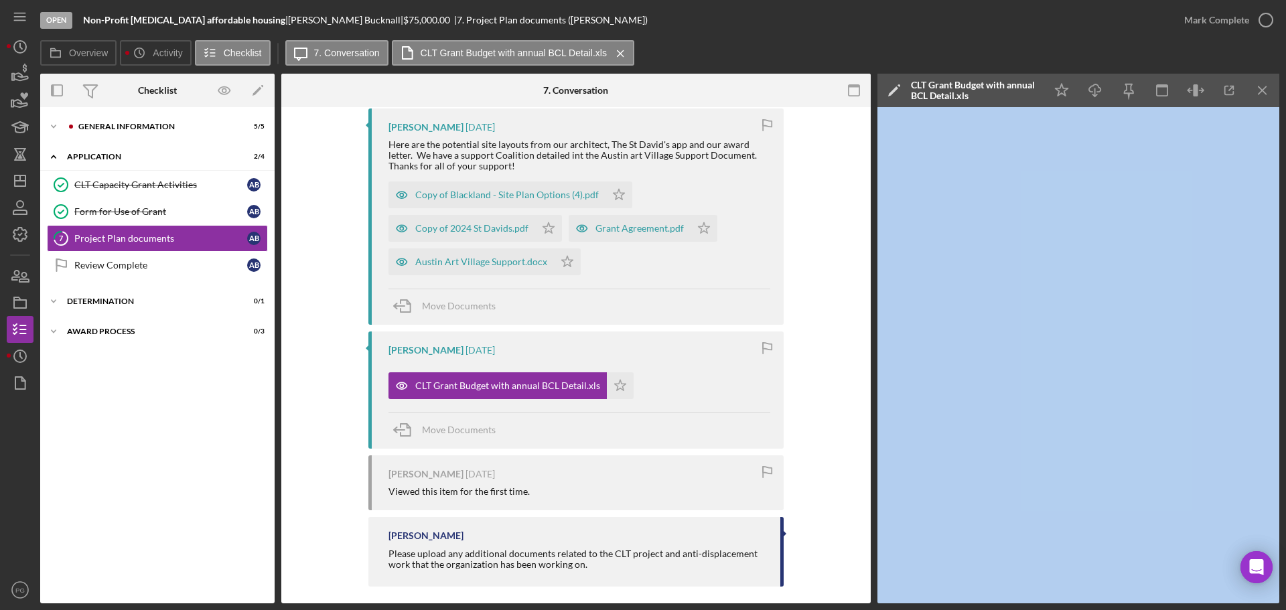
scroll to position [0, 0]
click at [1261, 93] on icon "Icon/Menu Close" at bounding box center [1263, 91] width 30 height 30
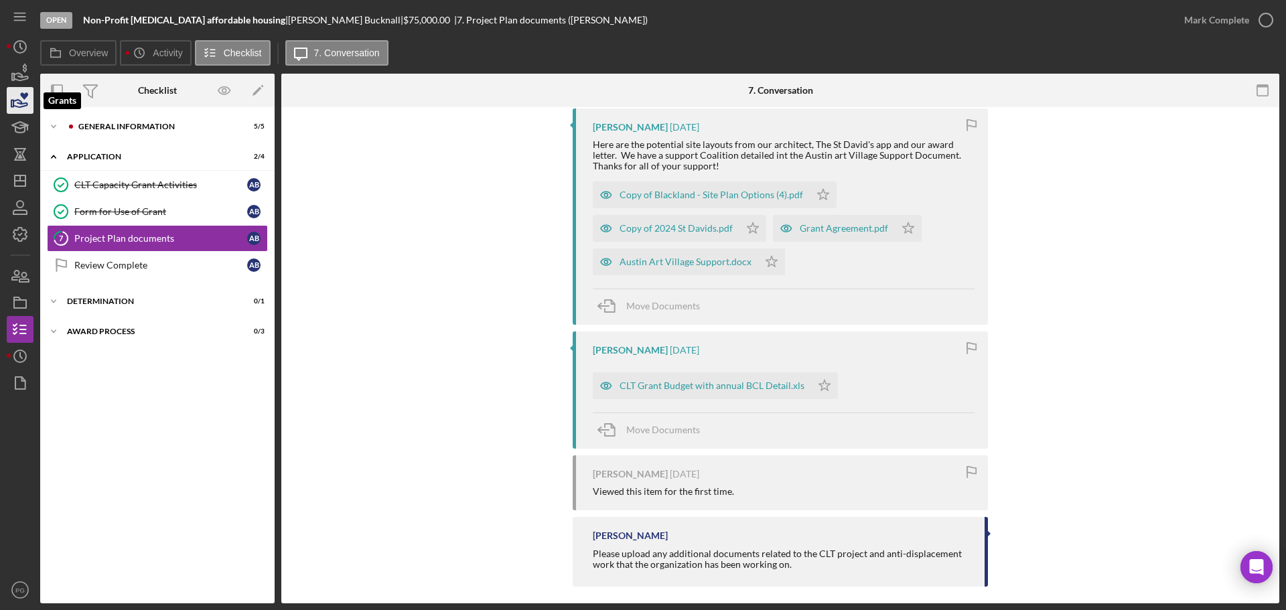
click at [17, 98] on icon "button" at bounding box center [20, 101] width 34 height 34
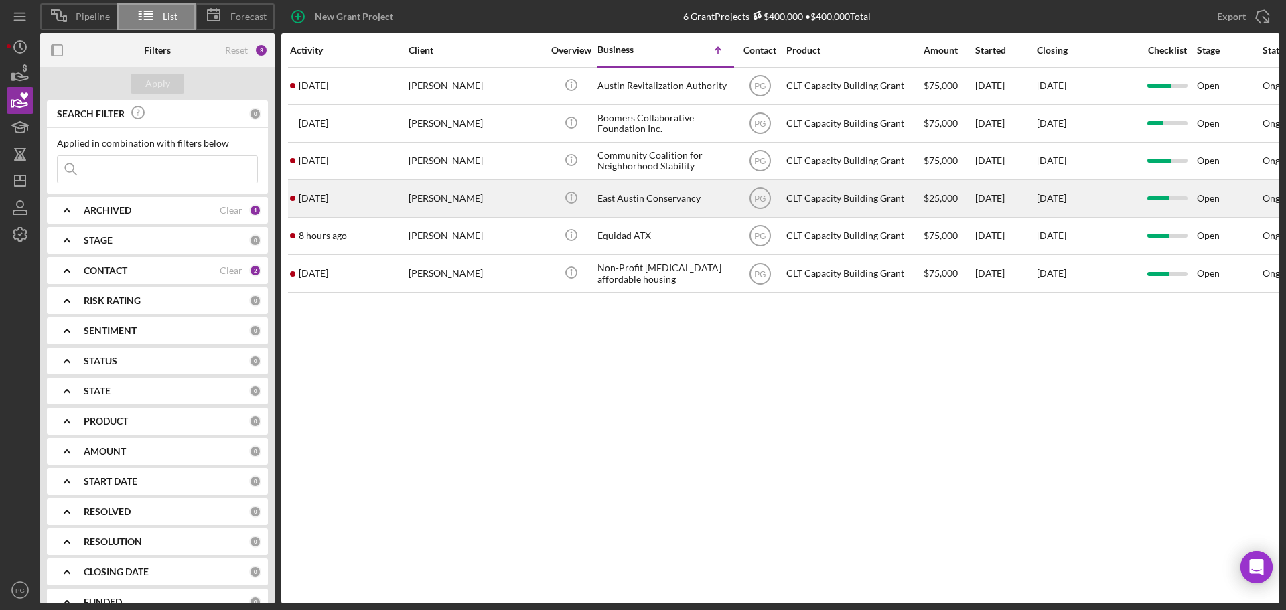
click at [520, 197] on div "[PERSON_NAME]" at bounding box center [476, 199] width 134 height 36
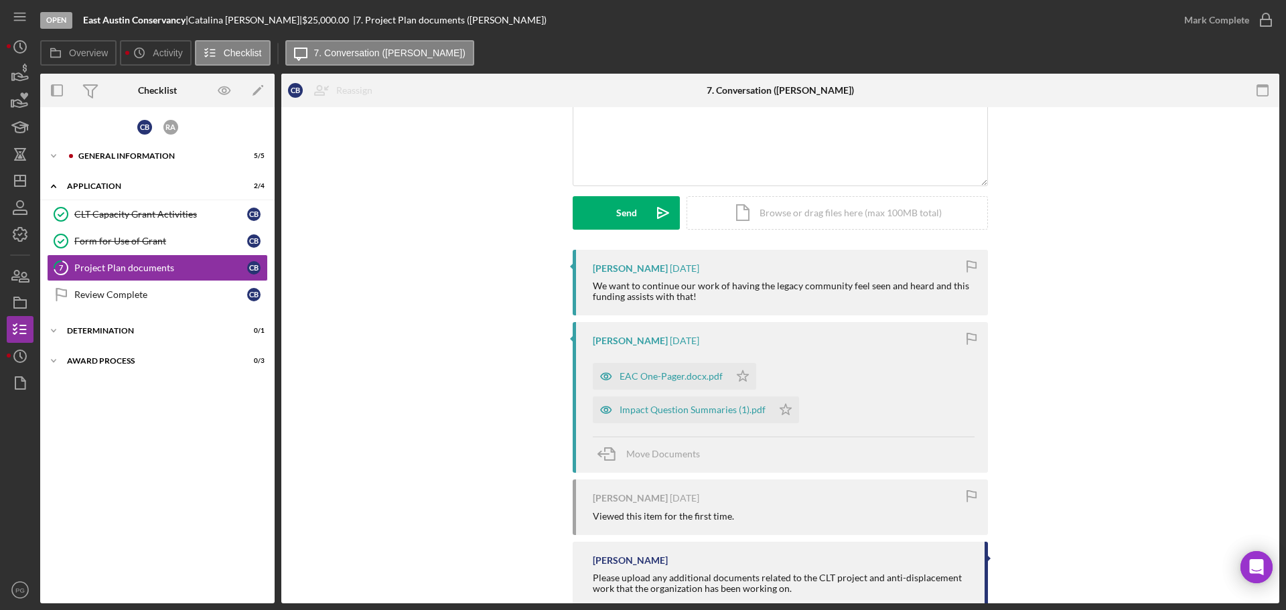
scroll to position [121, 0]
click at [161, 236] on div "Form for Use of Grant" at bounding box center [160, 241] width 173 height 11
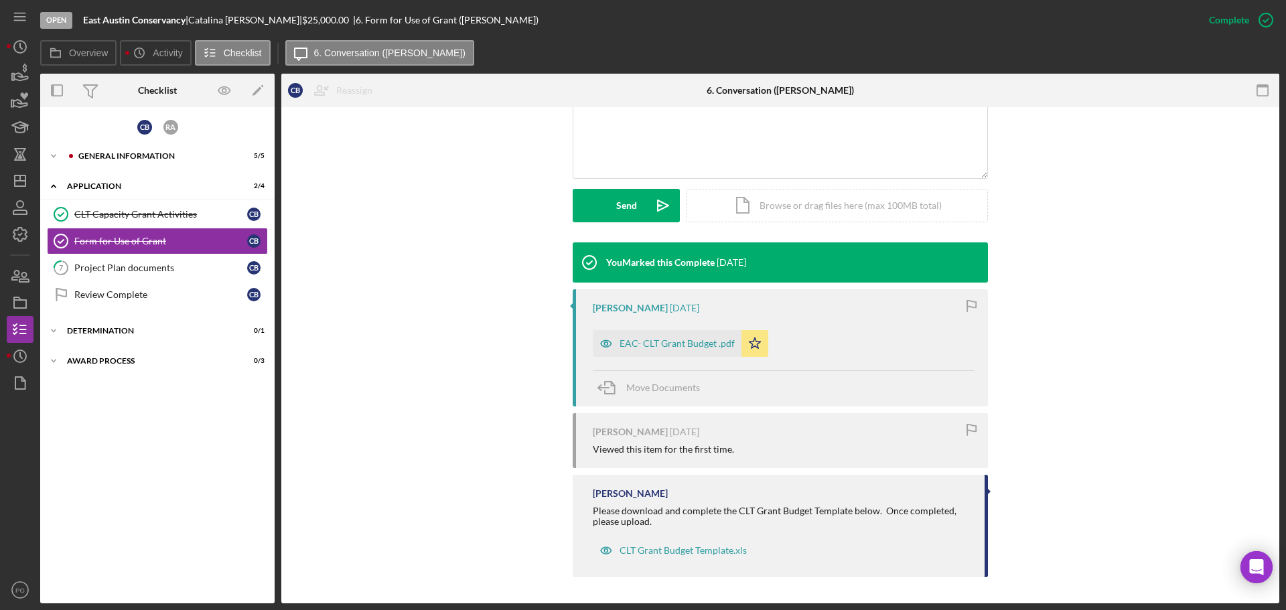
scroll to position [312, 0]
click at [636, 344] on div "EAC- CLT Grant Budget .pdf" at bounding box center [677, 343] width 115 height 11
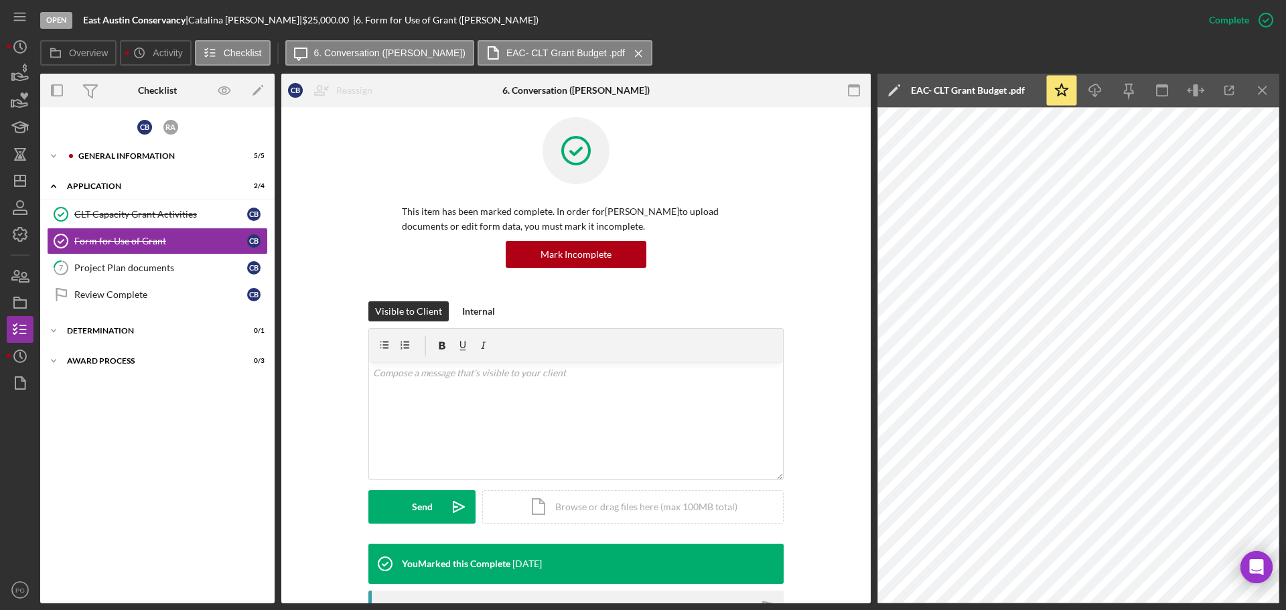
scroll to position [0, 0]
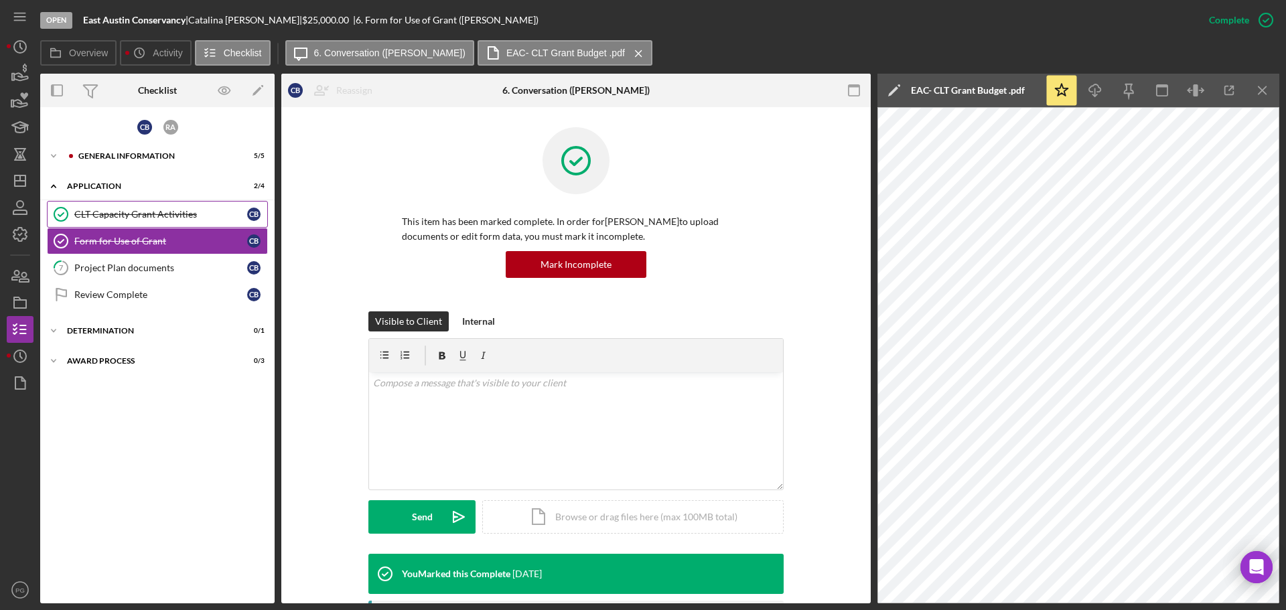
click at [107, 218] on div "CLT Capacity Grant Activities" at bounding box center [160, 214] width 173 height 11
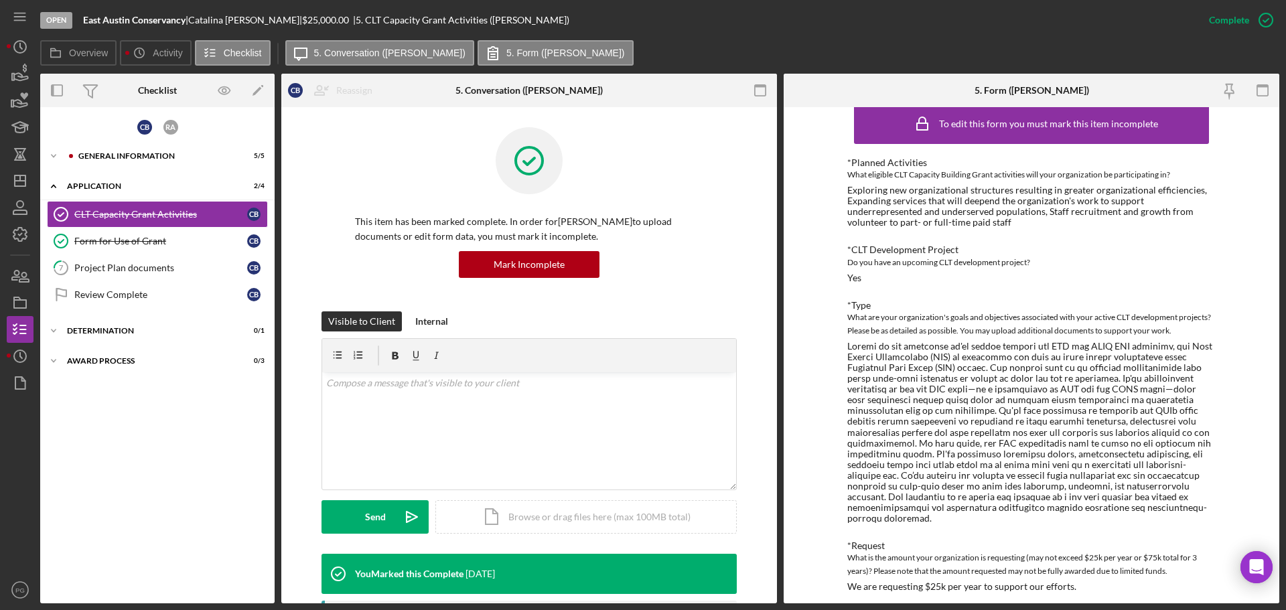
scroll to position [26, 0]
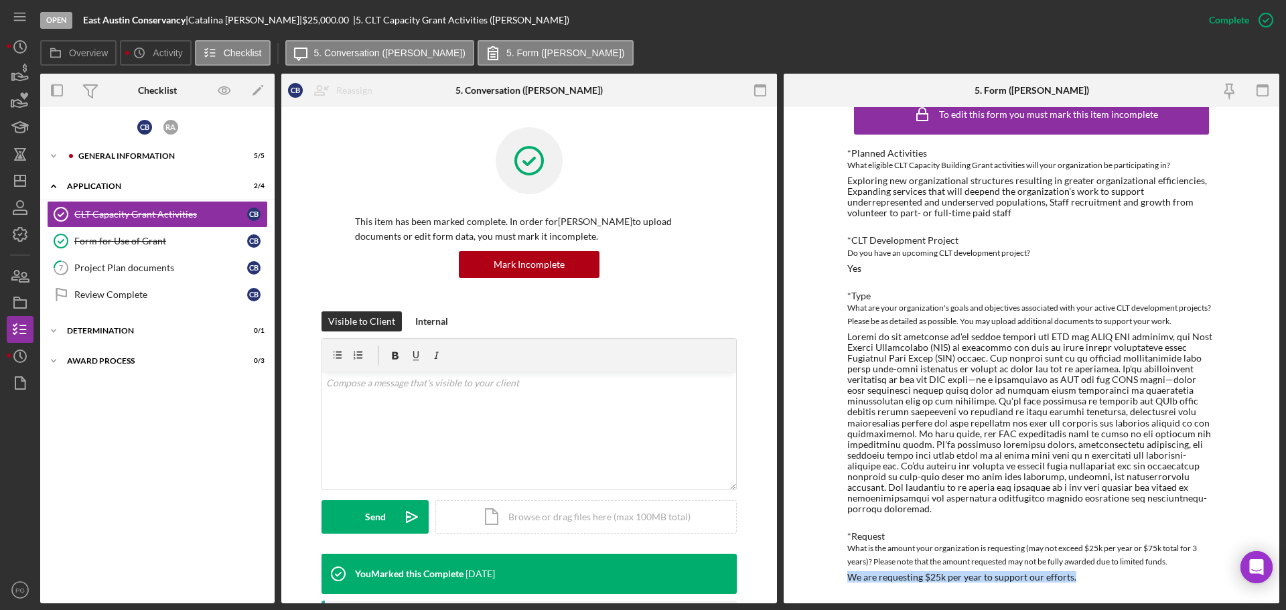
drag, startPoint x: 1079, startPoint y: 578, endPoint x: 844, endPoint y: 586, distance: 235.3
click at [844, 586] on div "To edit this form you must mark this item incomplete *Planned Activities What e…" at bounding box center [1032, 355] width 496 height 496
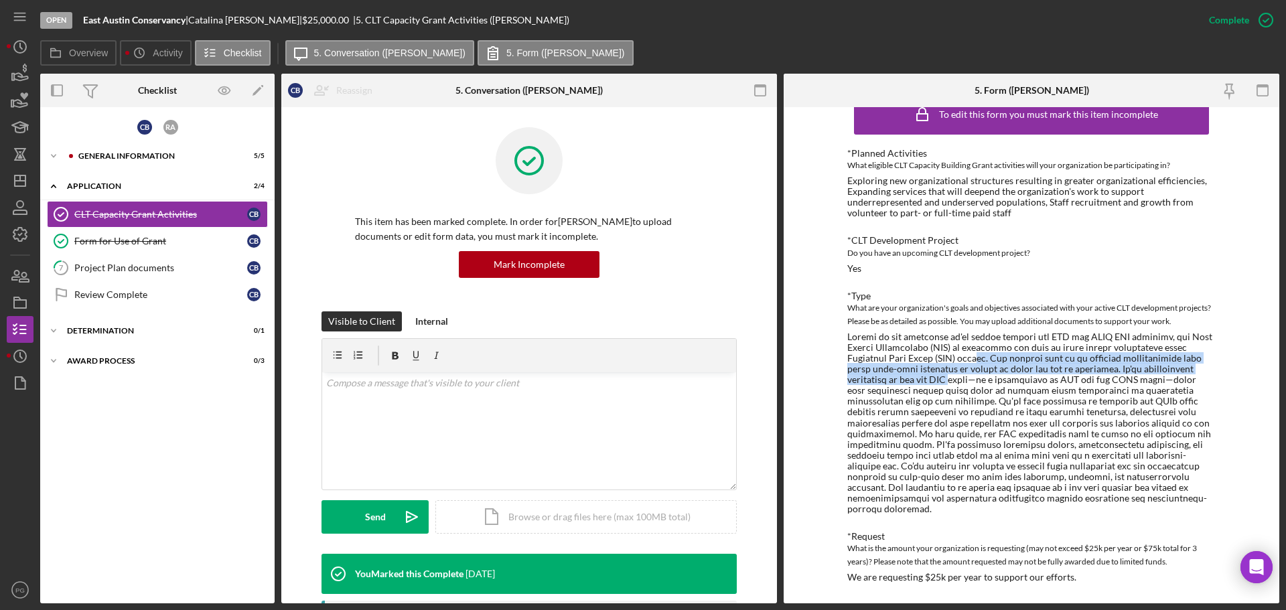
drag, startPoint x: 986, startPoint y: 360, endPoint x: 955, endPoint y: 375, distance: 33.6
click at [955, 375] on div at bounding box center [1032, 424] width 369 height 184
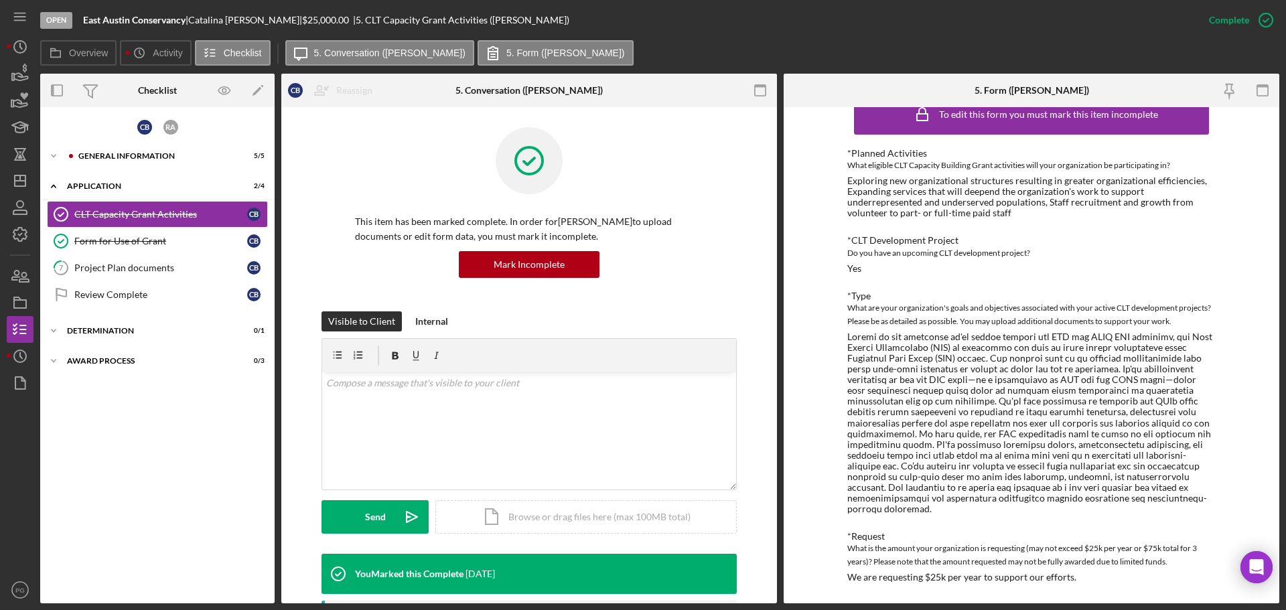
click at [1016, 378] on div at bounding box center [1032, 424] width 369 height 184
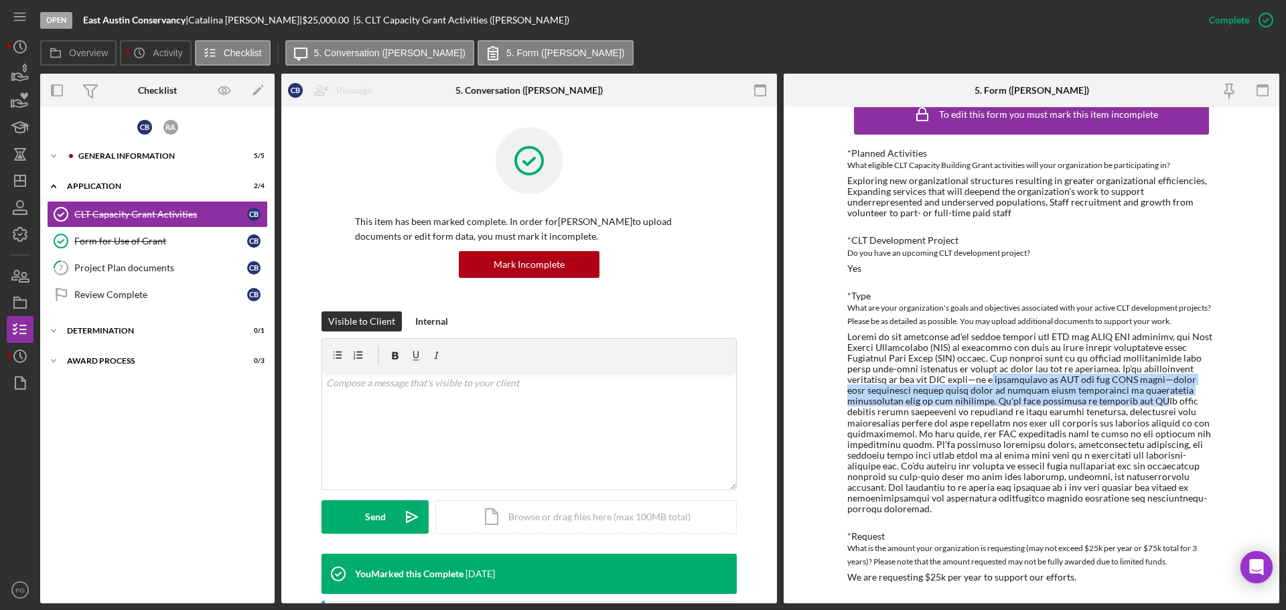
drag, startPoint x: 1001, startPoint y: 385, endPoint x: 1154, endPoint y: 407, distance: 154.4
click at [1154, 407] on div at bounding box center [1032, 424] width 369 height 184
click at [23, 94] on icon "button" at bounding box center [24, 95] width 8 height 7
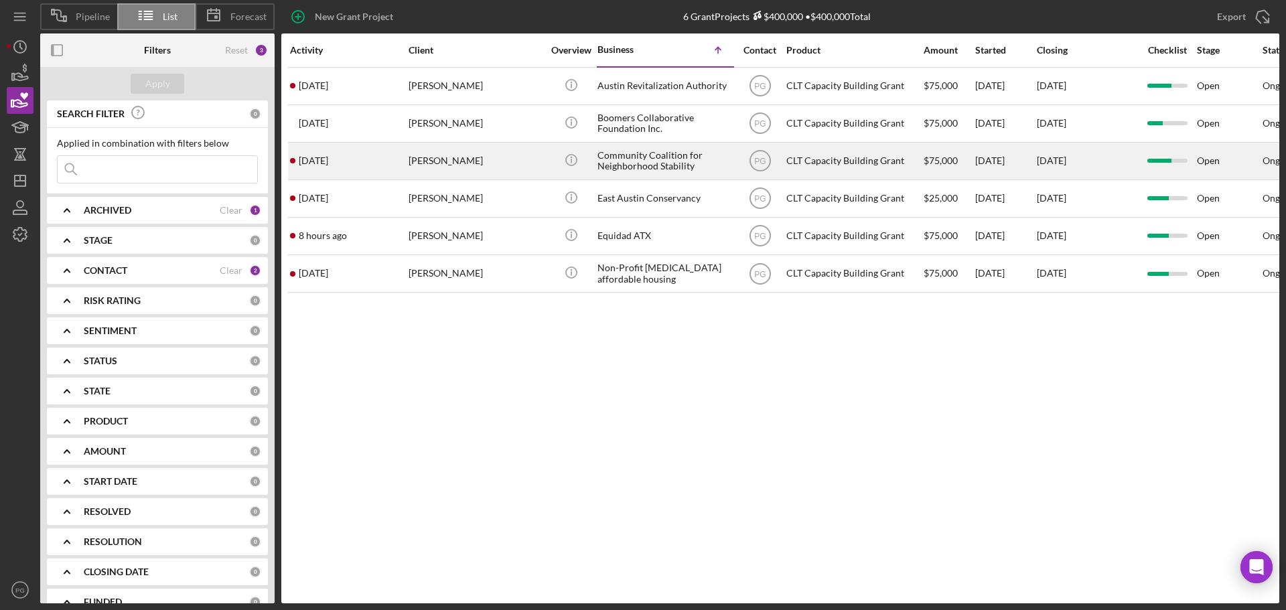
click at [1102, 157] on div "[DATE]" at bounding box center [1087, 161] width 101 height 36
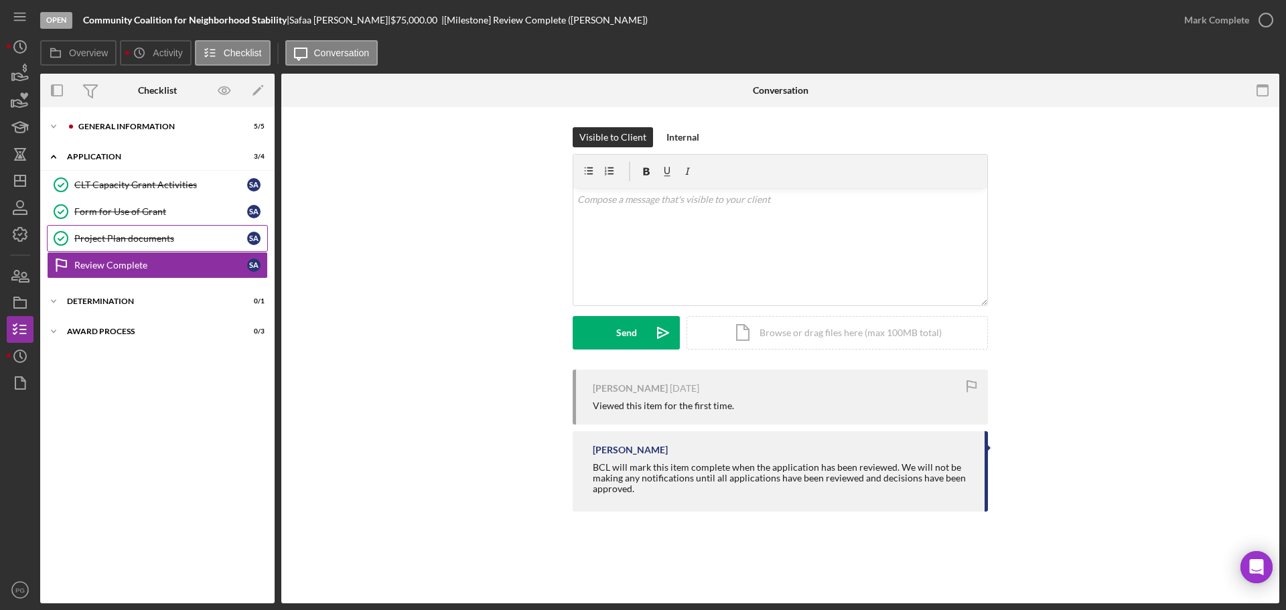
click at [133, 235] on div "Project Plan documents" at bounding box center [160, 238] width 173 height 11
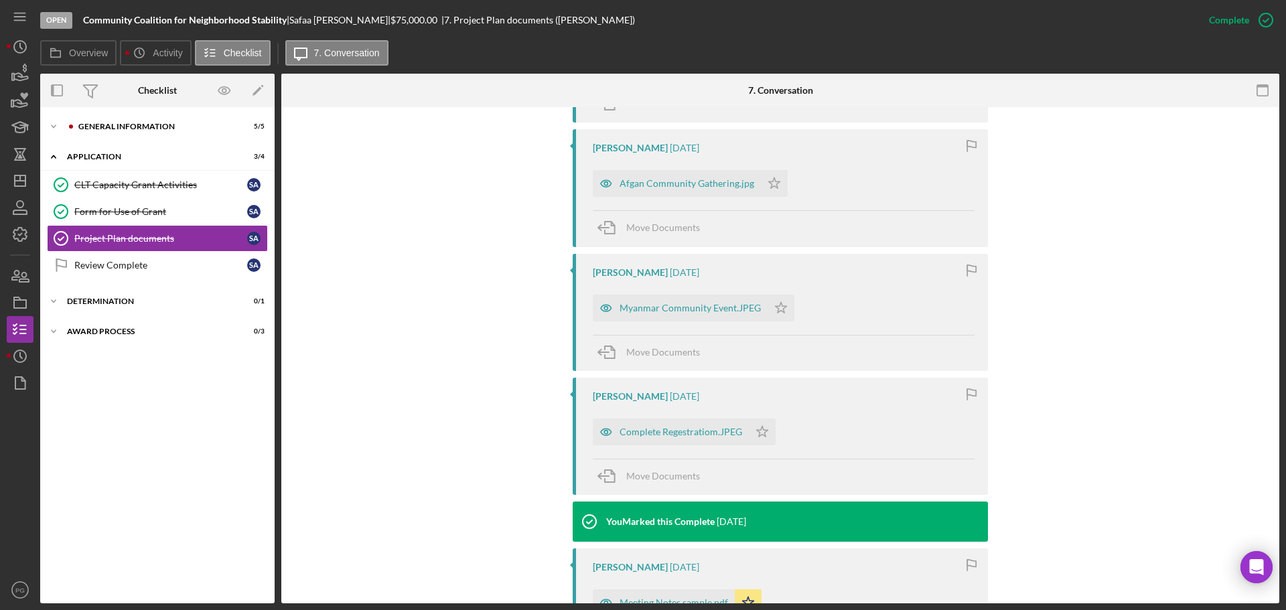
scroll to position [804, 0]
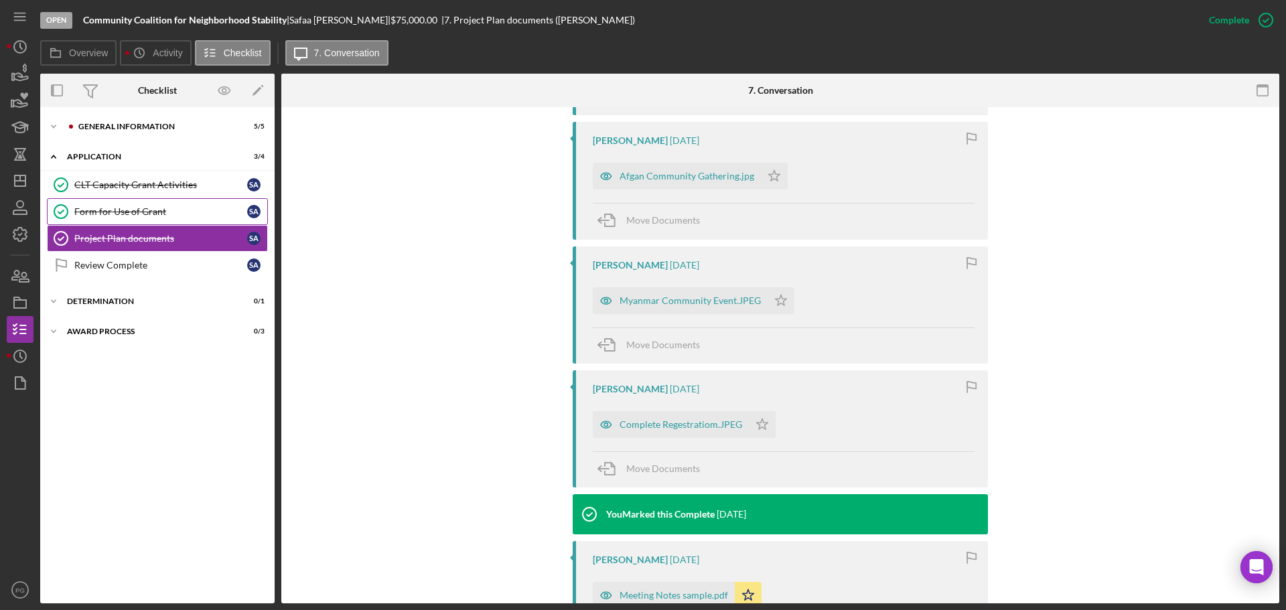
click at [117, 208] on div "Form for Use of Grant" at bounding box center [160, 211] width 173 height 11
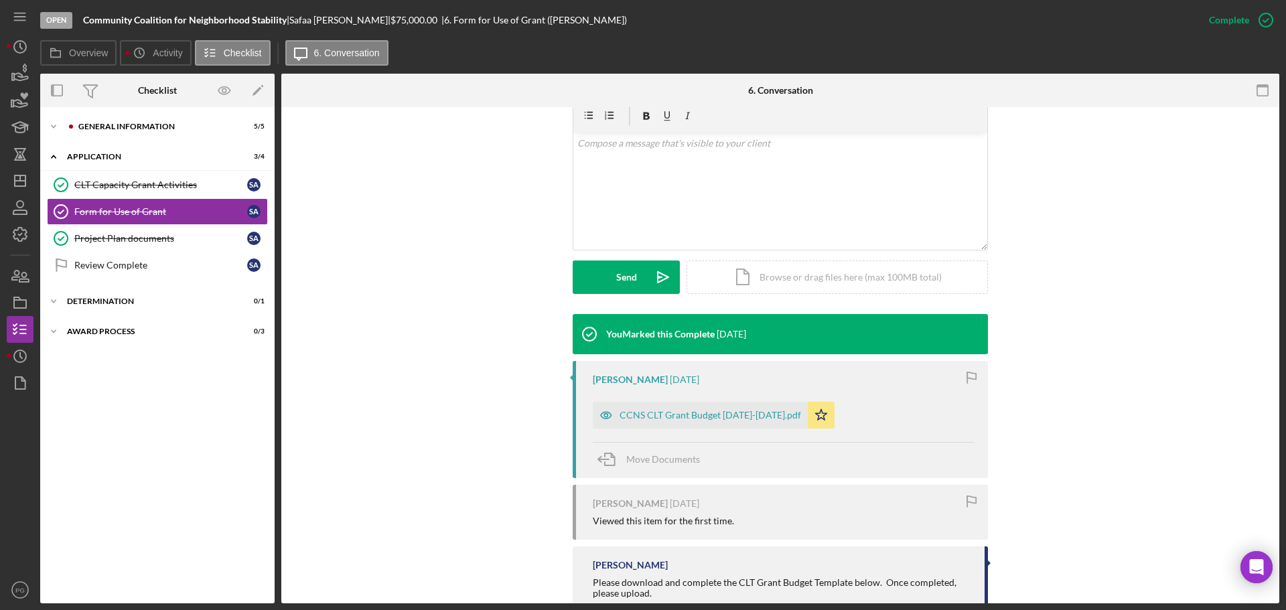
scroll to position [312, 0]
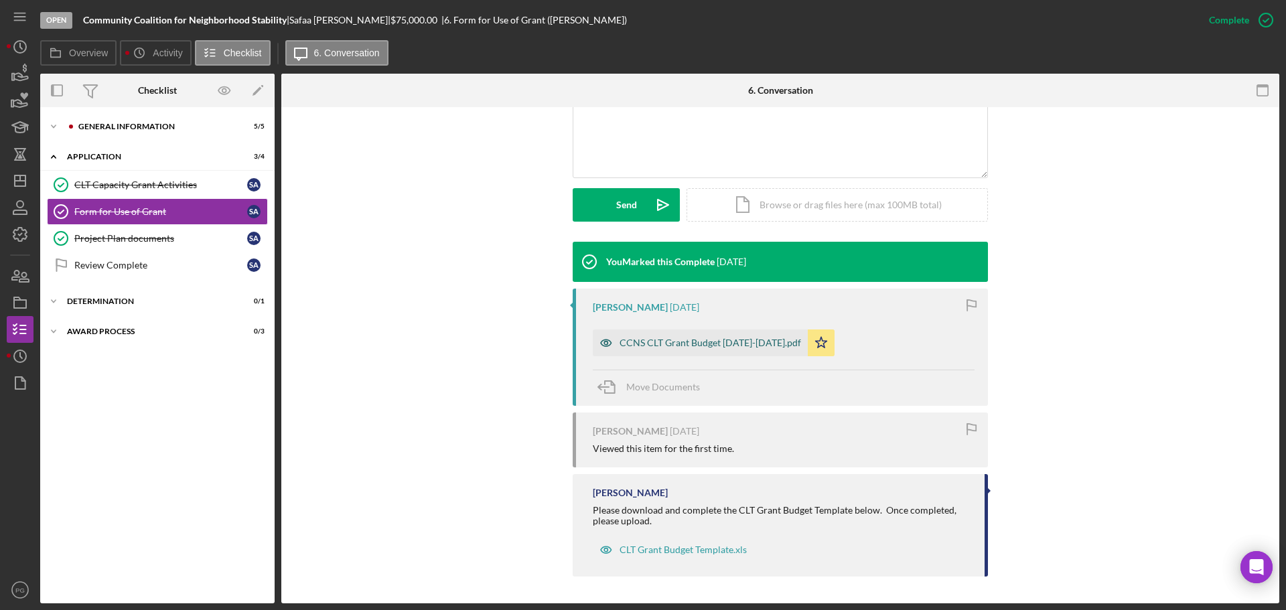
click at [659, 346] on div "CCNS CLT Grant Budget [DATE]-[DATE].pdf" at bounding box center [711, 343] width 182 height 11
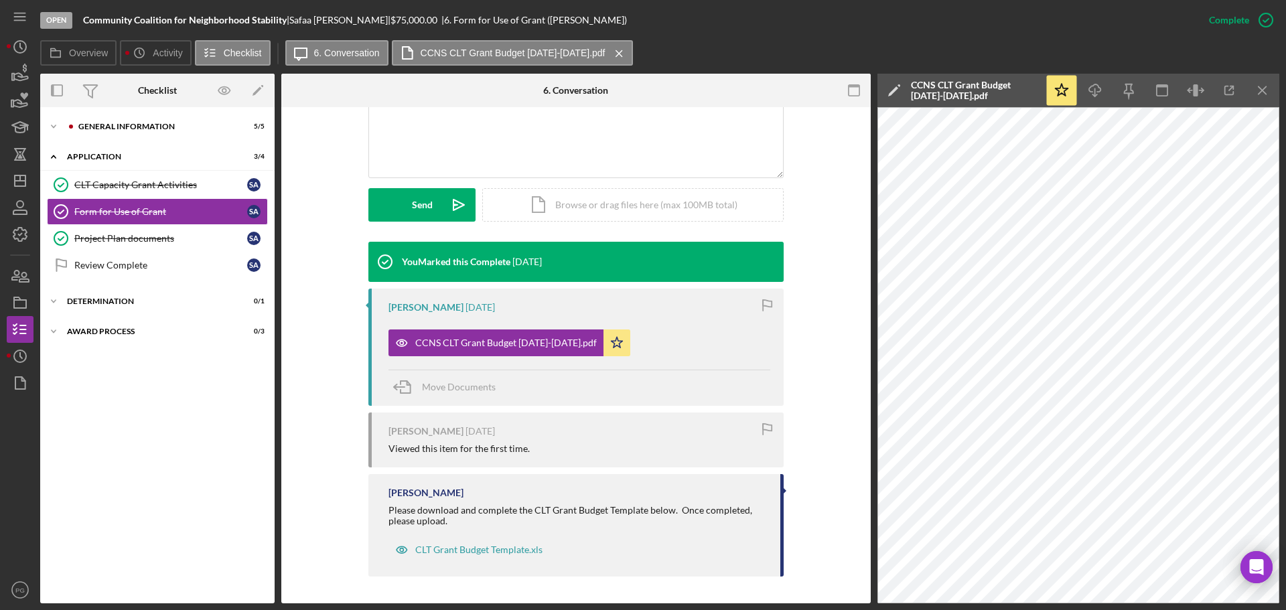
drag, startPoint x: 146, startPoint y: 180, endPoint x: 775, endPoint y: 395, distance: 665.1
click at [146, 180] on div "CLT Capacity Grant Activities" at bounding box center [160, 185] width 173 height 11
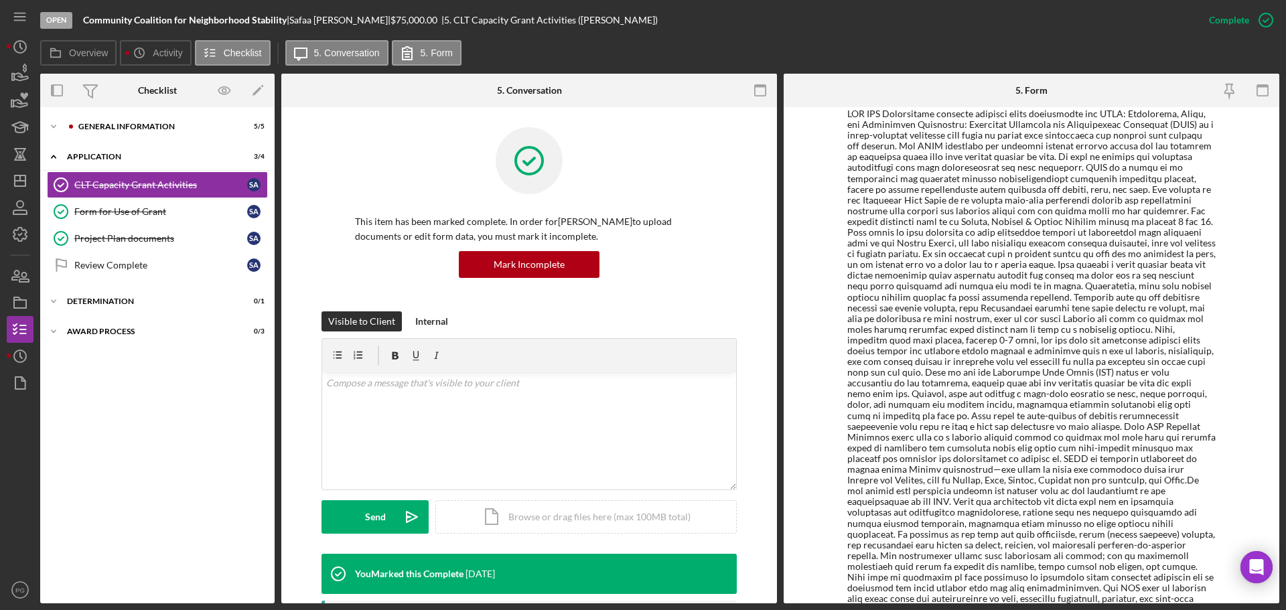
scroll to position [268, 0]
drag, startPoint x: 1028, startPoint y: 222, endPoint x: 1170, endPoint y: 220, distance: 141.4
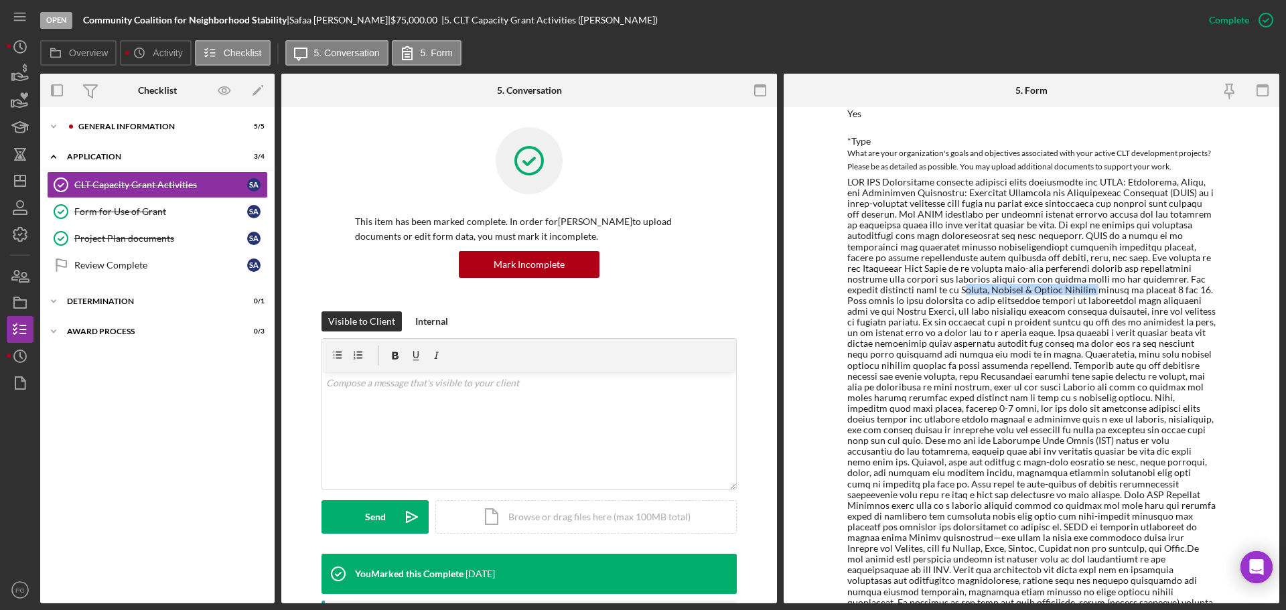
scroll to position [201, 0]
drag, startPoint x: 1016, startPoint y: 291, endPoint x: 1172, endPoint y: 288, distance: 156.1
copy div "n [GEOGRAPHIC_DATA], [GEOGRAPHIC_DATA] & [GEOGRAPHIC_DATA]"
